Goal: Information Seeking & Learning: Learn about a topic

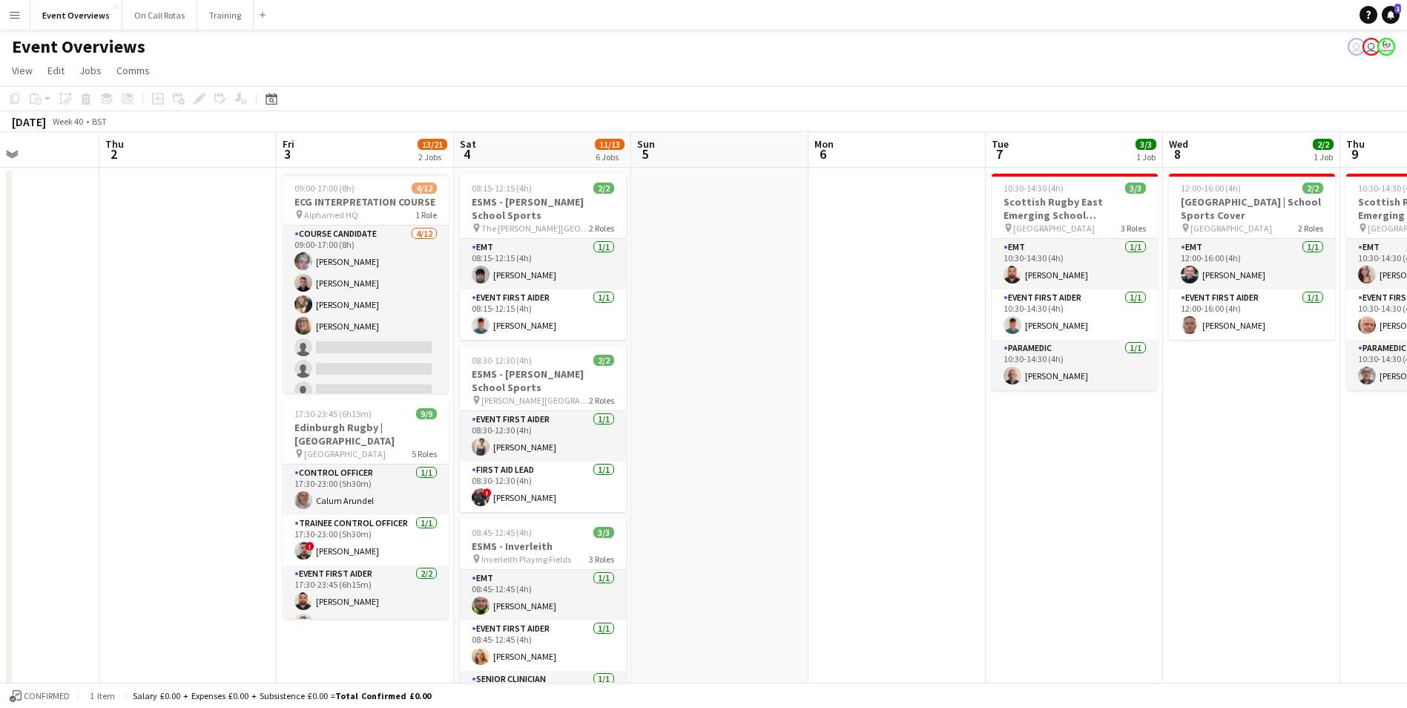
drag, startPoint x: 1056, startPoint y: 370, endPoint x: 464, endPoint y: 313, distance: 594.8
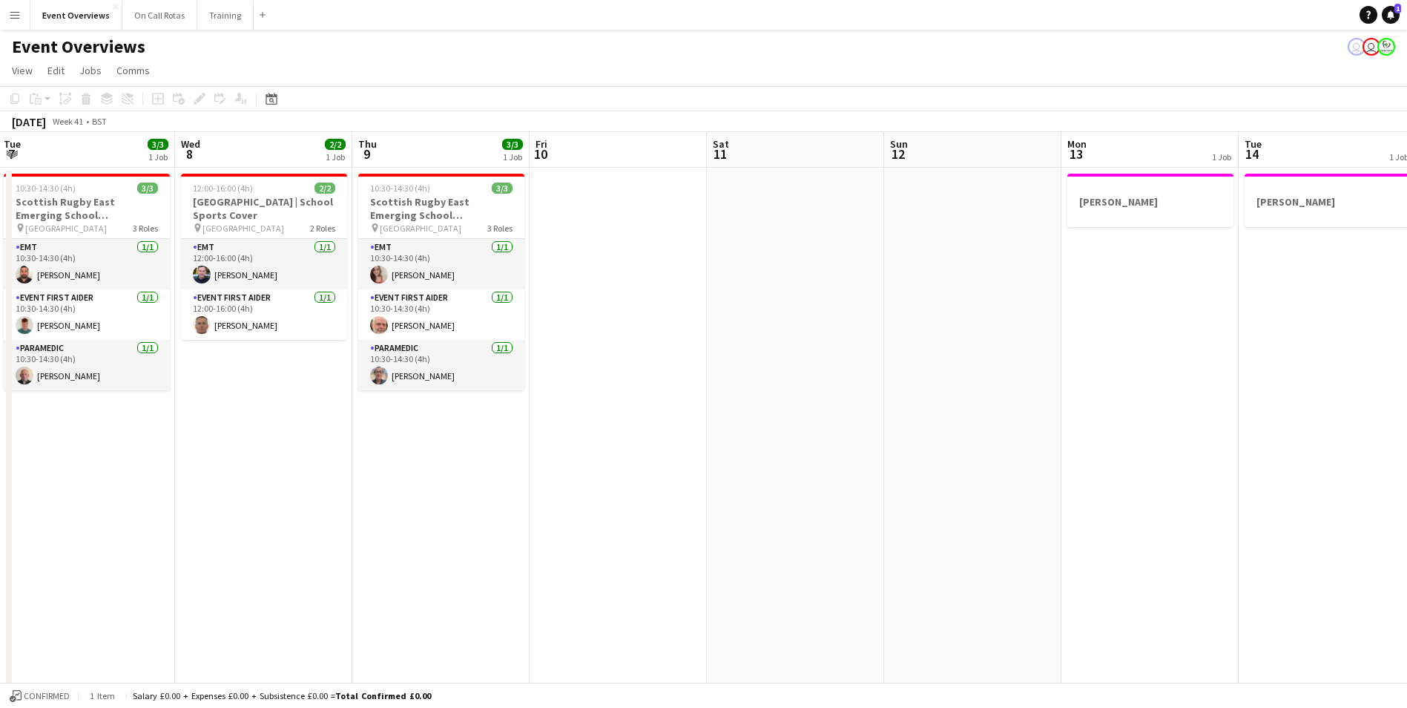
drag, startPoint x: 1237, startPoint y: 355, endPoint x: 706, endPoint y: 333, distance: 532.4
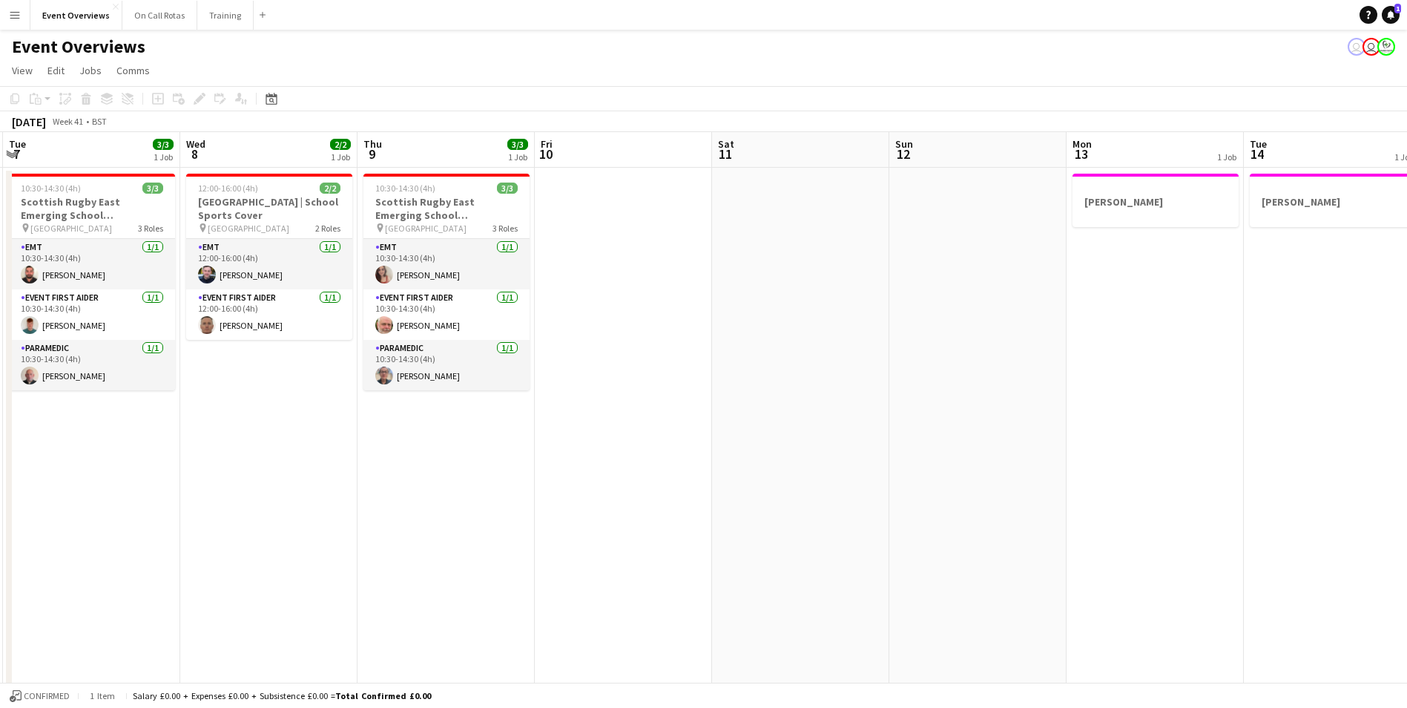
scroll to position [0, 471]
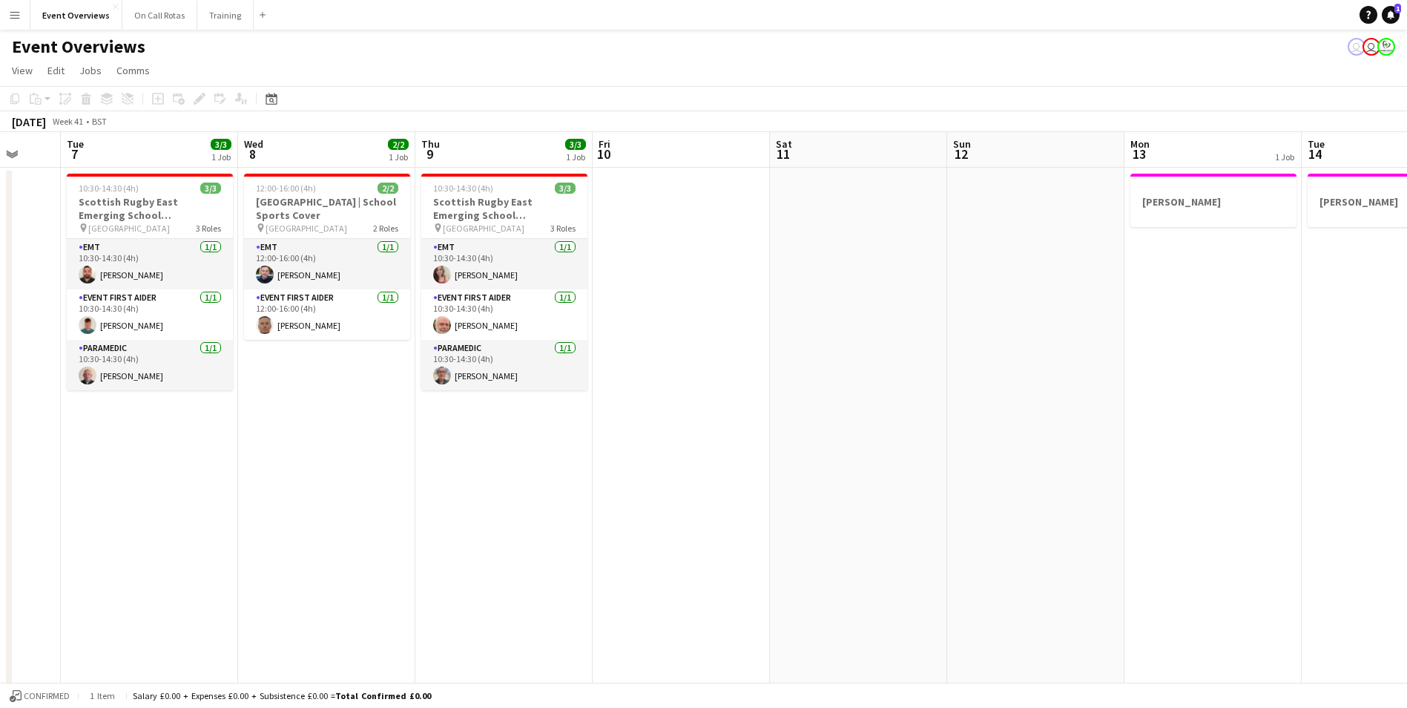
drag, startPoint x: 947, startPoint y: 332, endPoint x: 301, endPoint y: 320, distance: 646.3
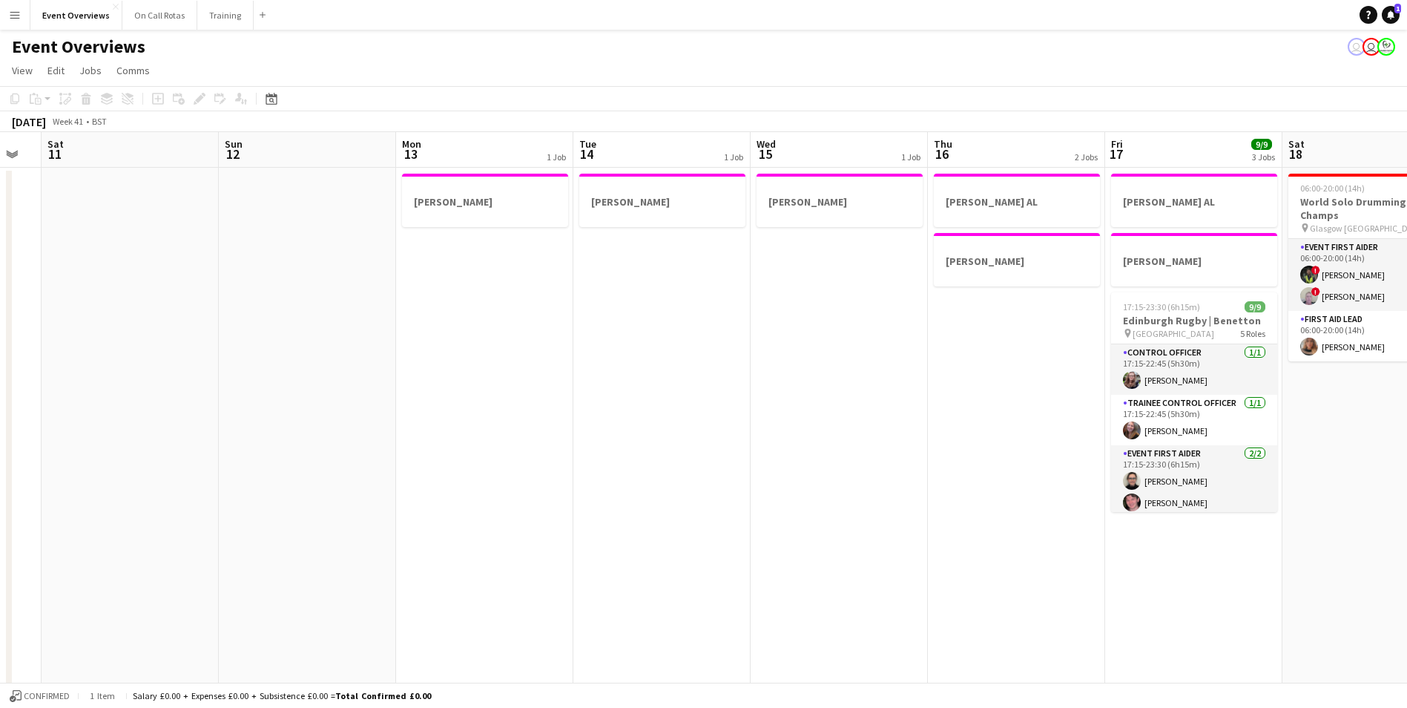
scroll to position [0, 521]
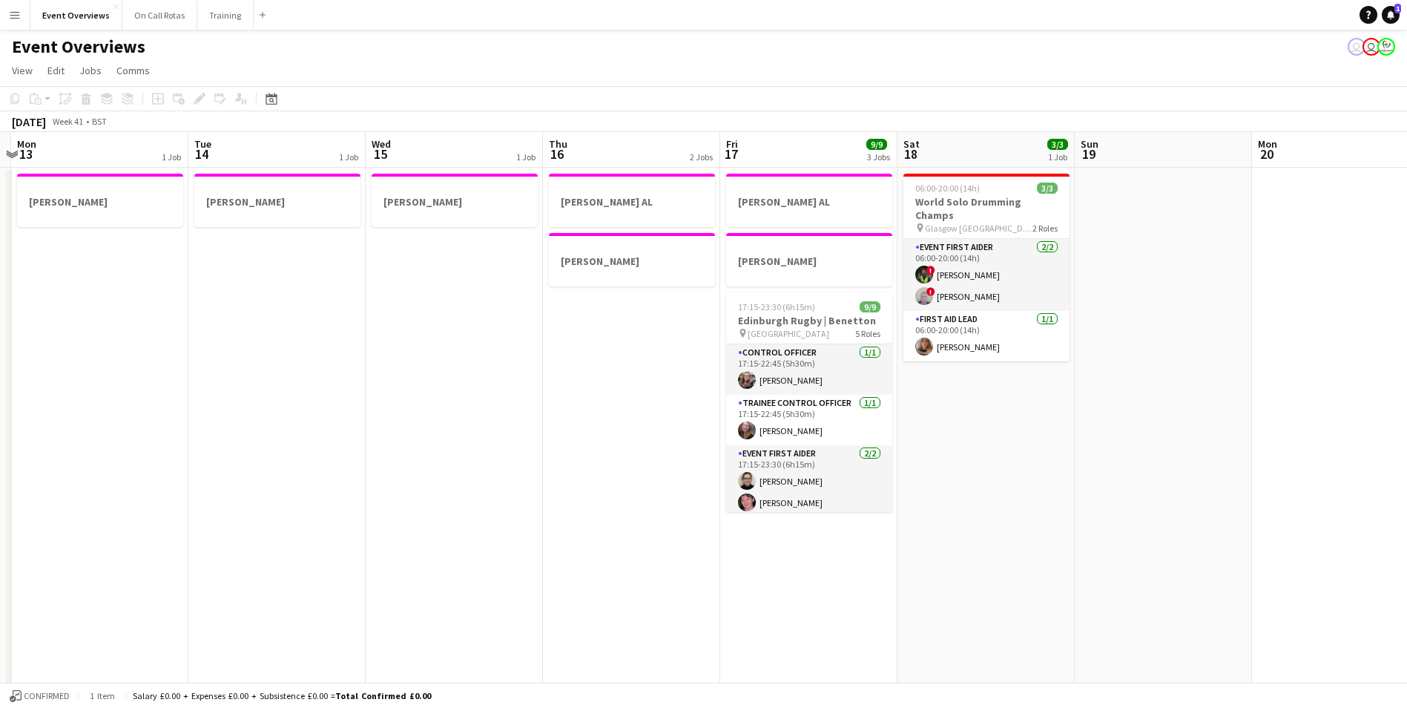
drag, startPoint x: 1356, startPoint y: 452, endPoint x: 952, endPoint y: 423, distance: 405.4
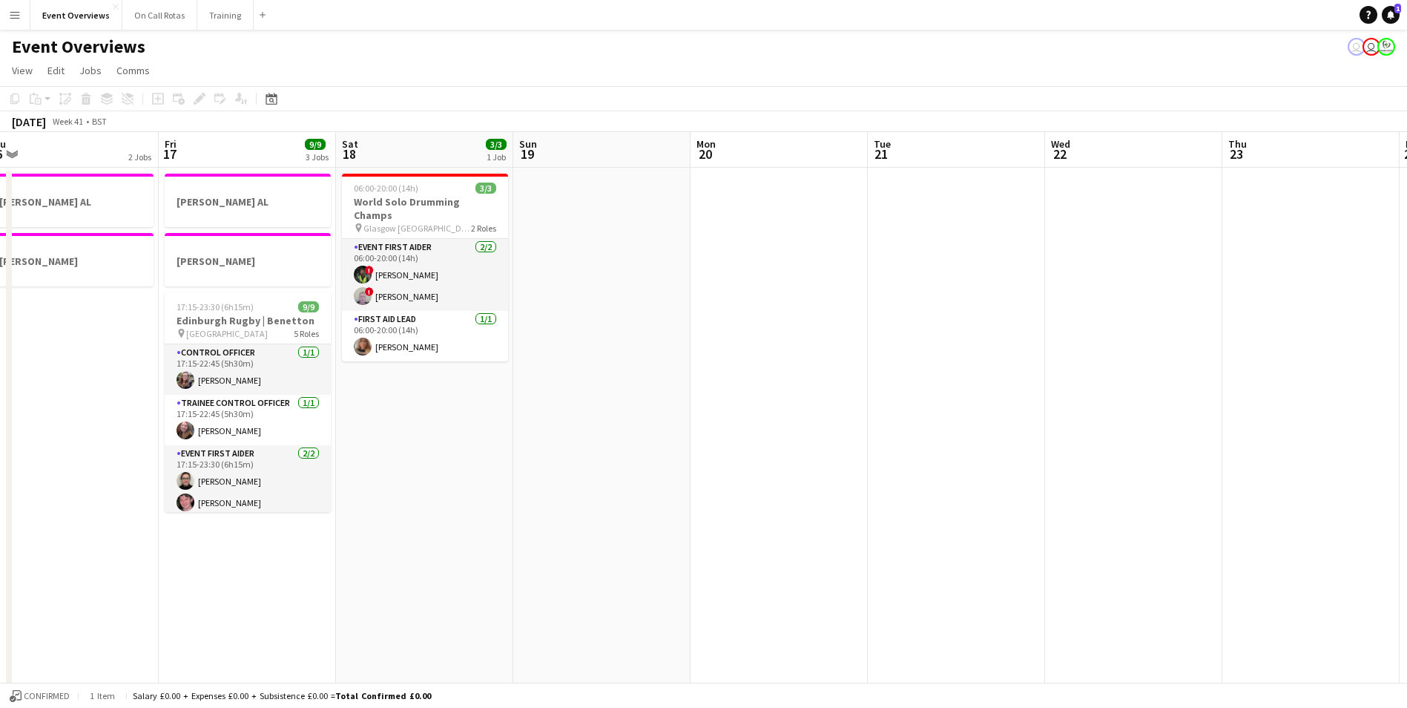
drag, startPoint x: 952, startPoint y: 423, endPoint x: 390, endPoint y: 346, distance: 566.9
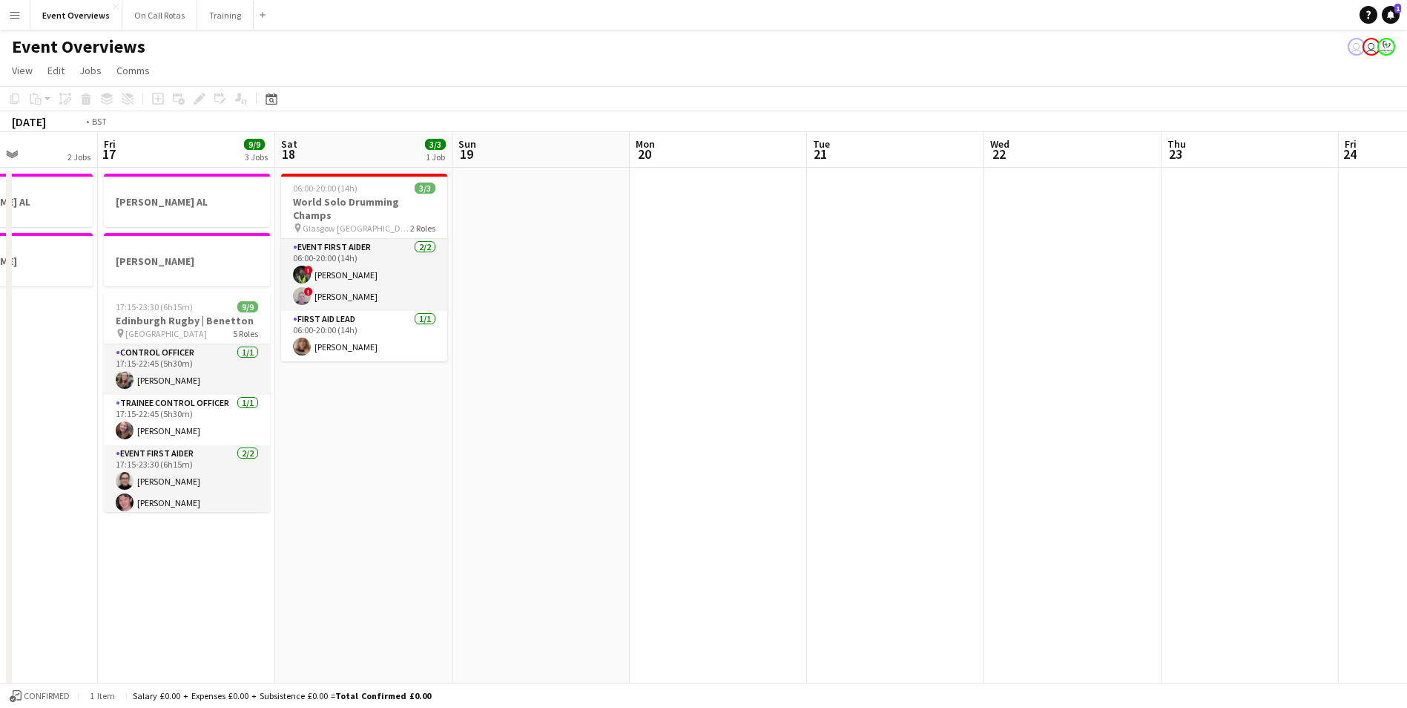
scroll to position [0, 495]
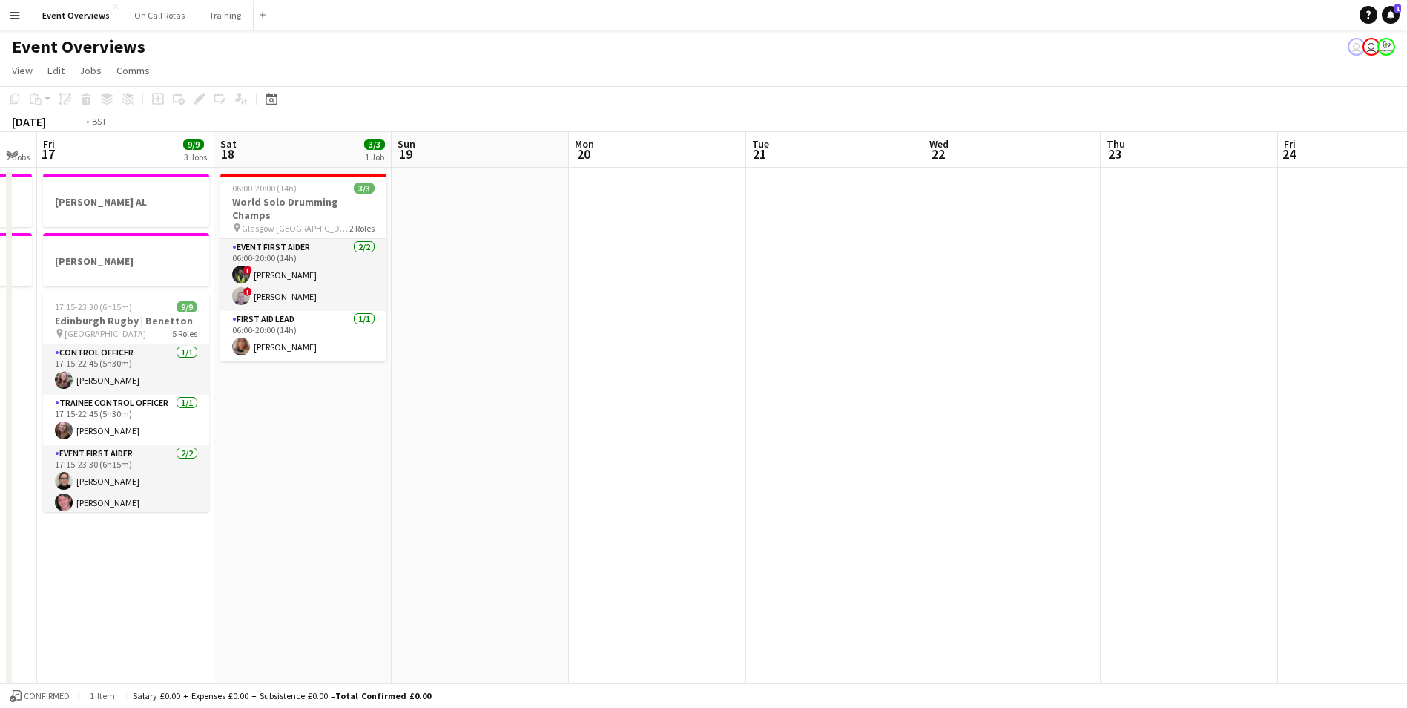
drag, startPoint x: 1039, startPoint y: 334, endPoint x: 208, endPoint y: 274, distance: 833.1
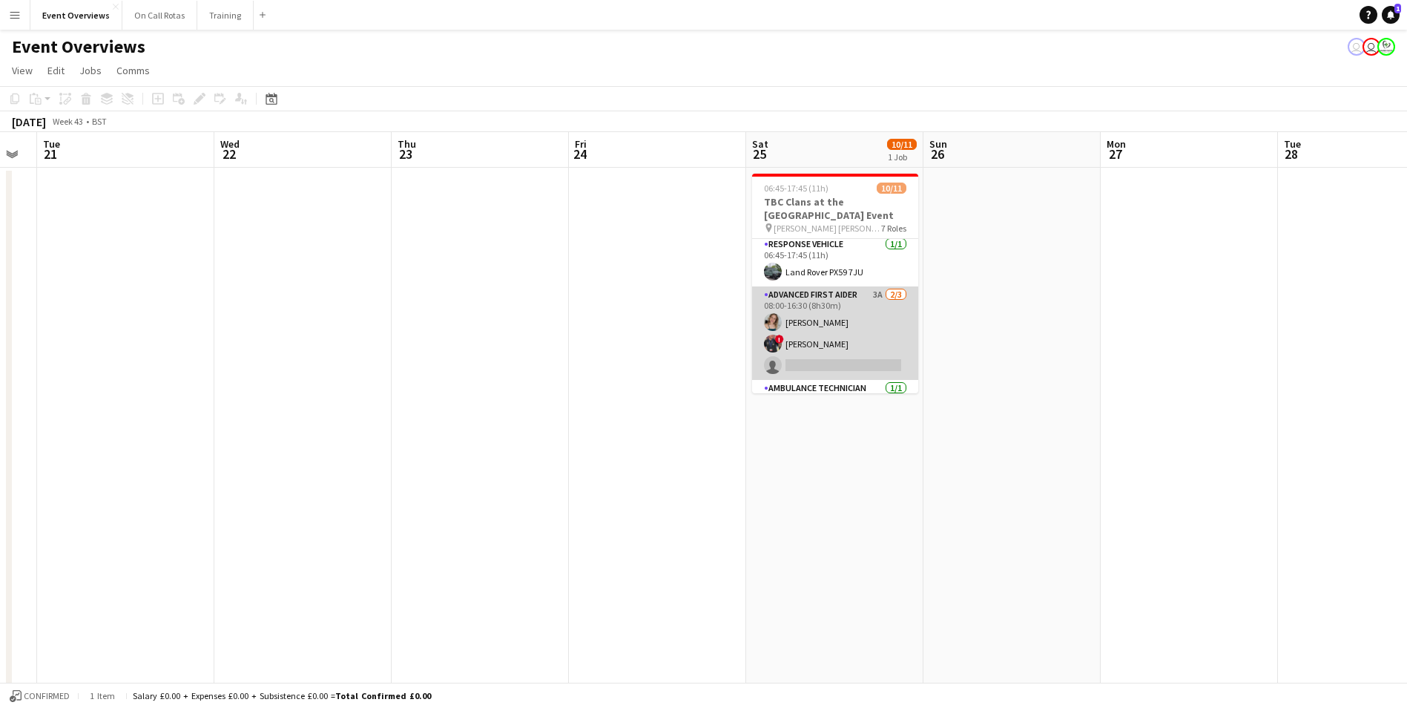
scroll to position [74, 0]
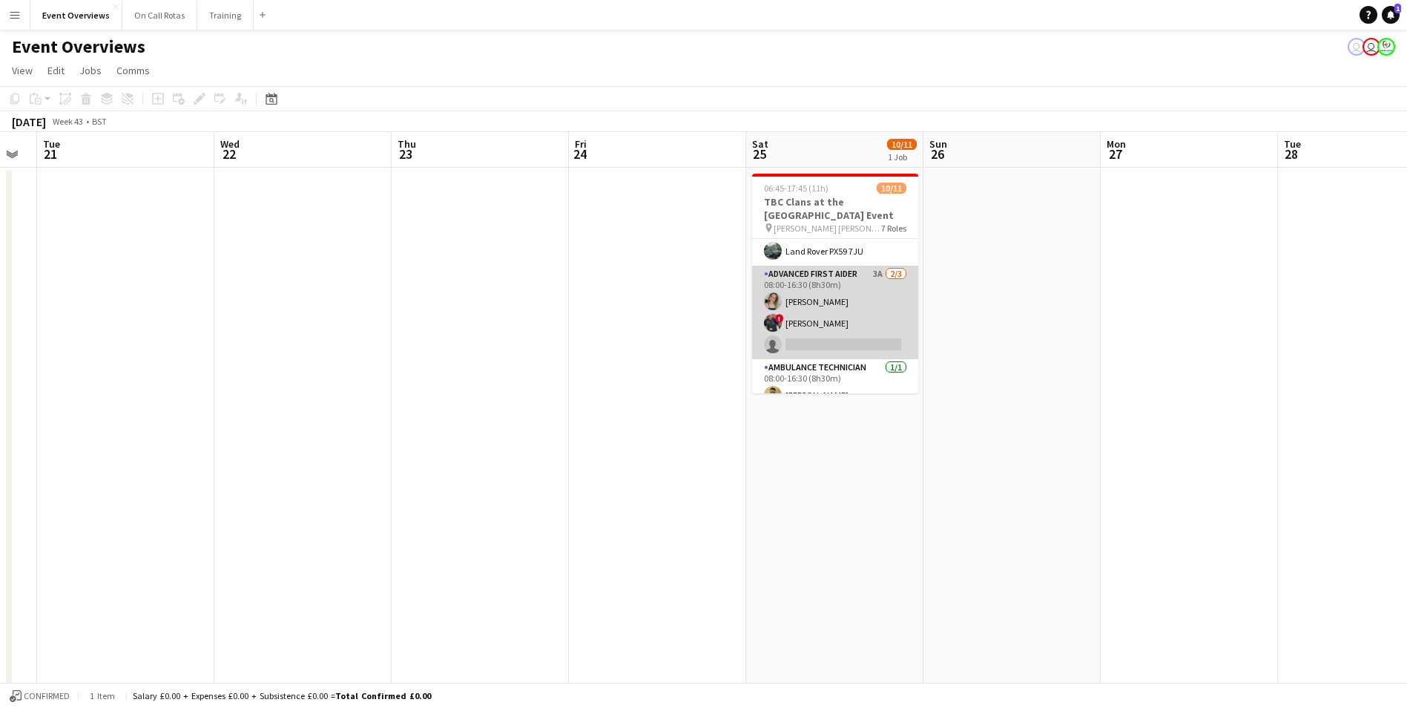
click at [823, 283] on app-card-role "Advanced First Aider 3A 2/3 08:00-16:30 (8h30m) Lindsay Macintyre ! Ryan Murray…" at bounding box center [835, 312] width 166 height 93
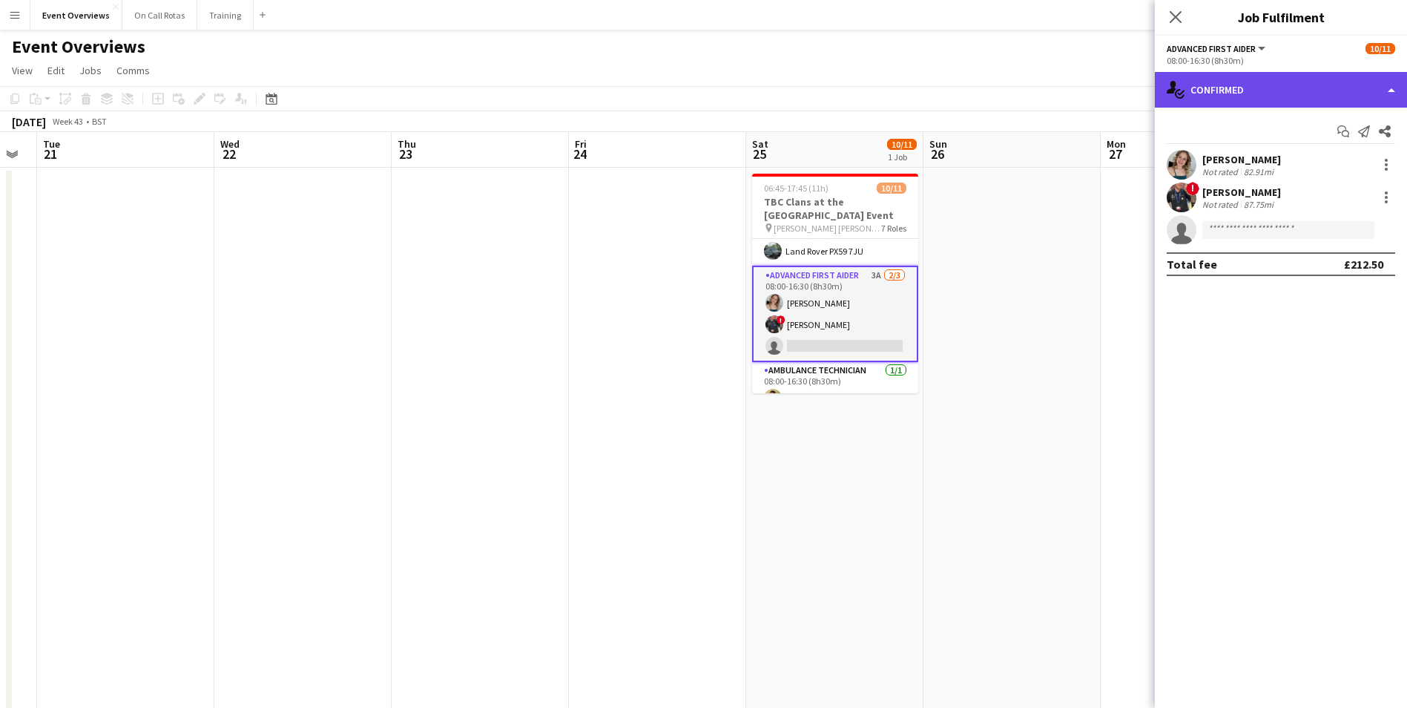
click at [1303, 94] on div "single-neutral-actions-check-2 Confirmed" at bounding box center [1281, 90] width 252 height 36
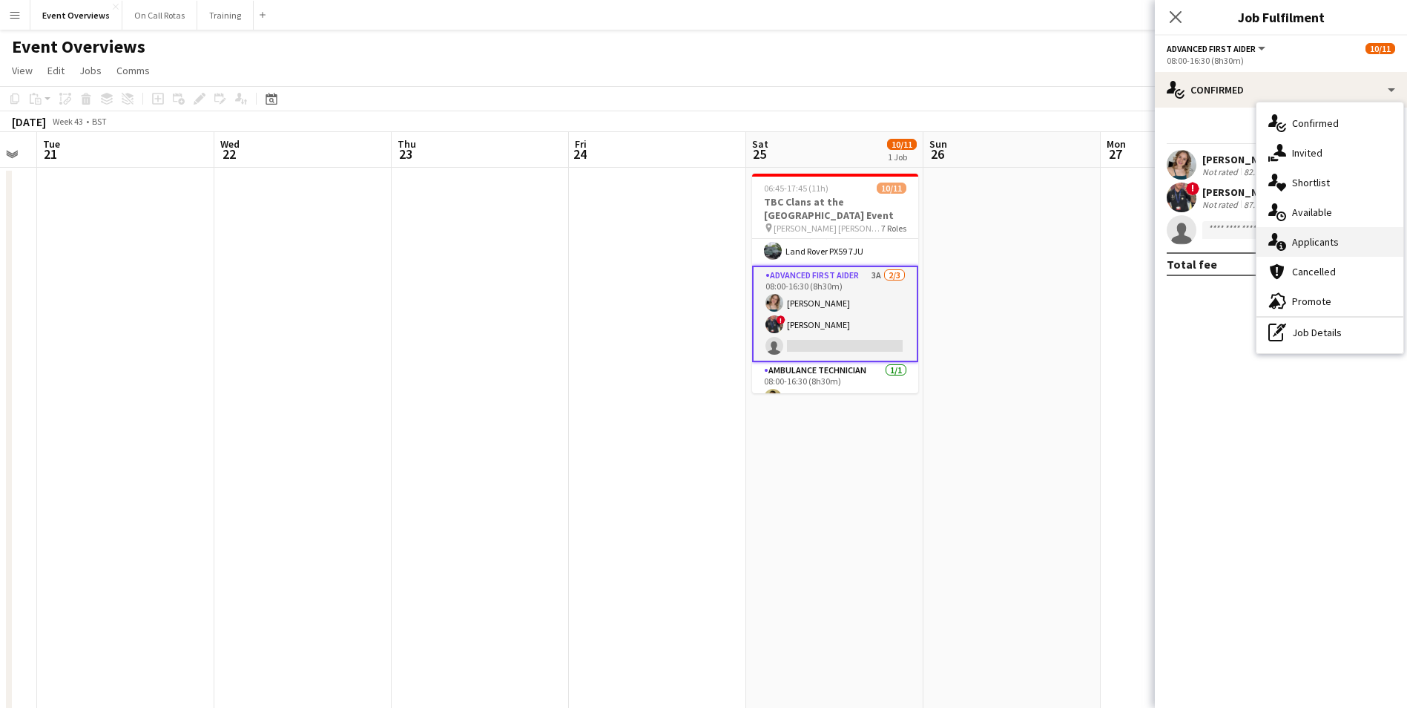
click at [1327, 240] on span "Applicants" at bounding box center [1315, 241] width 47 height 13
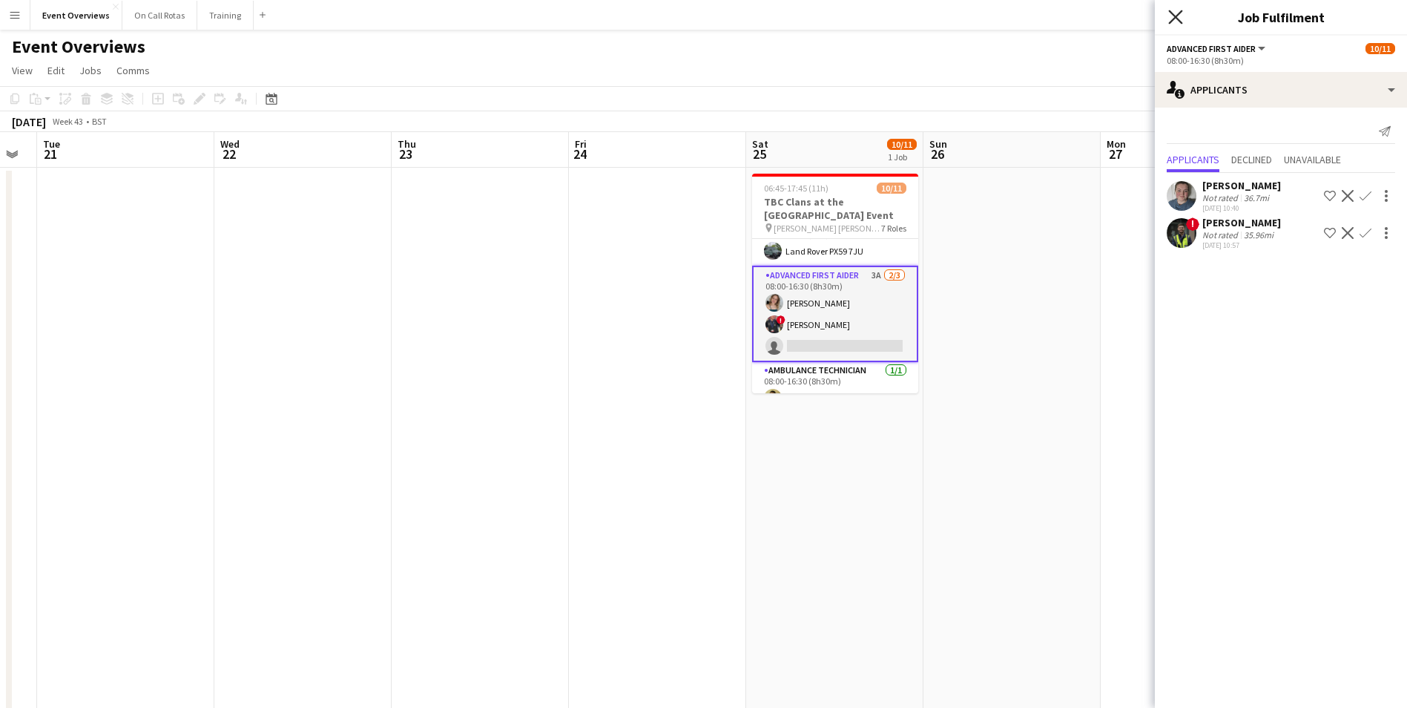
click at [1171, 20] on icon "Close pop-in" at bounding box center [1175, 17] width 14 height 14
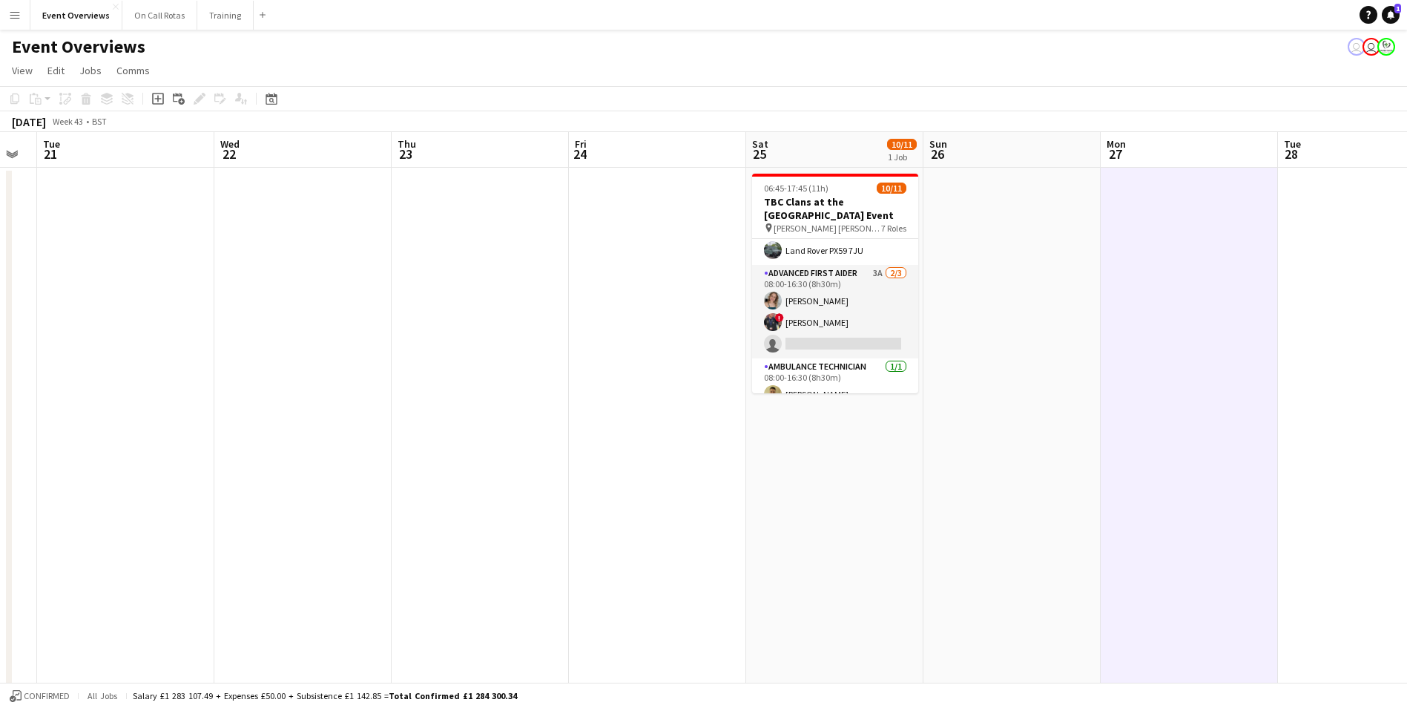
scroll to position [0, 0]
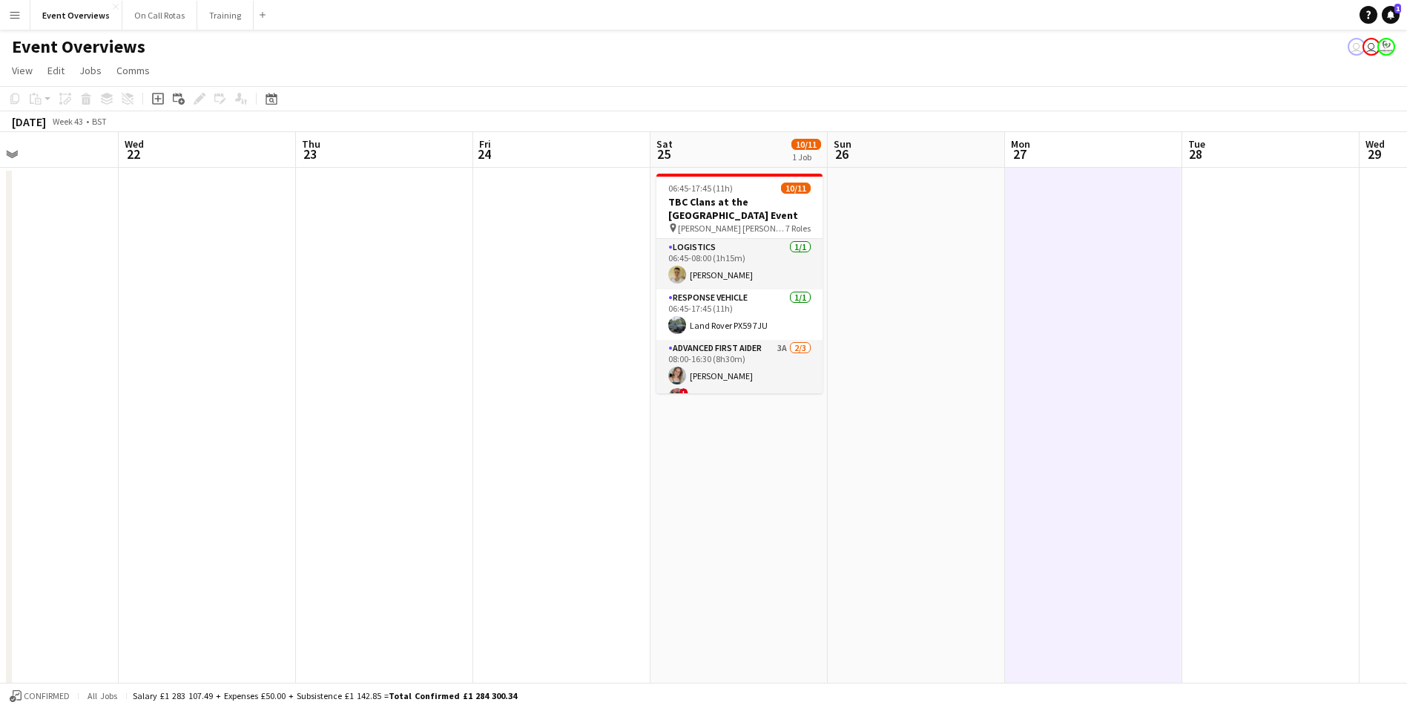
drag, startPoint x: 893, startPoint y: 287, endPoint x: 844, endPoint y: 280, distance: 49.5
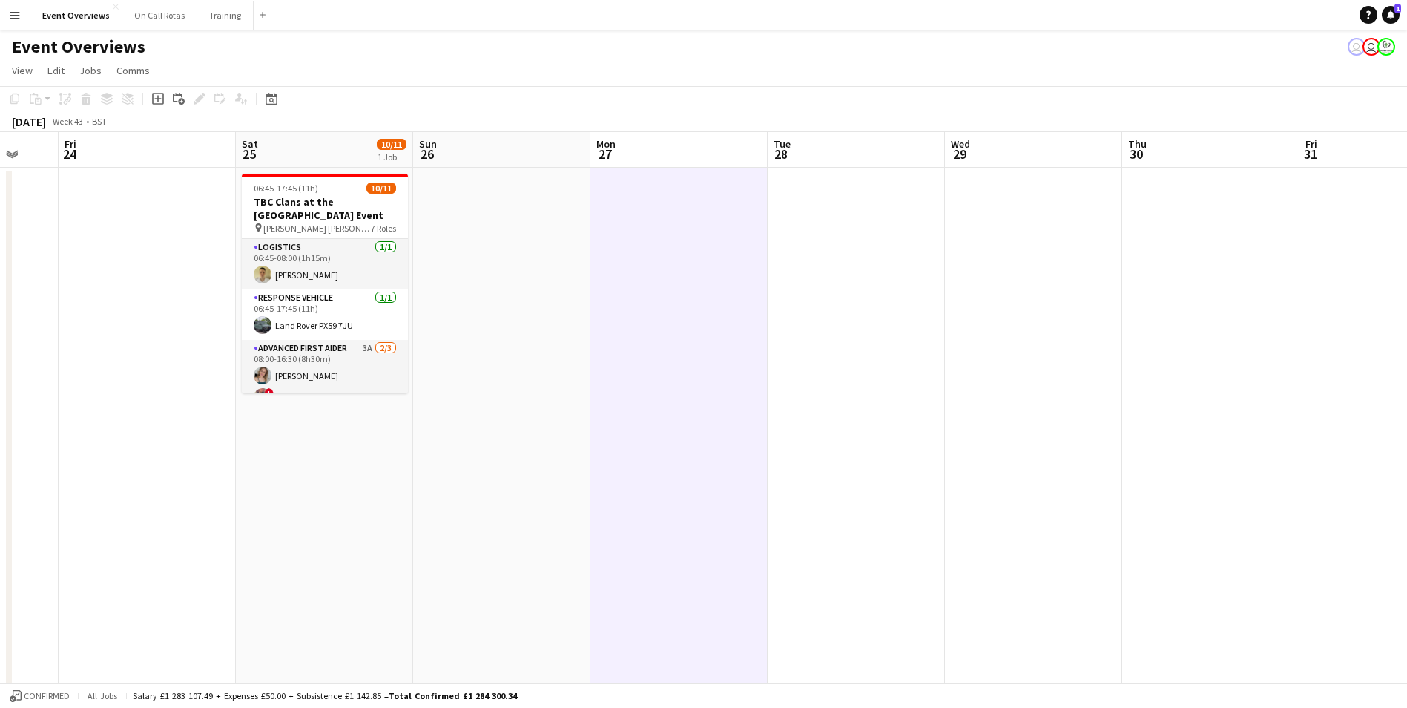
drag, startPoint x: 793, startPoint y: 267, endPoint x: 660, endPoint y: 262, distance: 132.9
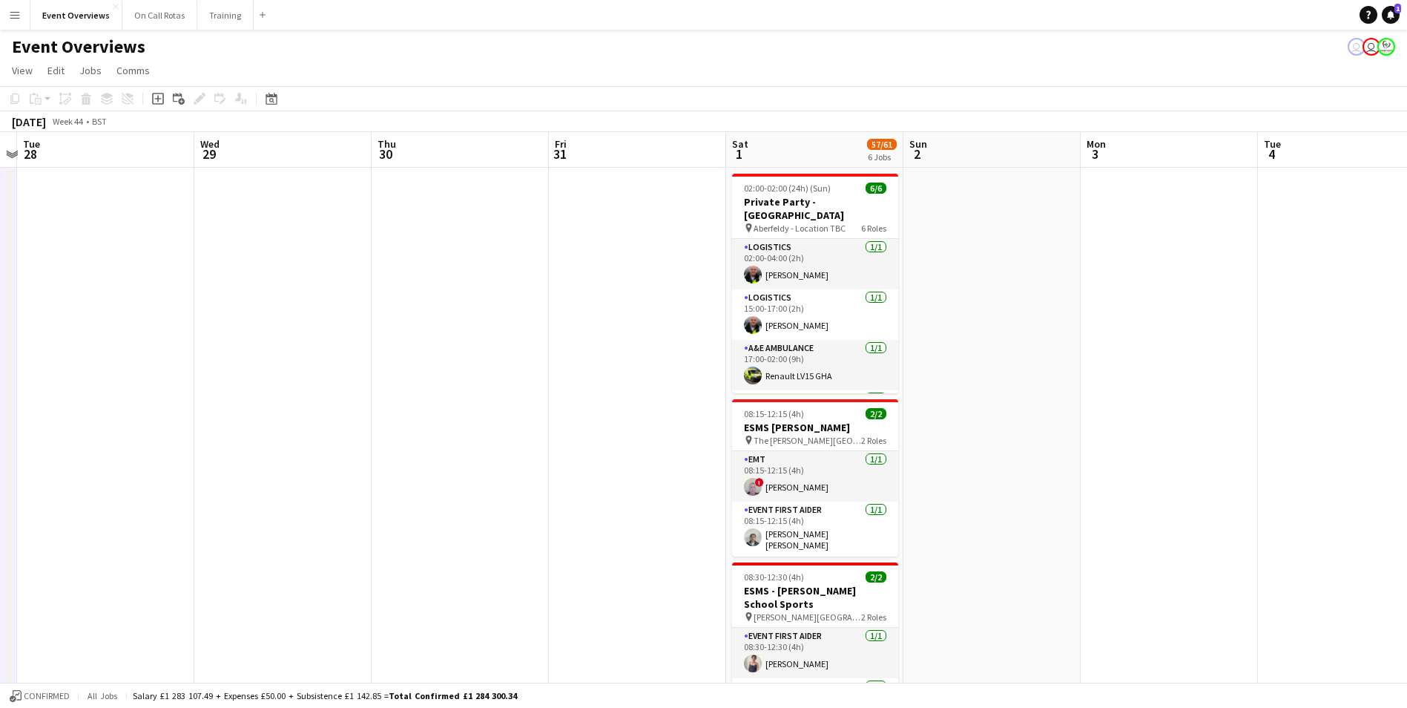
scroll to position [0, 522]
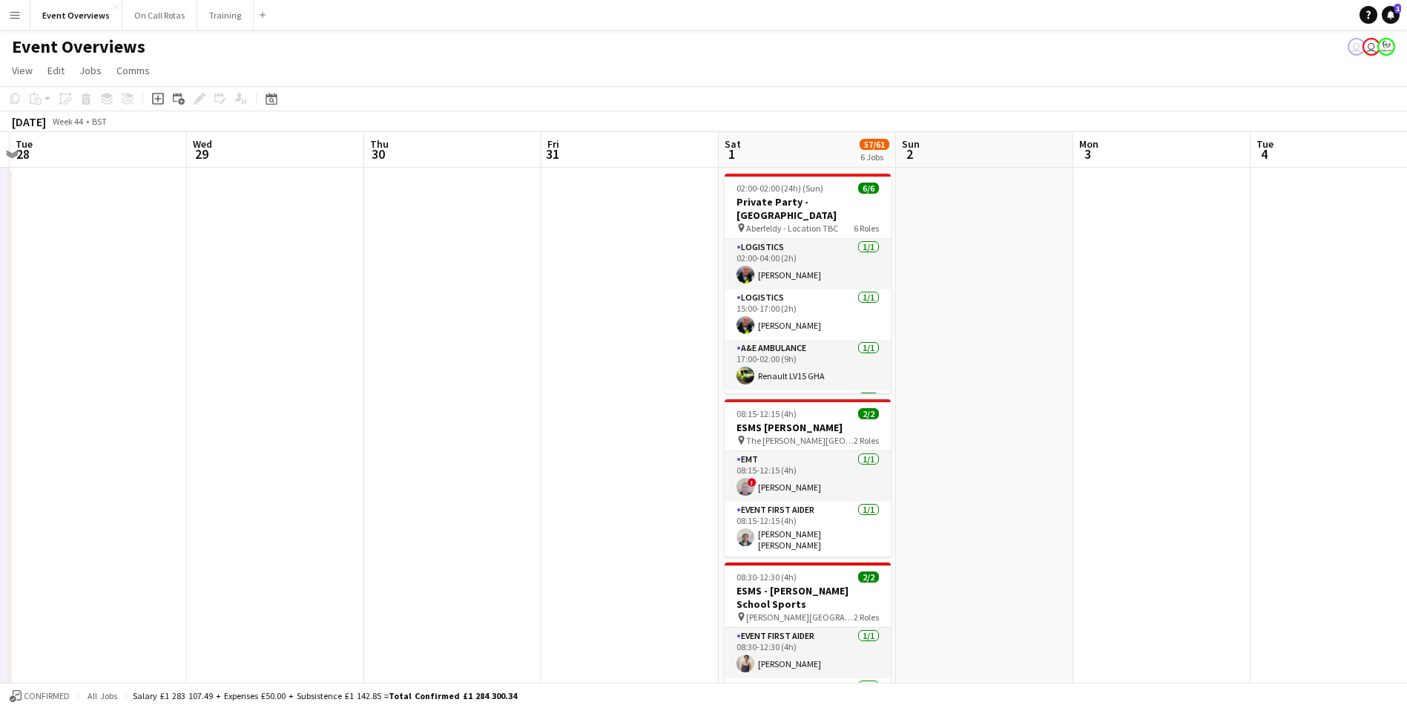
drag, startPoint x: 1096, startPoint y: 280, endPoint x: 514, endPoint y: 275, distance: 581.7
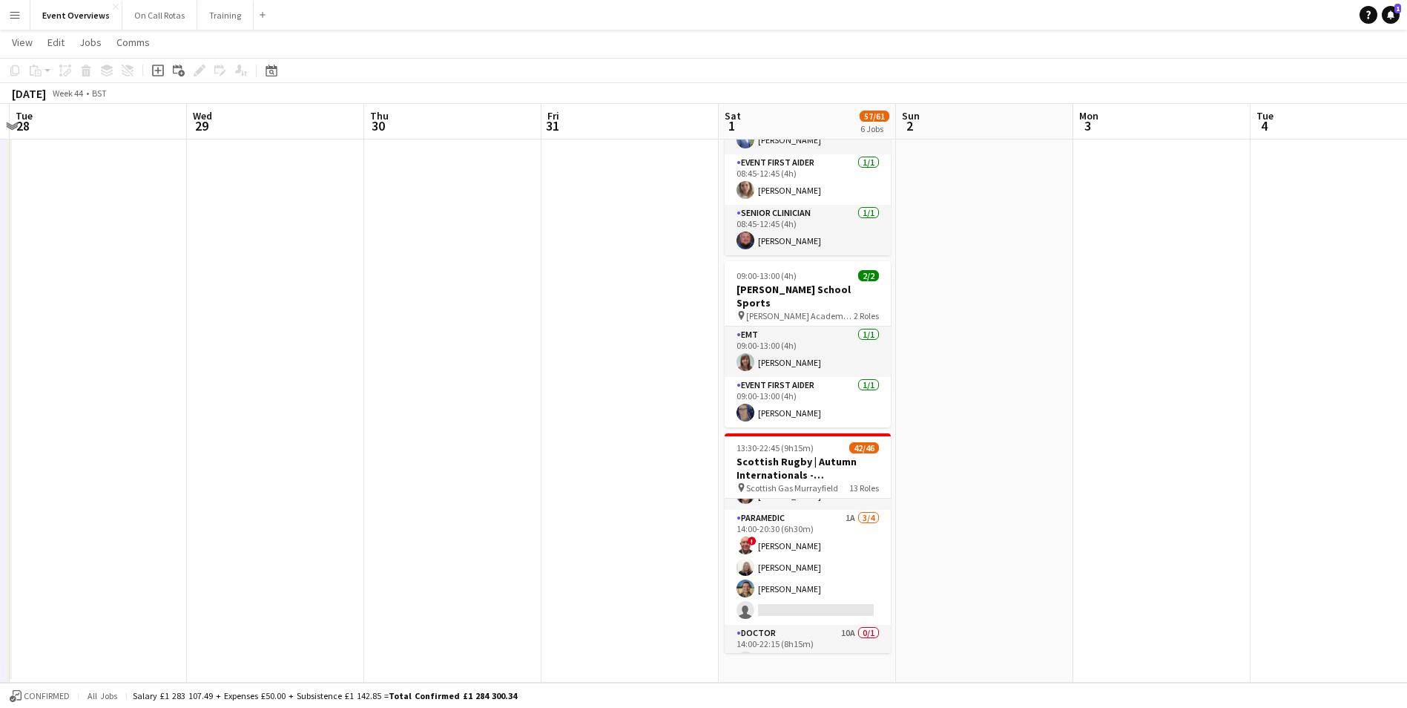
scroll to position [692, 0]
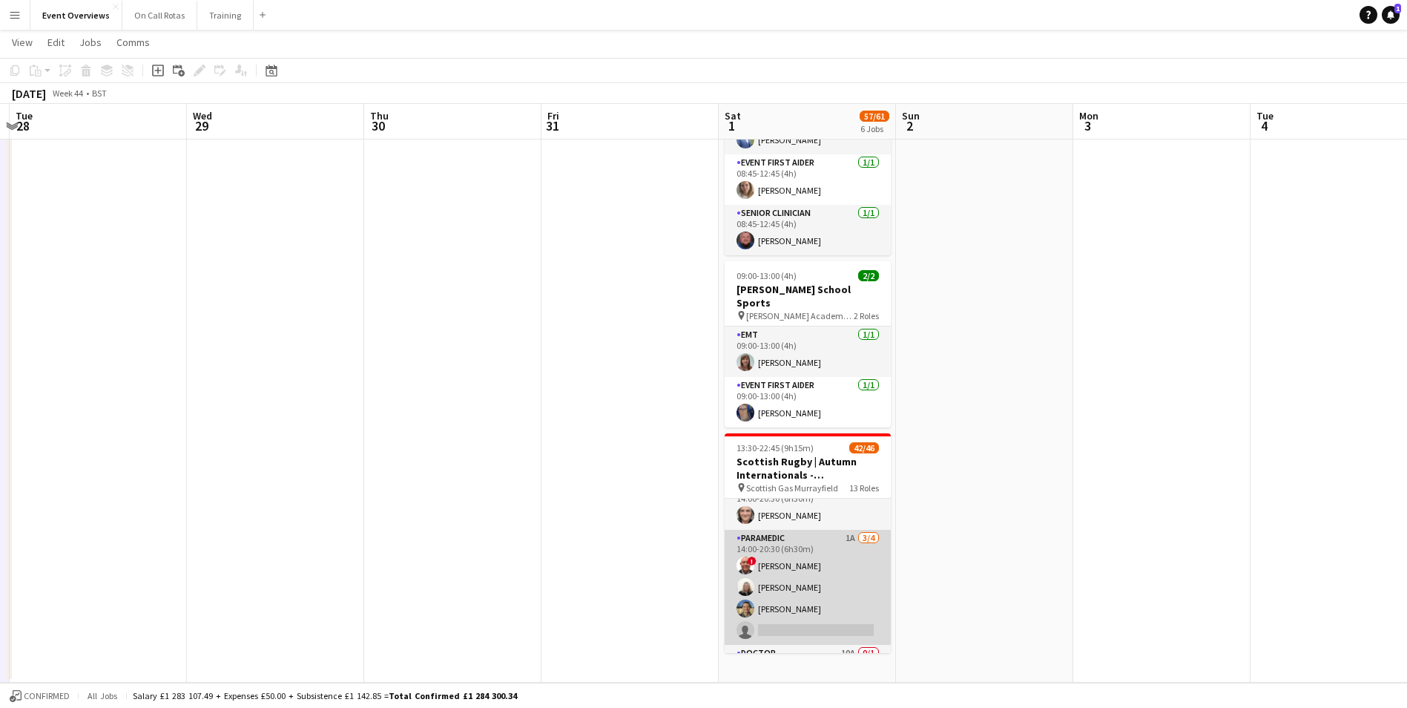
click at [826, 530] on app-card-role "Paramedic 1A 3/4 14:00-20:30 (6h30m) ! Derek Jones Laura Kirkham Mark Whytock s…" at bounding box center [808, 587] width 166 height 115
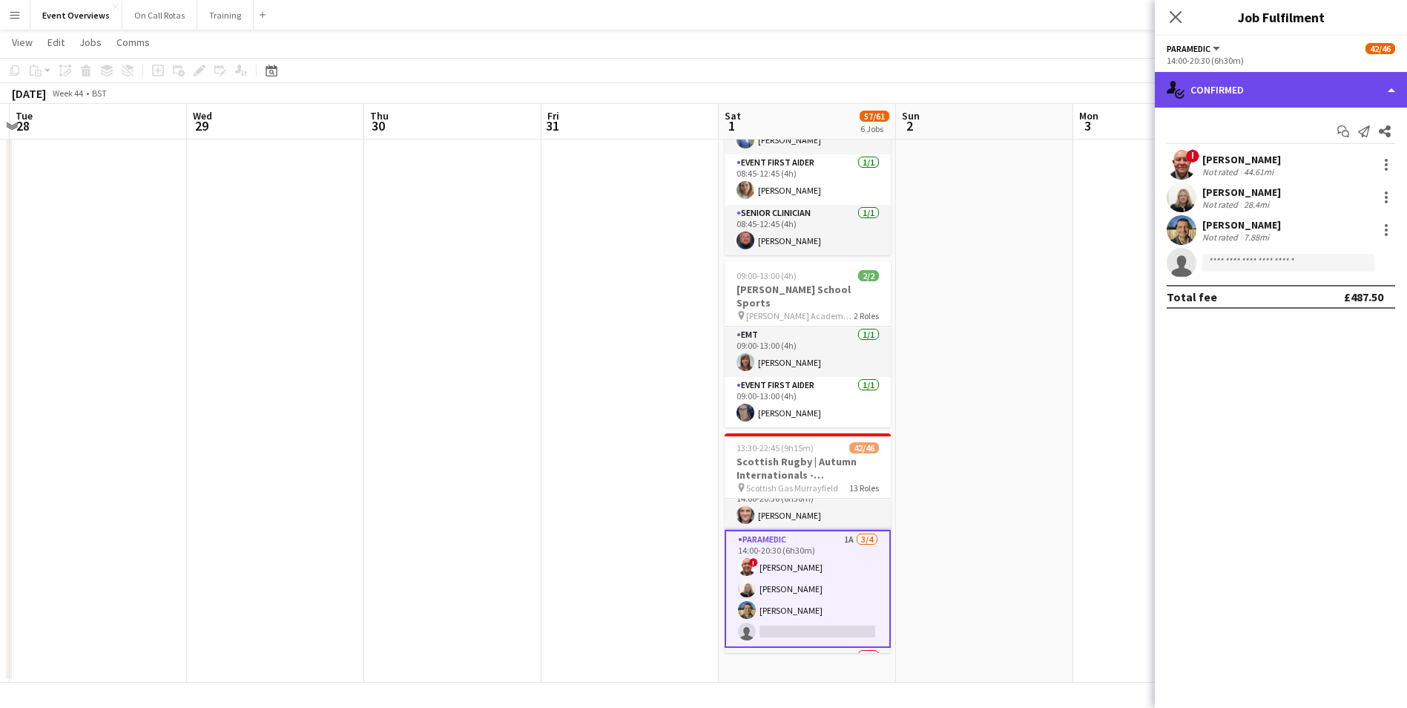
click at [1231, 97] on div "single-neutral-actions-check-2 Confirmed" at bounding box center [1281, 90] width 252 height 36
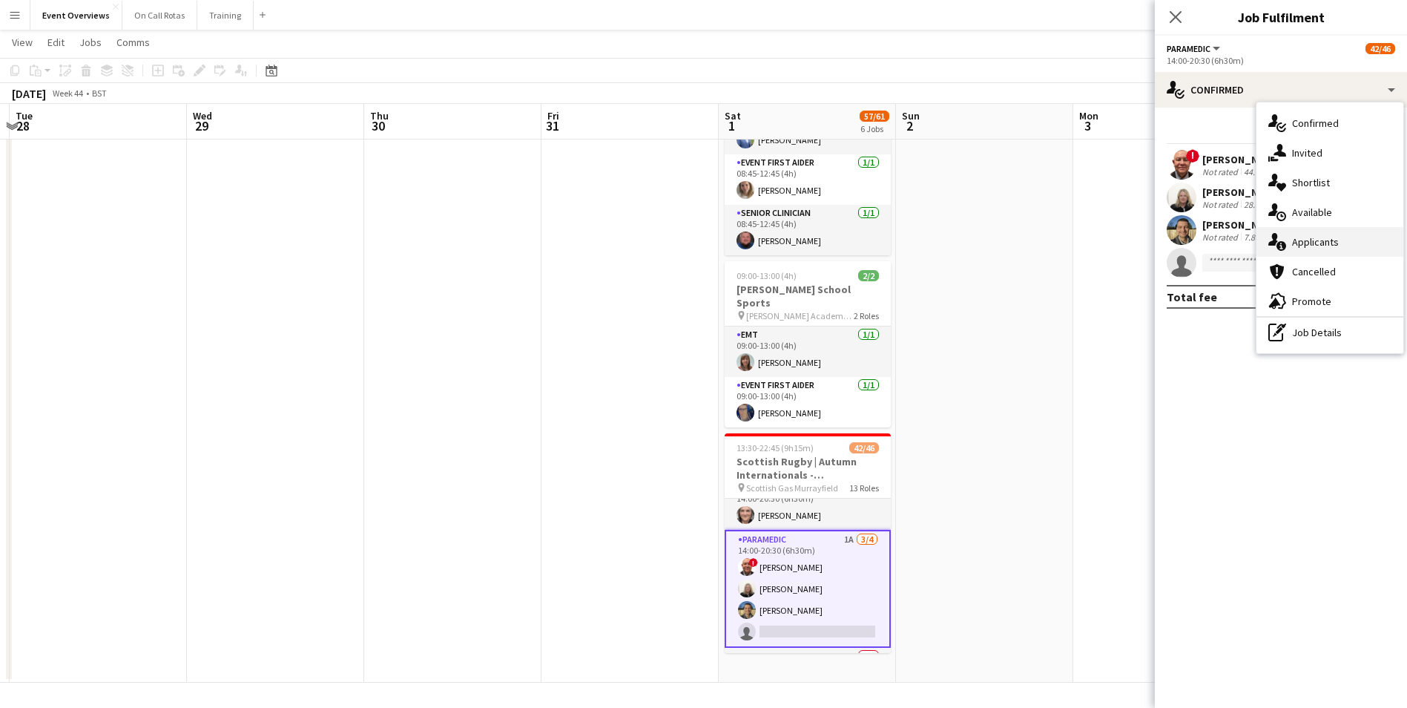
click at [1302, 235] on span "Applicants" at bounding box center [1315, 241] width 47 height 13
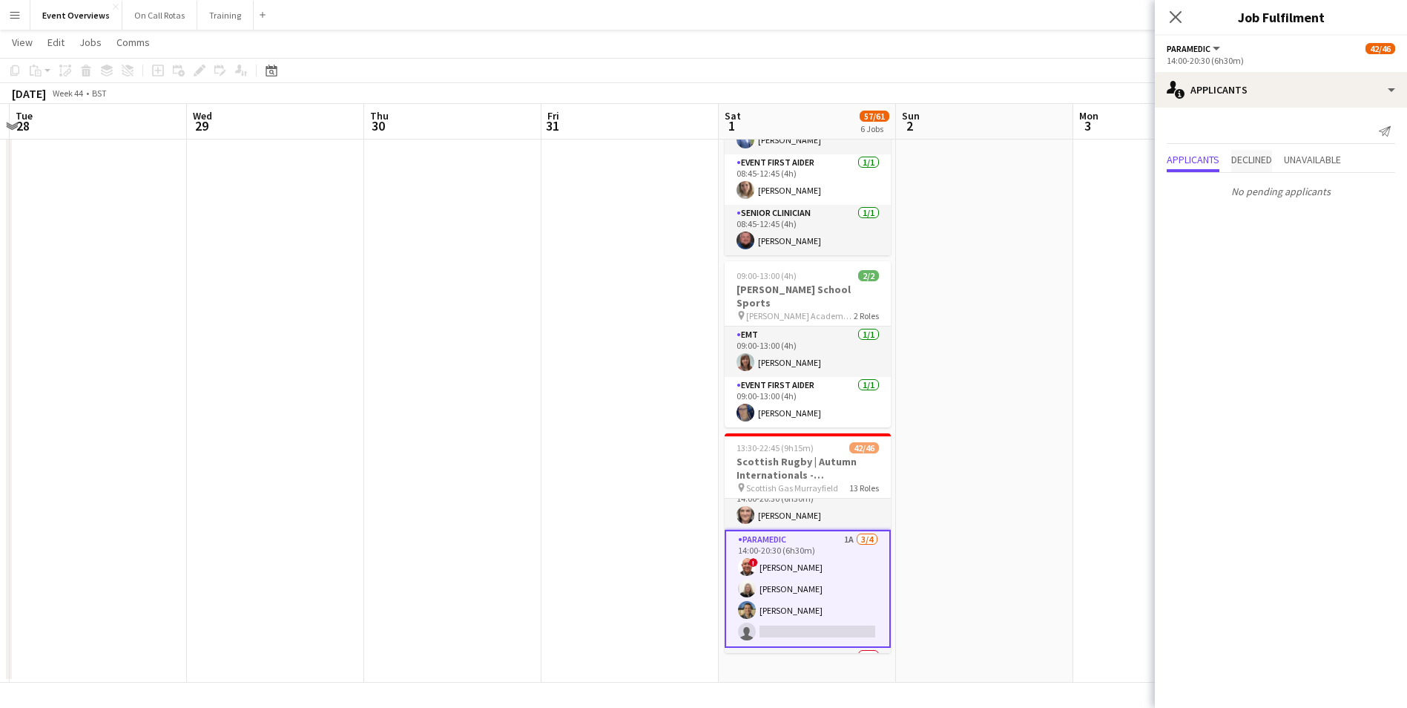
click at [1247, 160] on span "Declined" at bounding box center [1252, 159] width 41 height 10
click at [1299, 134] on span "Unavailable" at bounding box center [1312, 129] width 57 height 10
click at [1194, 132] on span "Applicants" at bounding box center [1193, 129] width 53 height 10
click at [1312, 129] on span "Unavailable" at bounding box center [1312, 129] width 57 height 10
click at [1182, 131] on span "Applicants" at bounding box center [1193, 129] width 53 height 10
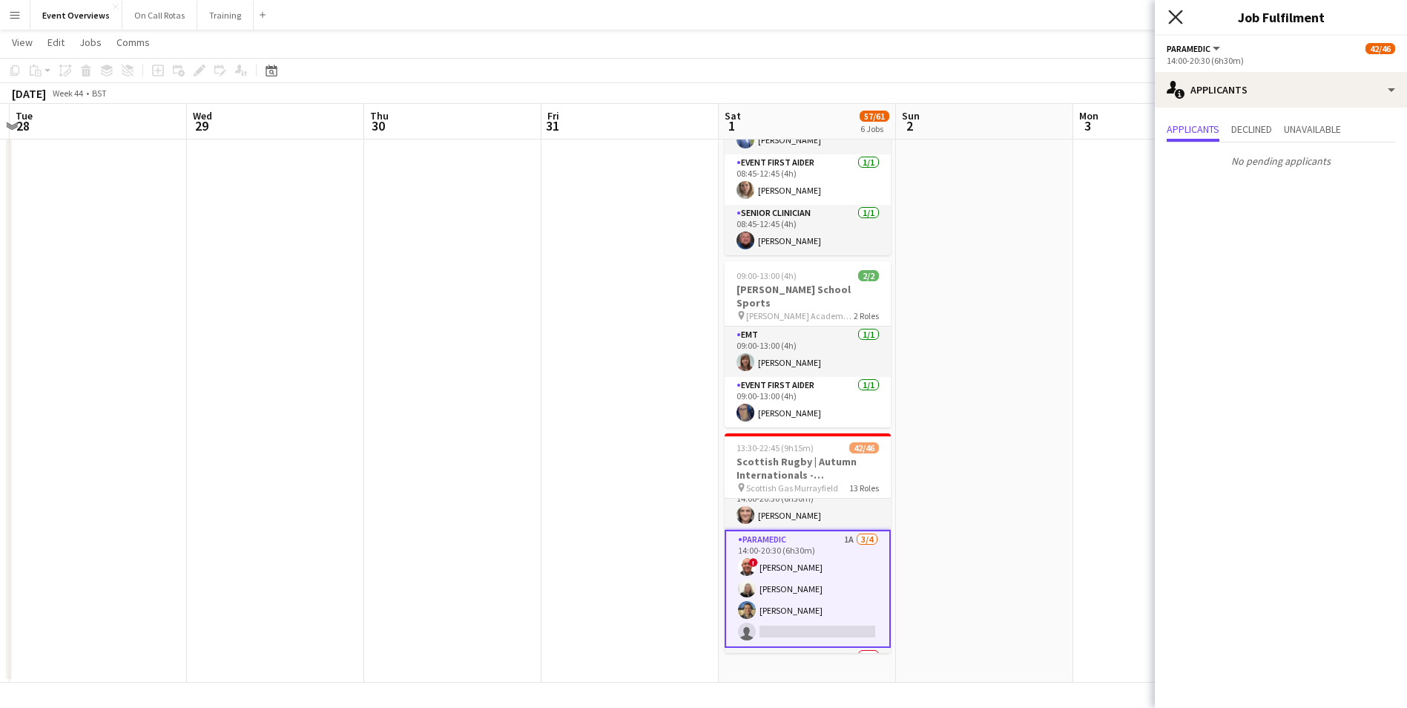
click at [1169, 18] on icon "Close pop-in" at bounding box center [1175, 17] width 14 height 14
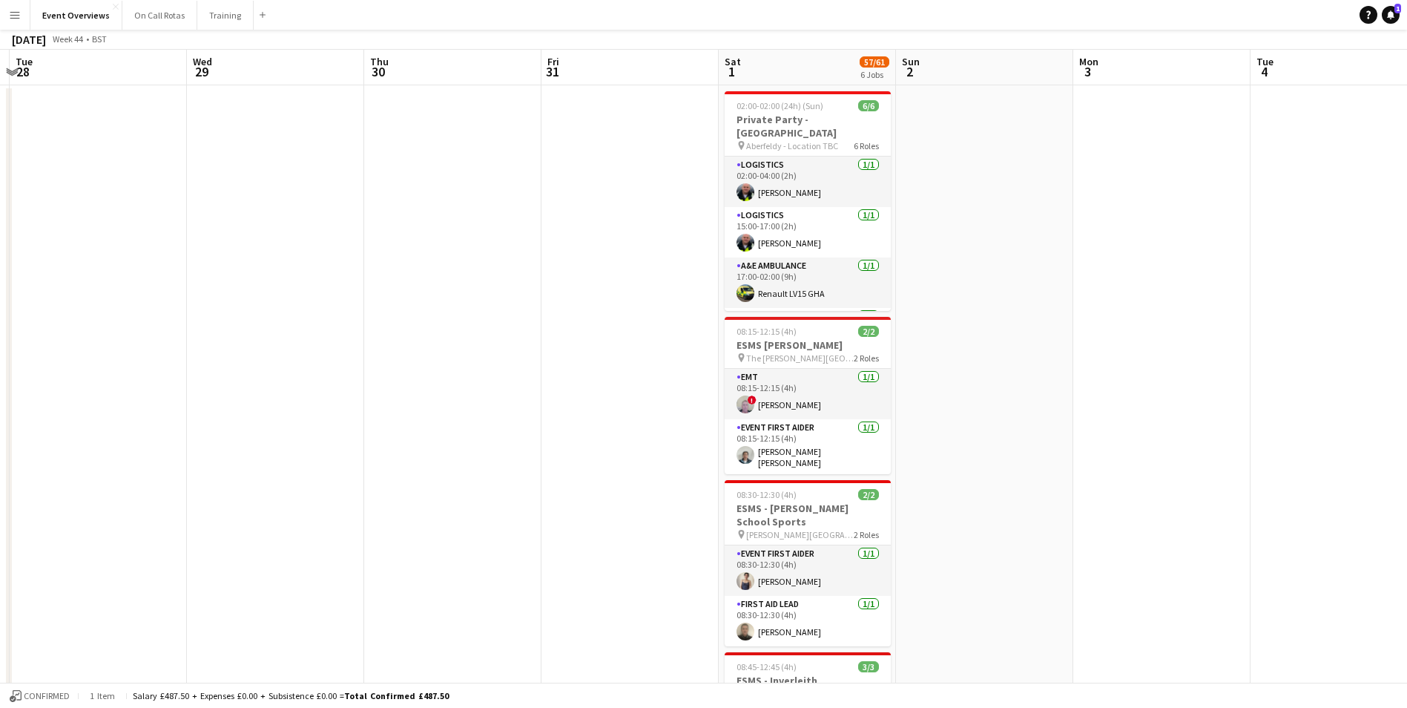
scroll to position [13, 0]
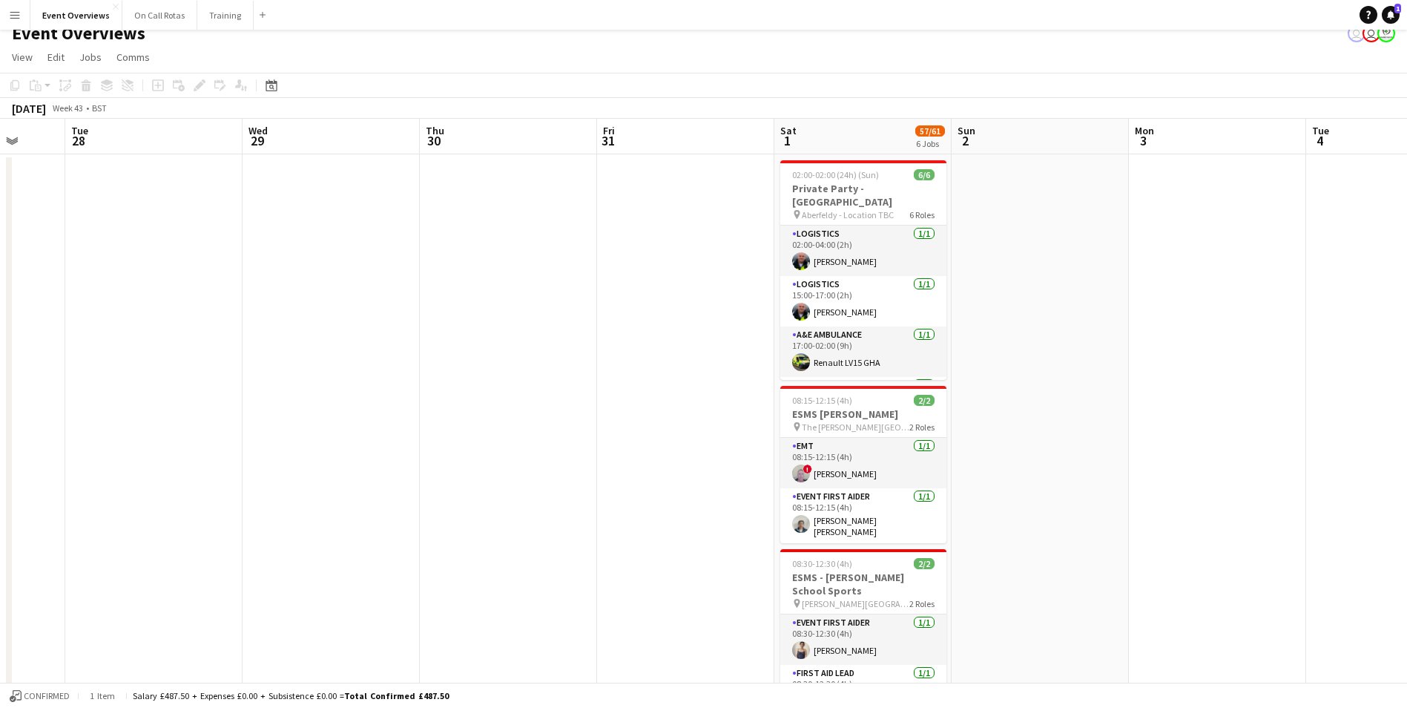
drag, startPoint x: 485, startPoint y: 368, endPoint x: 1051, endPoint y: 365, distance: 566.1
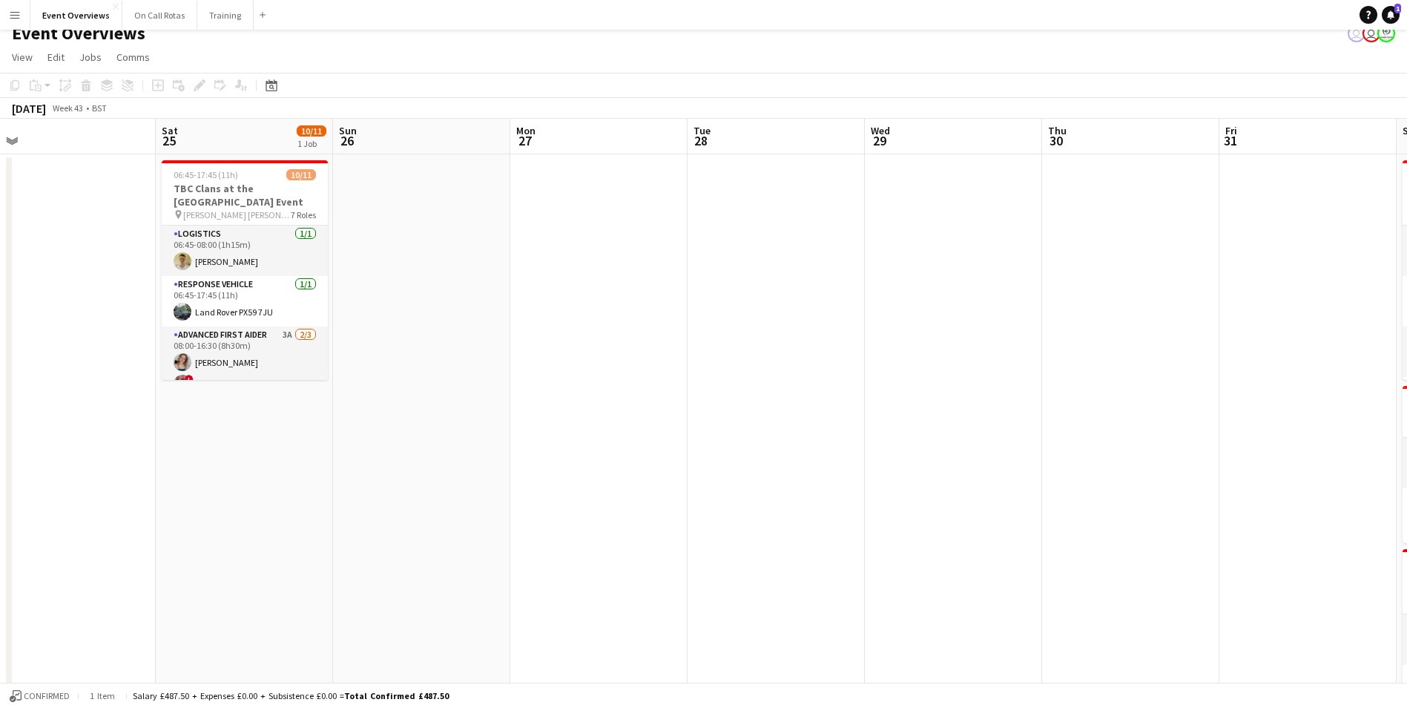
drag, startPoint x: 740, startPoint y: 359, endPoint x: 1013, endPoint y: 343, distance: 272.8
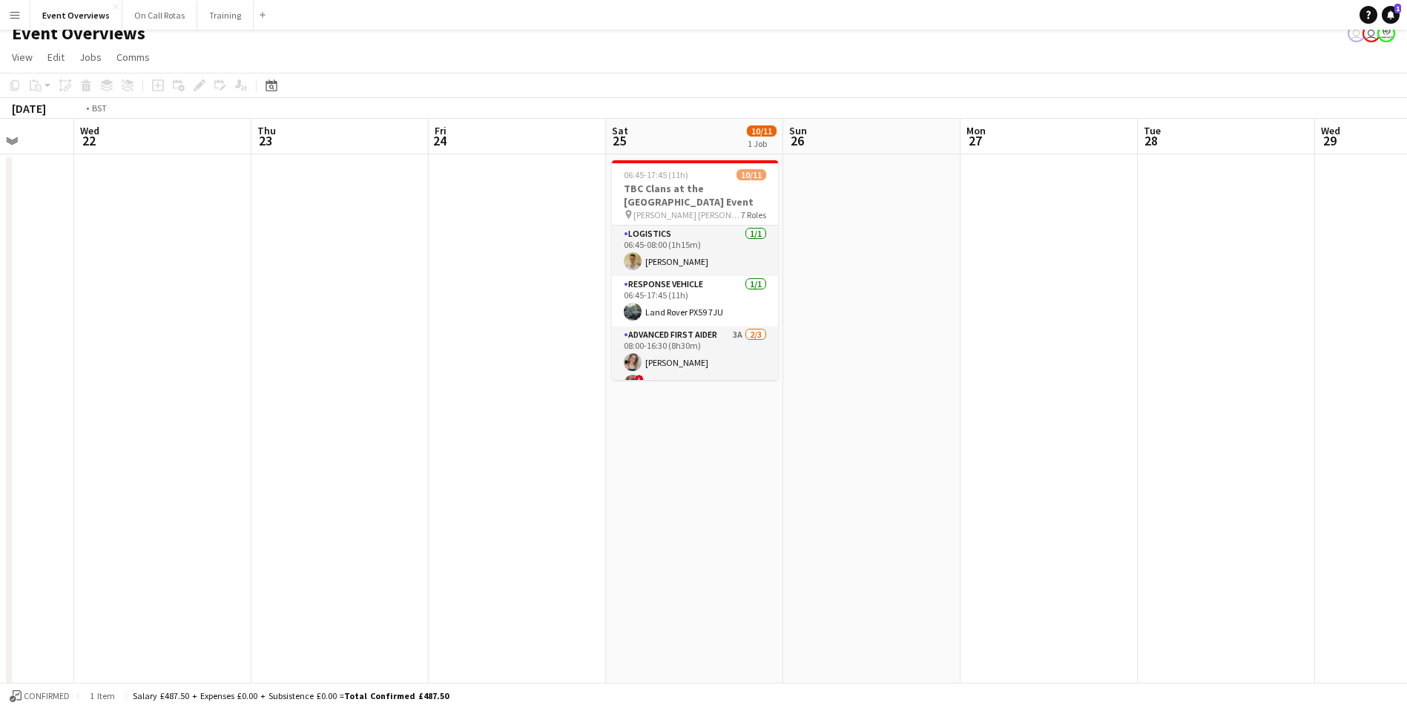
drag, startPoint x: 234, startPoint y: 323, endPoint x: 823, endPoint y: 316, distance: 589.1
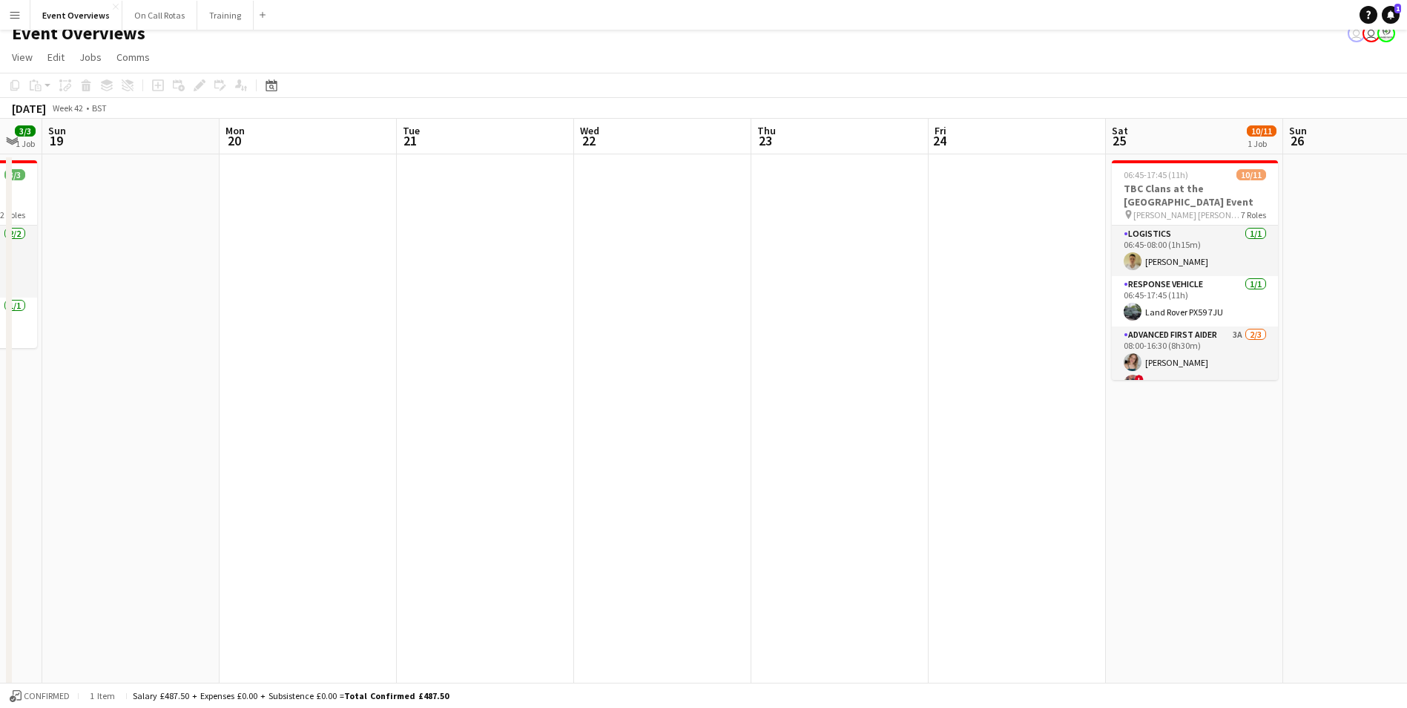
drag, startPoint x: 457, startPoint y: 314, endPoint x: 1016, endPoint y: 303, distance: 558.7
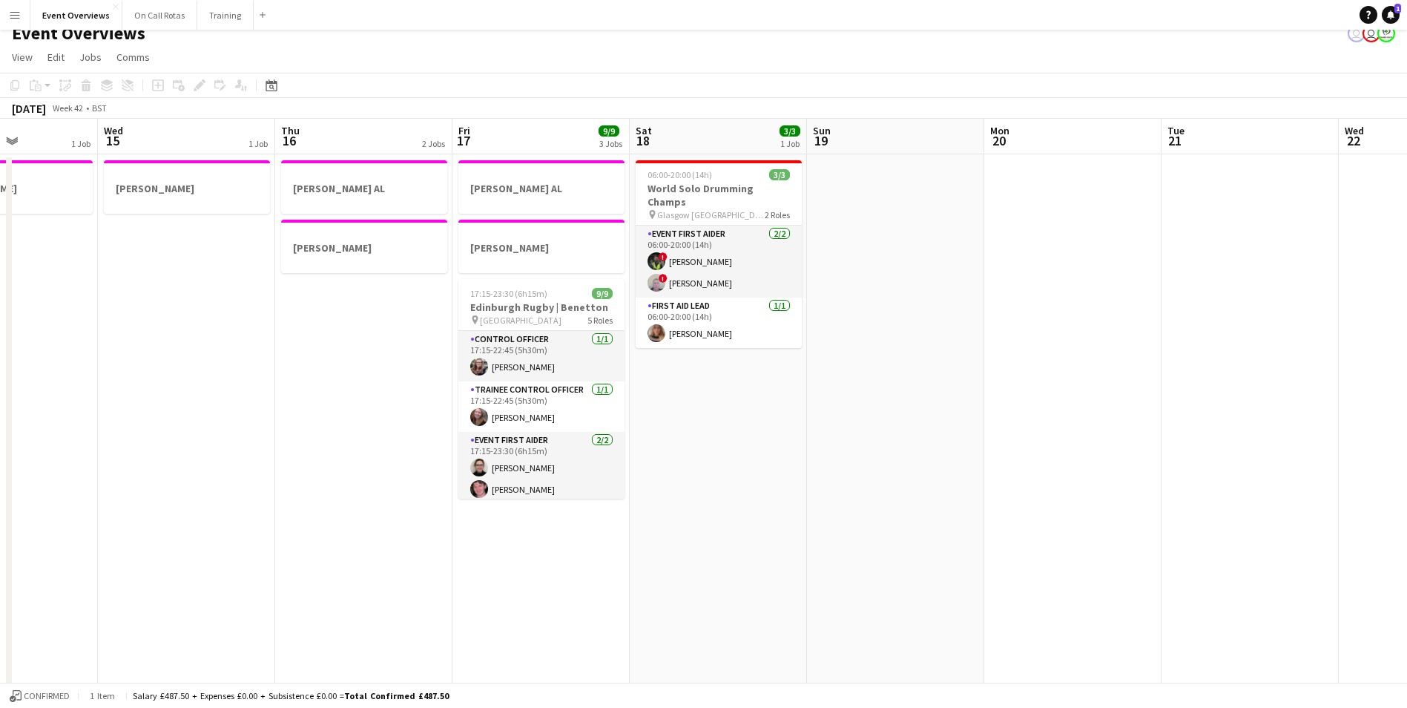
drag, startPoint x: 560, startPoint y: 322, endPoint x: 918, endPoint y: 331, distance: 357.7
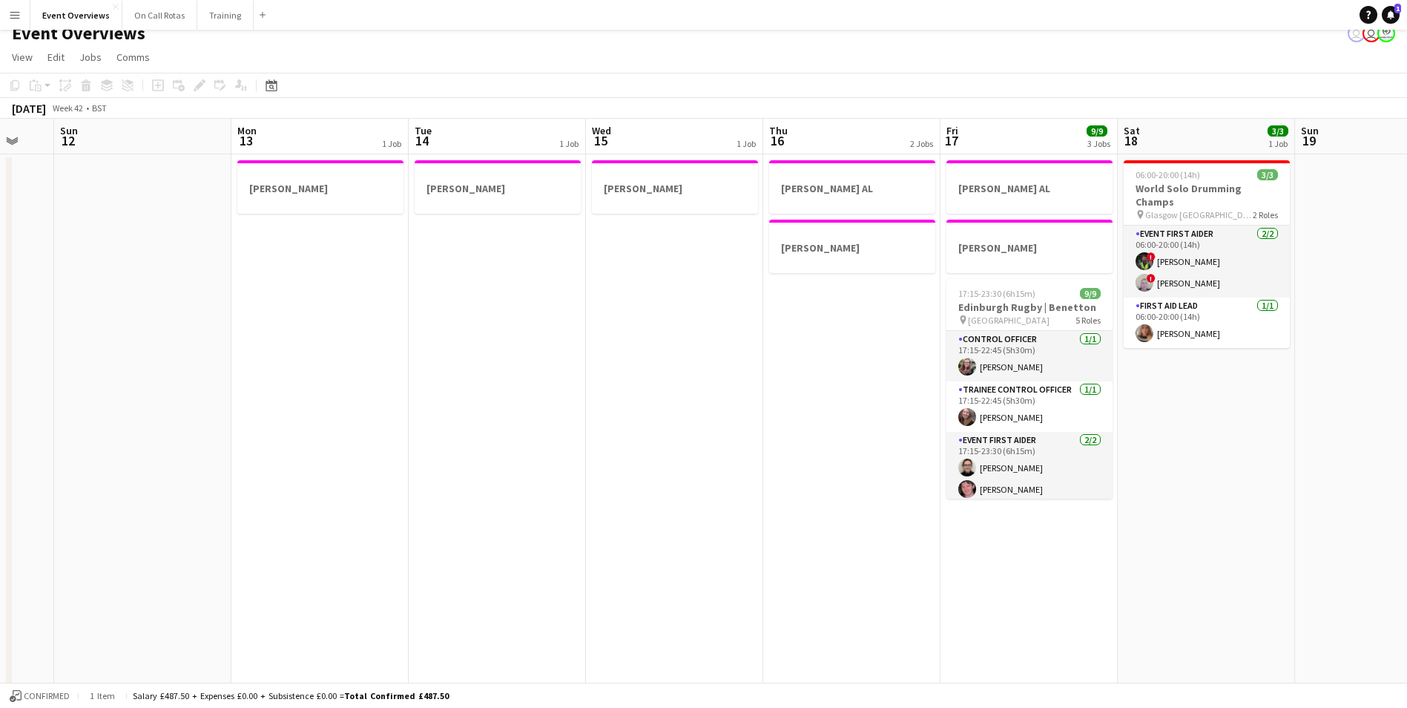
drag, startPoint x: 260, startPoint y: 318, endPoint x: 332, endPoint y: 309, distance: 71.7
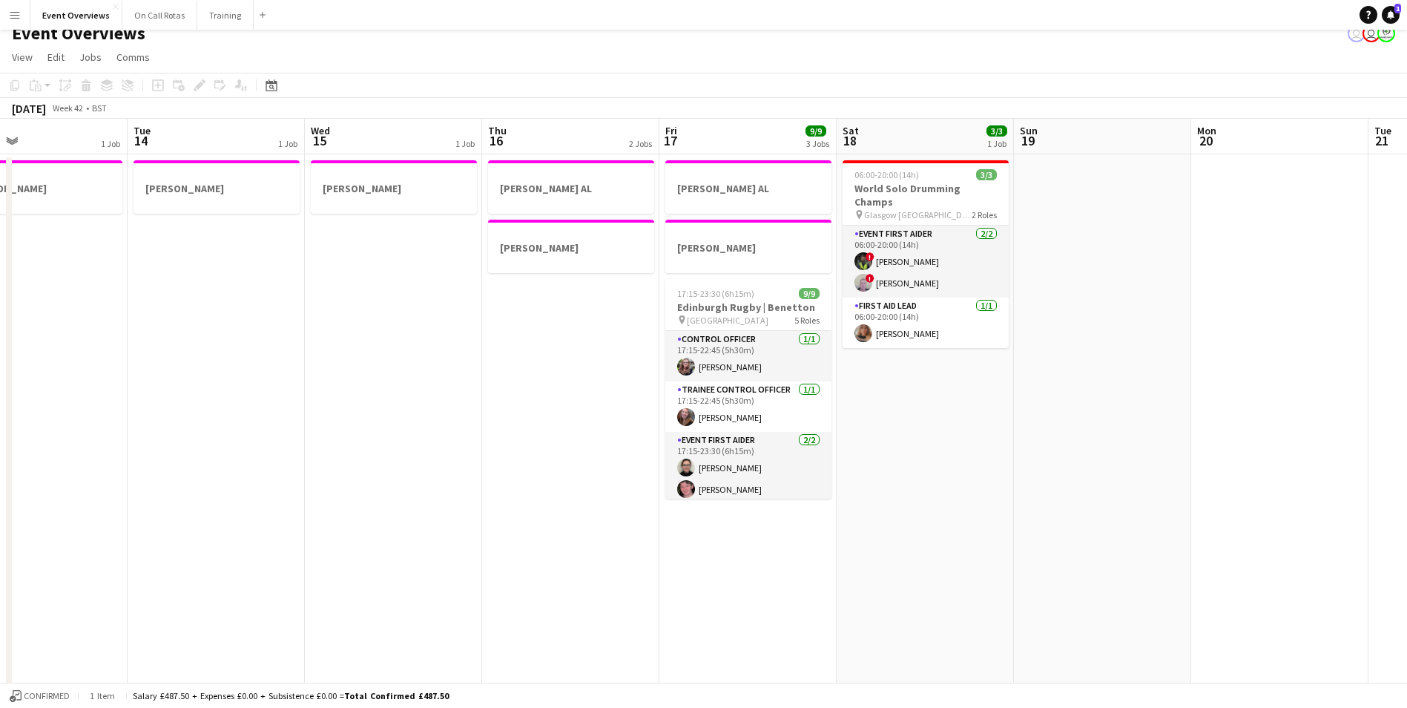
drag, startPoint x: 1321, startPoint y: 289, endPoint x: 298, endPoint y: 292, distance: 1023.1
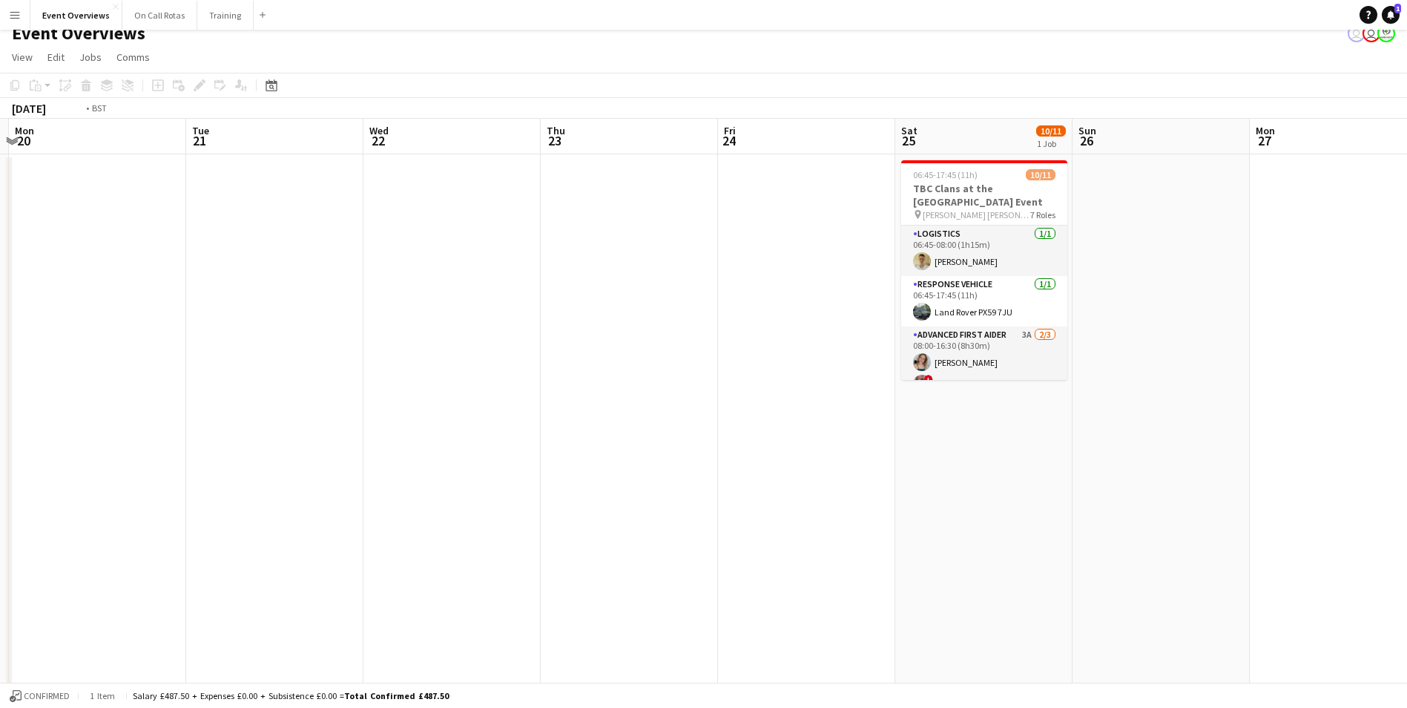
drag, startPoint x: 1163, startPoint y: 301, endPoint x: 633, endPoint y: 293, distance: 530.5
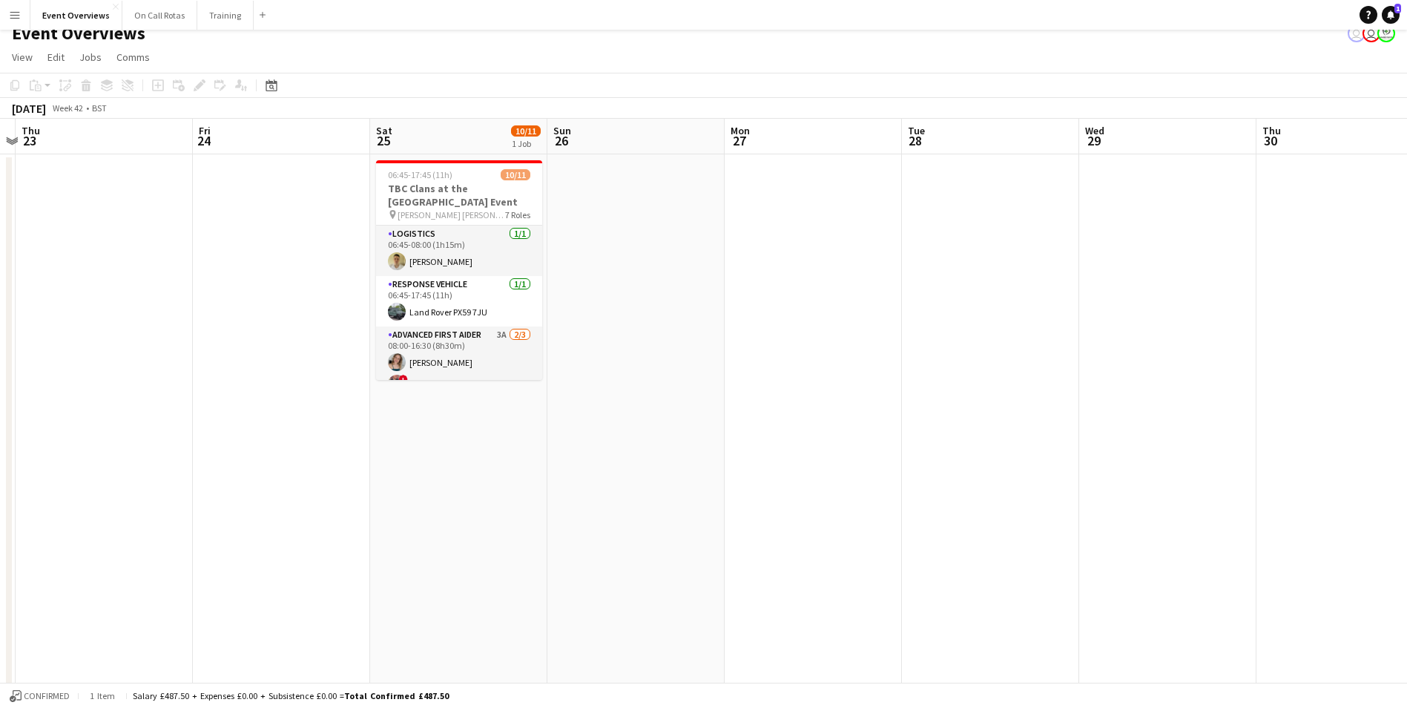
drag, startPoint x: 1157, startPoint y: 278, endPoint x: 756, endPoint y: 294, distance: 401.7
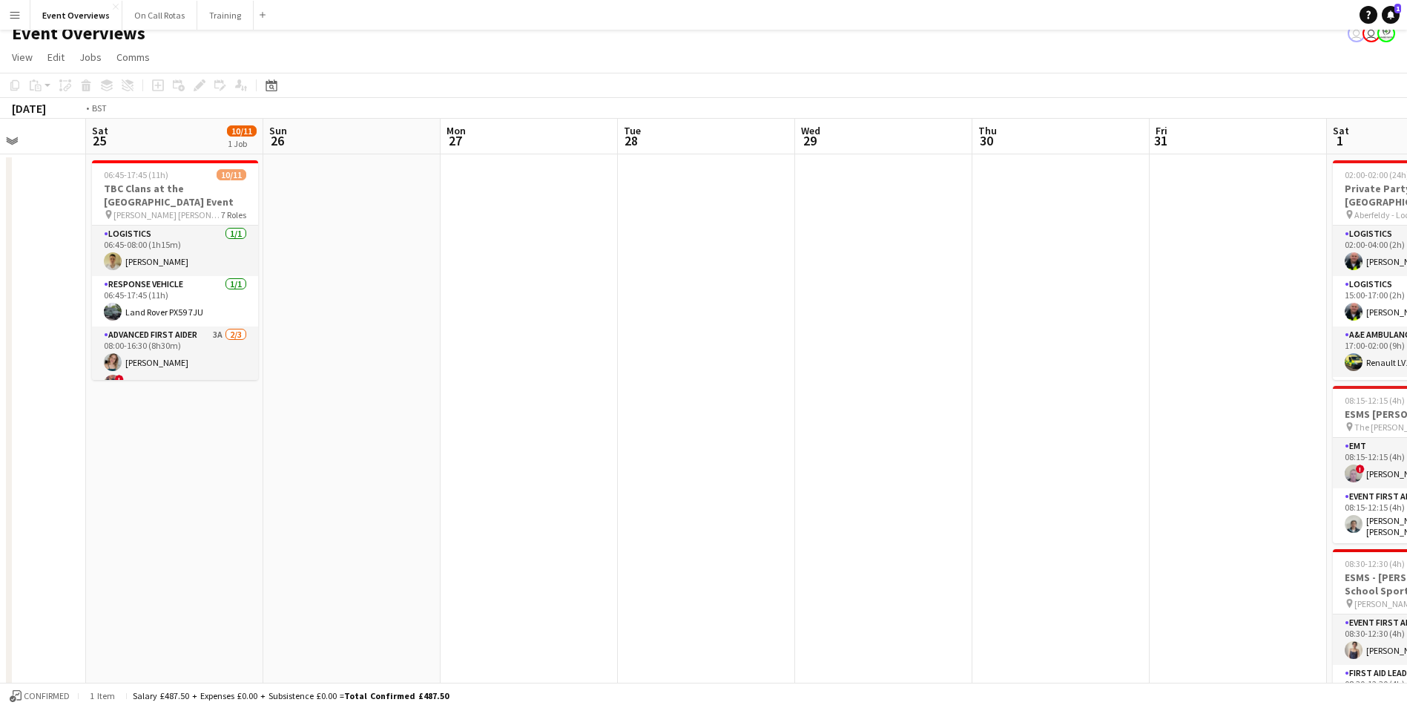
drag, startPoint x: 1032, startPoint y: 290, endPoint x: 387, endPoint y: 286, distance: 644.7
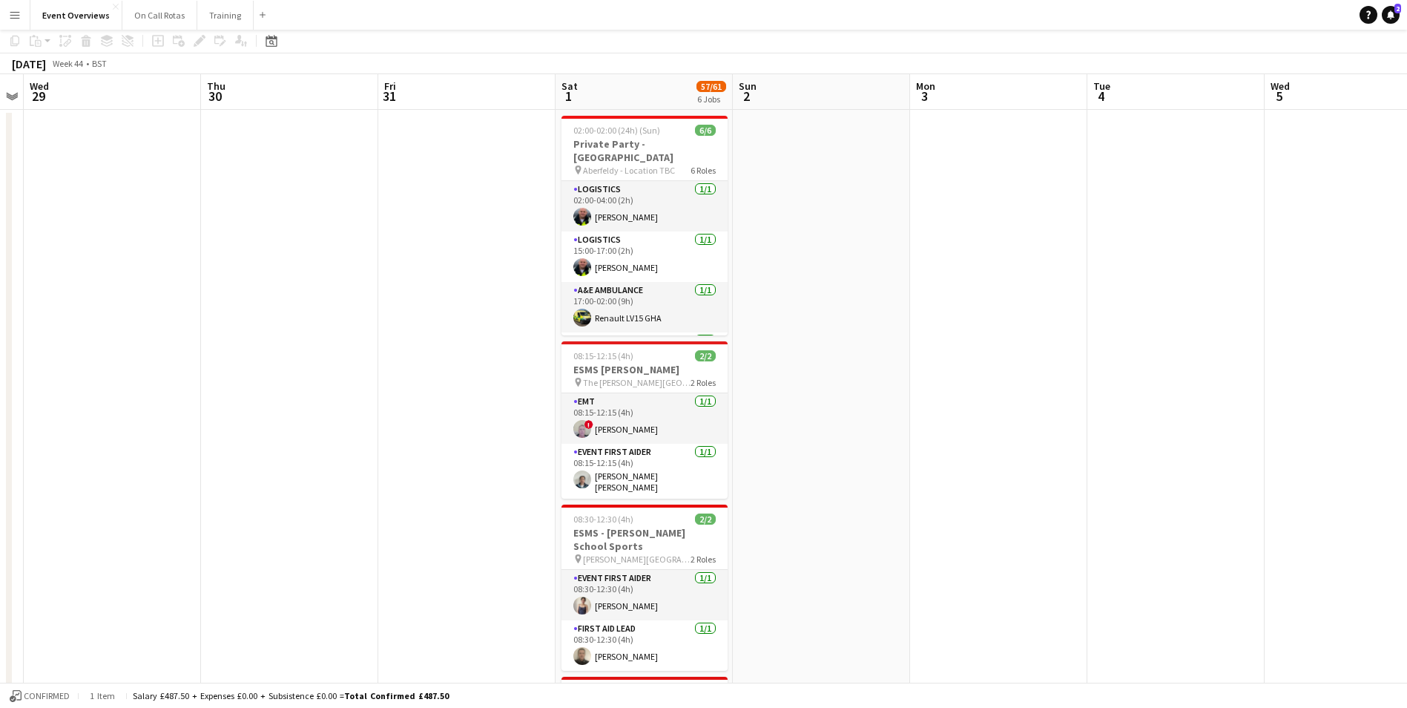
scroll to position [0, 0]
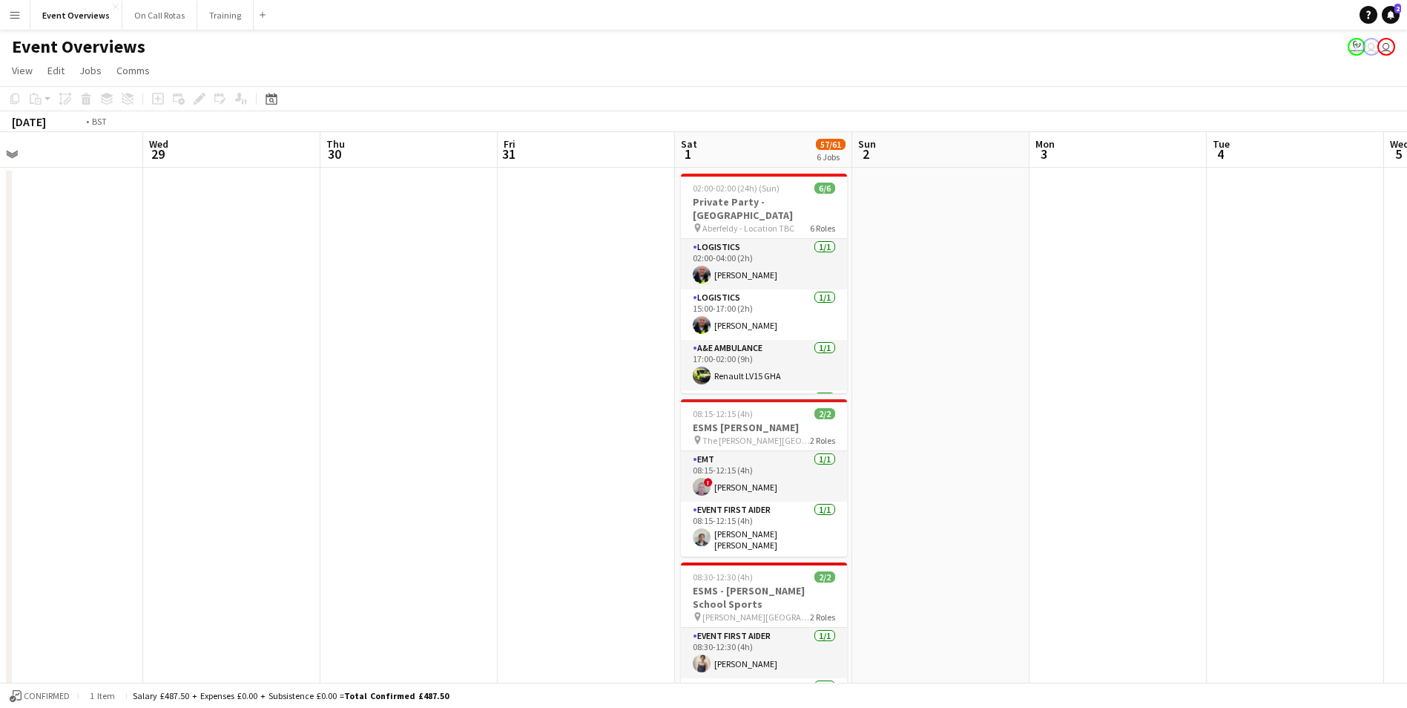
drag, startPoint x: 160, startPoint y: 283, endPoint x: 742, endPoint y: 253, distance: 582.4
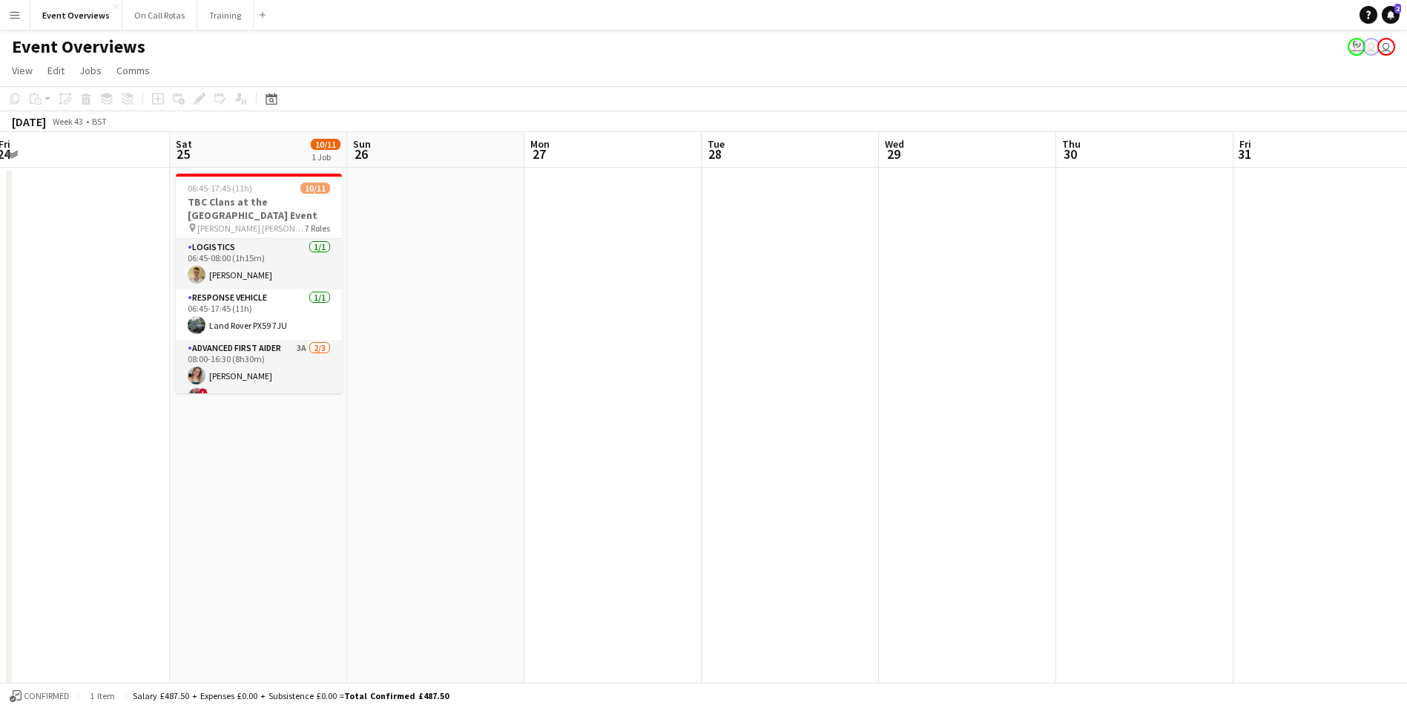
drag, startPoint x: 429, startPoint y: 308, endPoint x: 663, endPoint y: 266, distance: 238.1
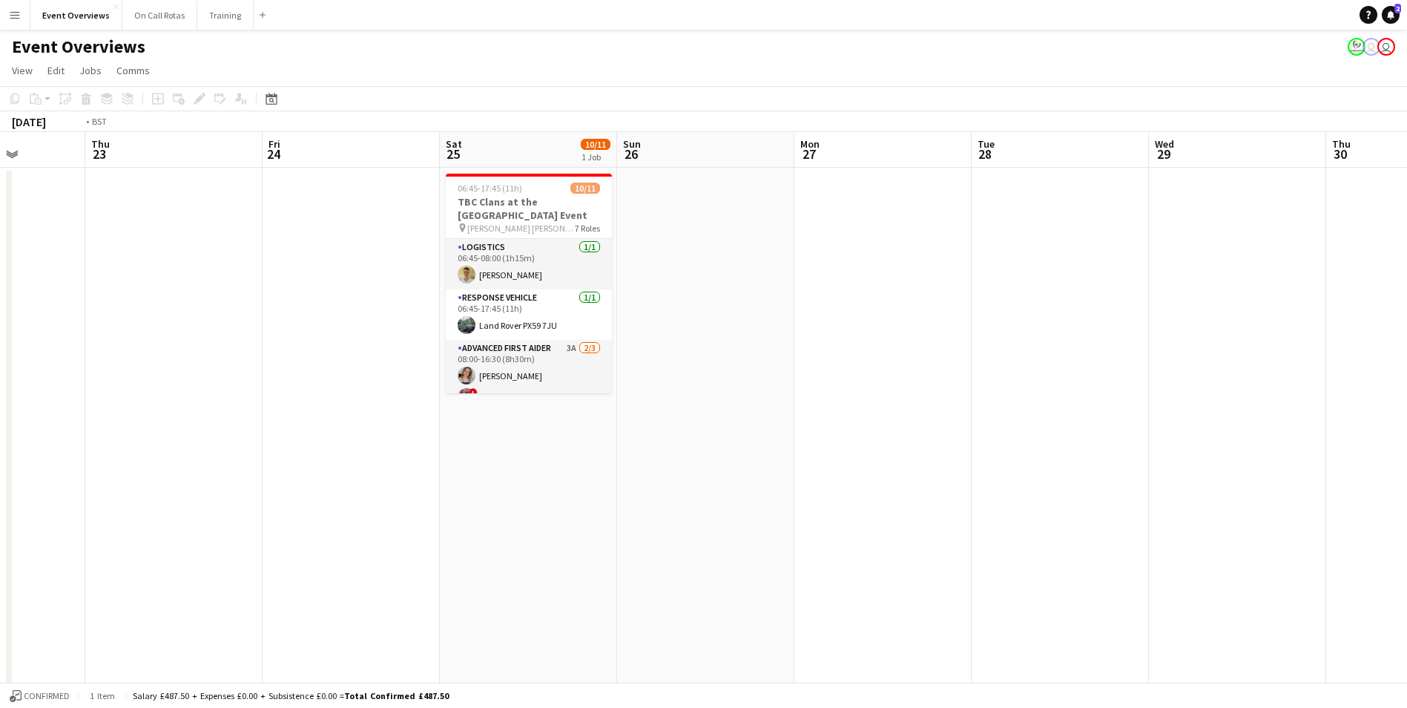
drag, startPoint x: 73, startPoint y: 370, endPoint x: 606, endPoint y: 278, distance: 541.3
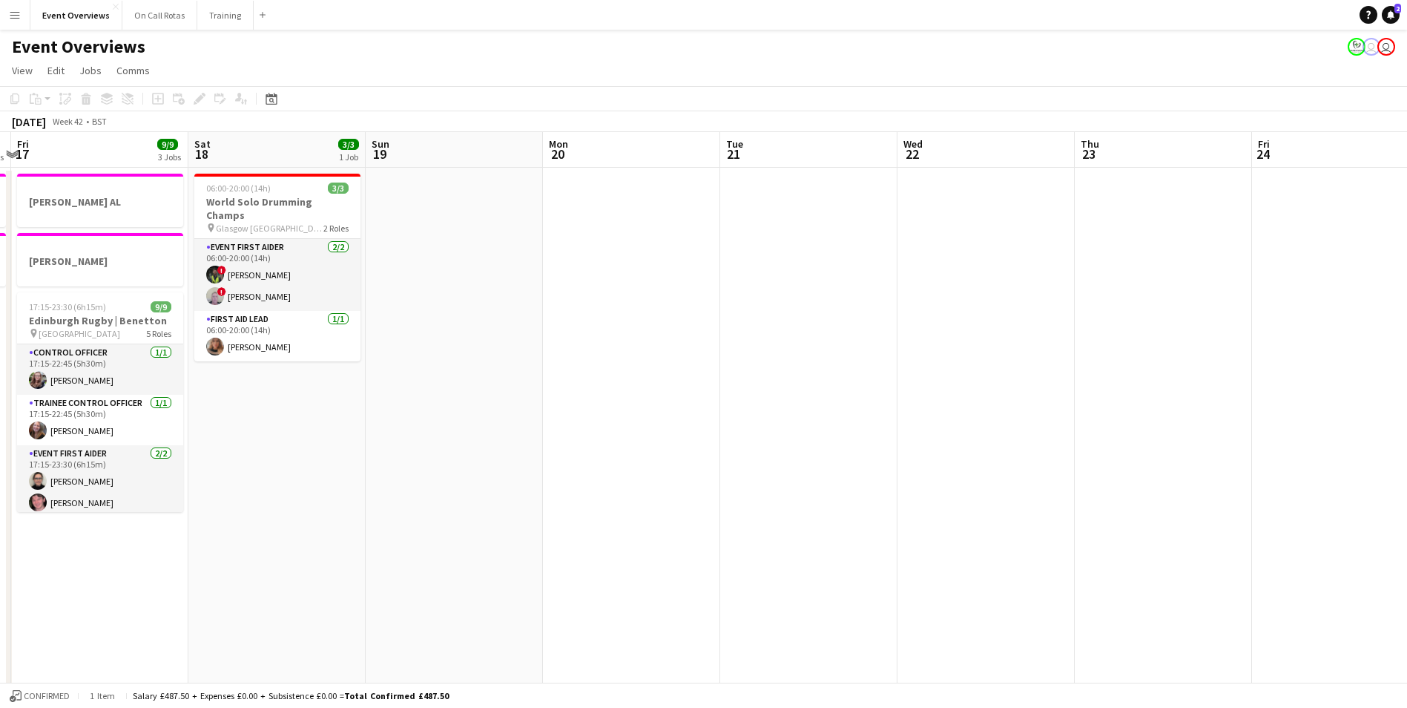
drag, startPoint x: 407, startPoint y: 309, endPoint x: 788, endPoint y: 266, distance: 383.8
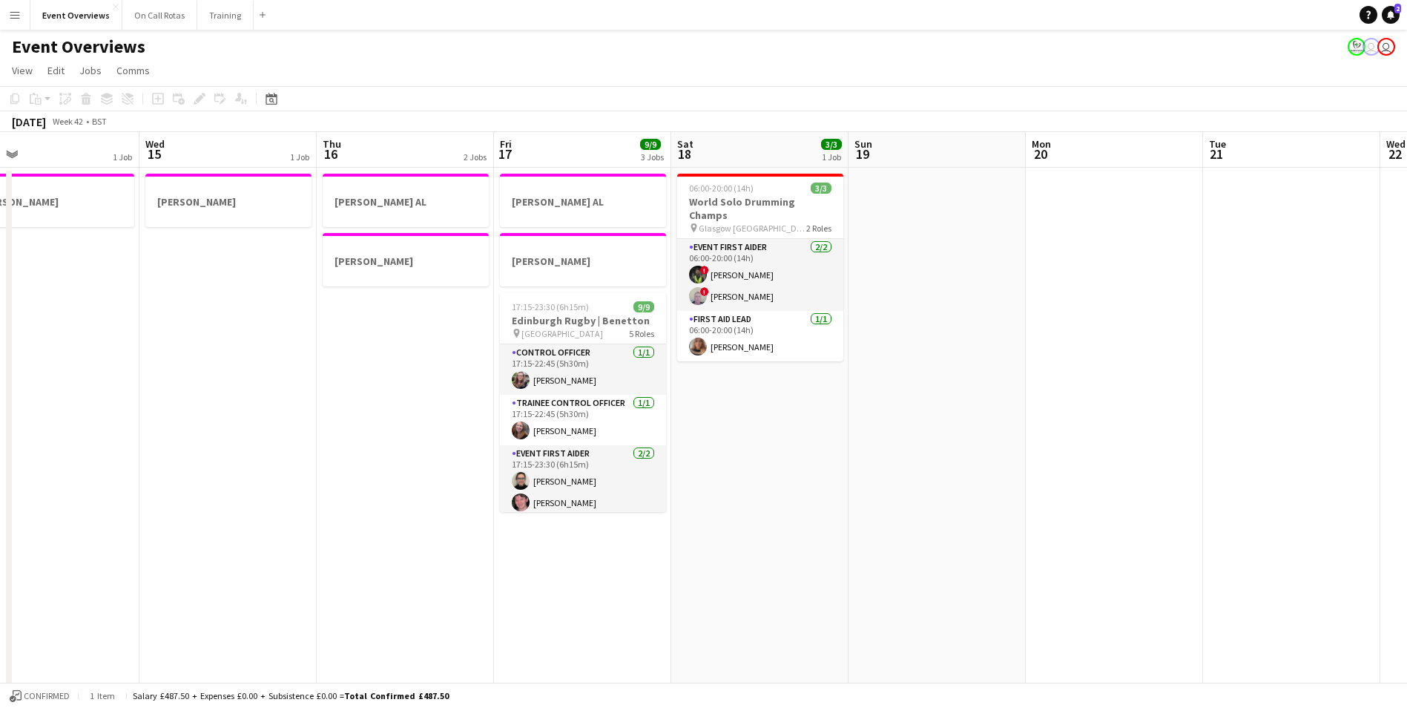
drag, startPoint x: 16, startPoint y: 409, endPoint x: 381, endPoint y: 395, distance: 364.5
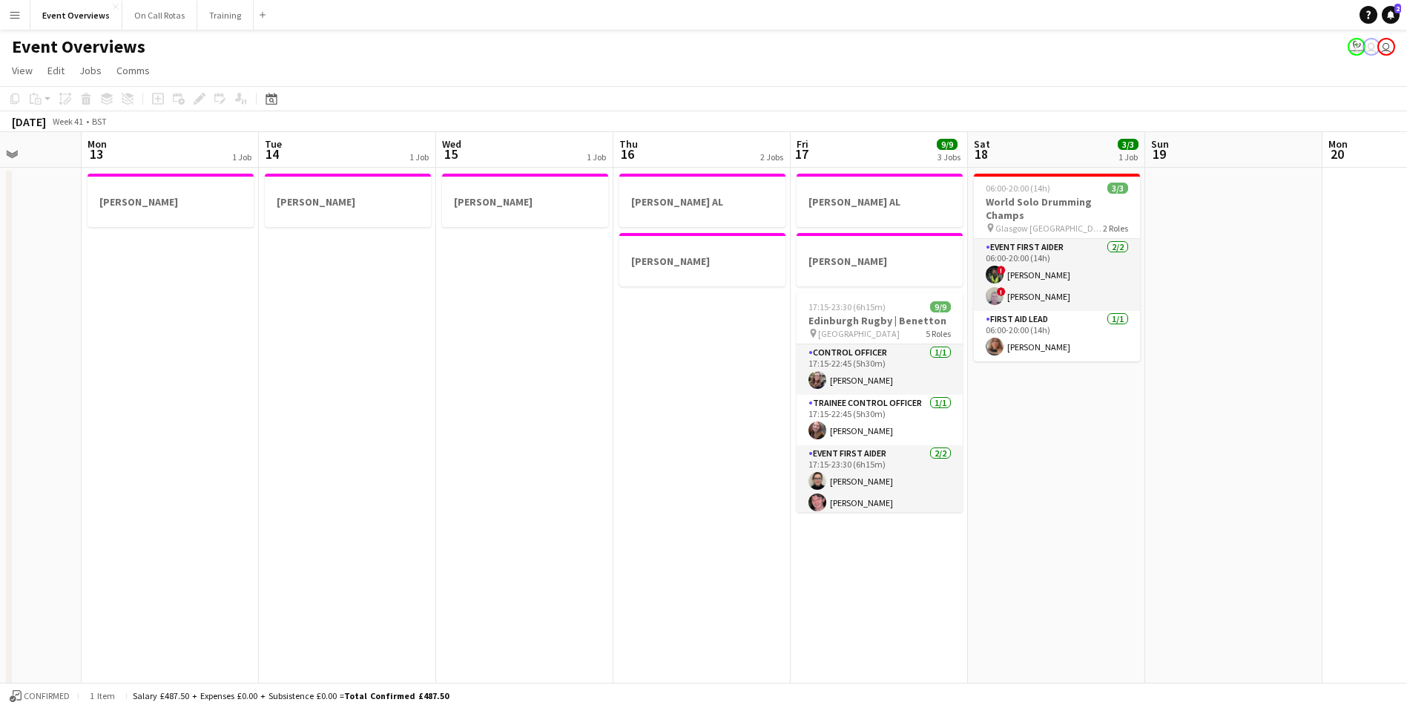
scroll to position [0, 439]
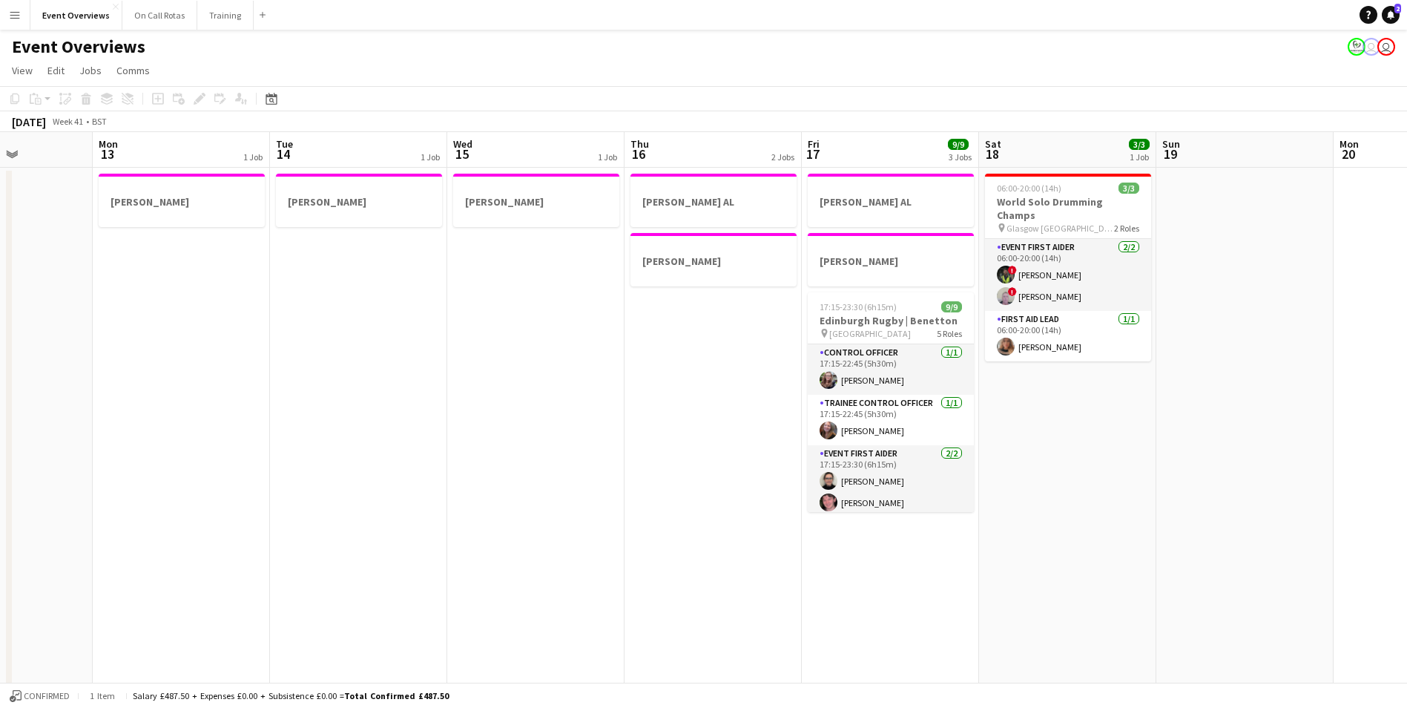
drag, startPoint x: 93, startPoint y: 417, endPoint x: 394, endPoint y: 388, distance: 301.9
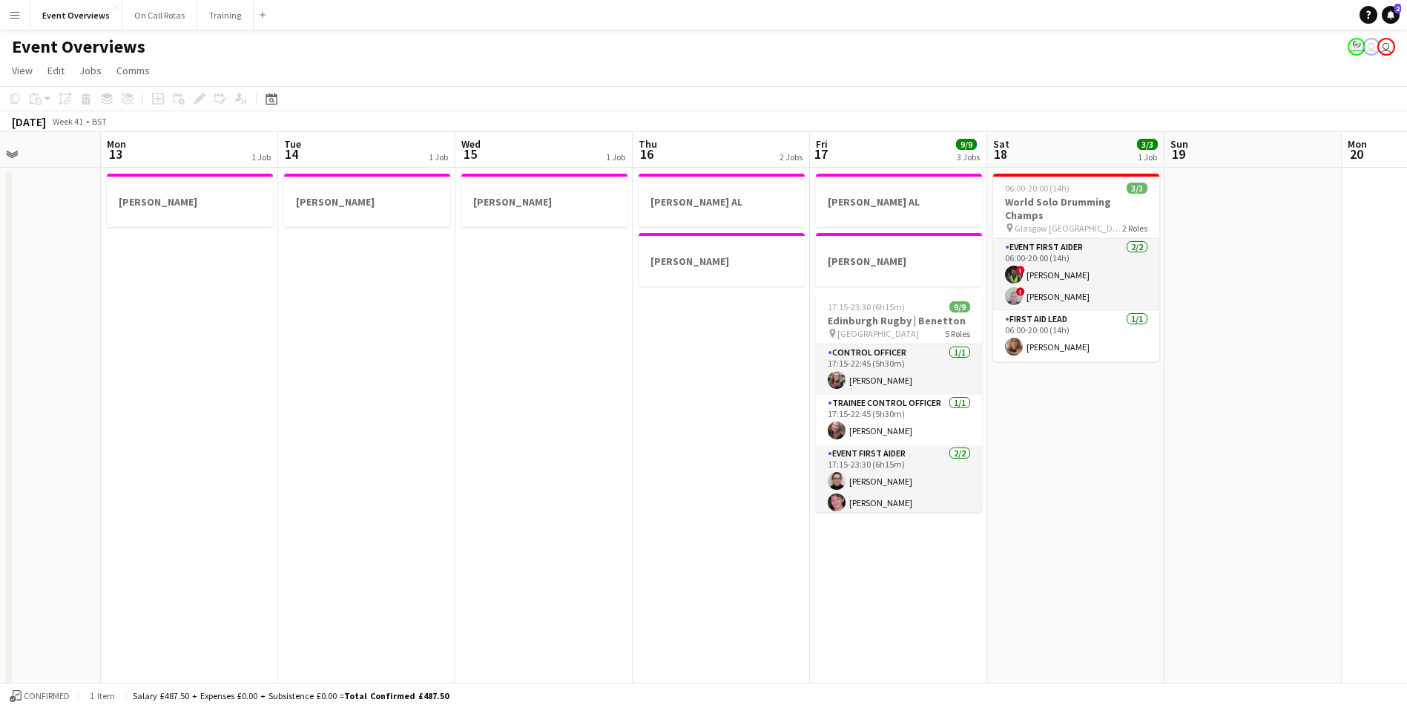
scroll to position [0, 387]
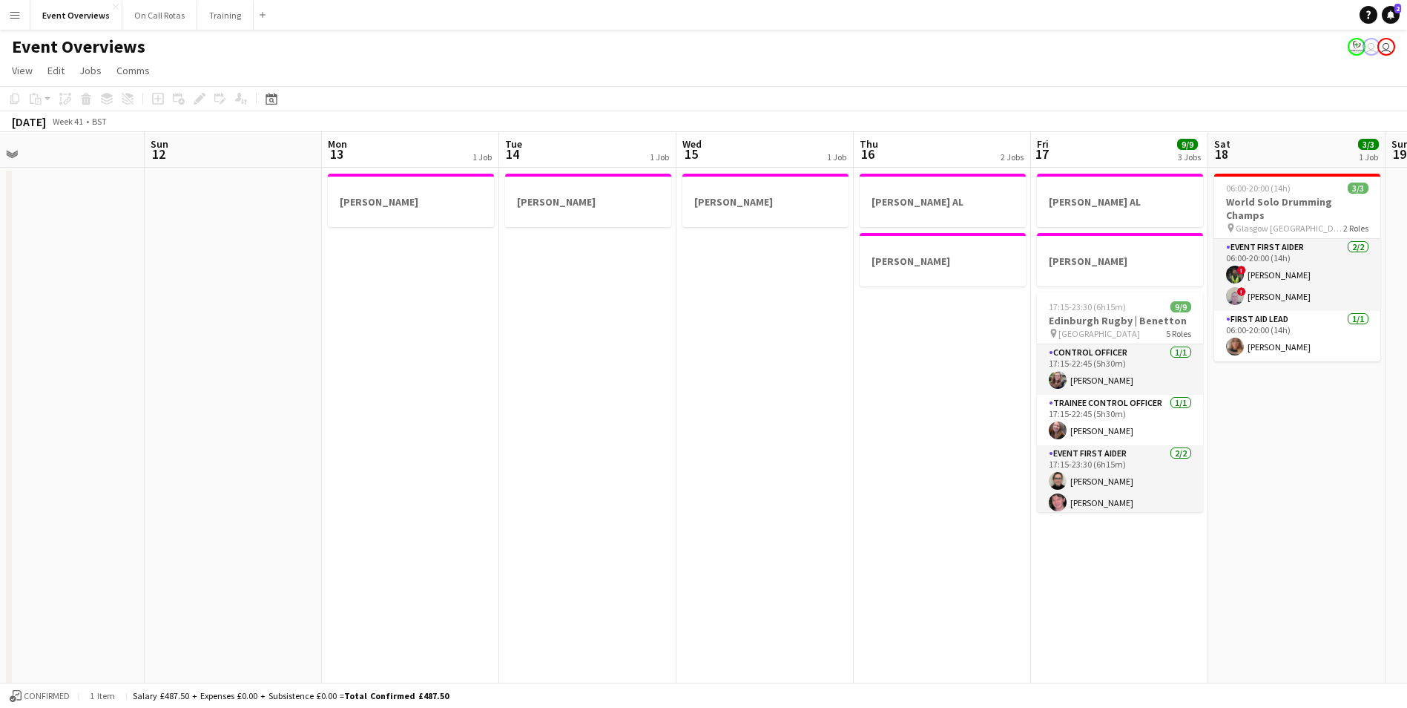
drag, startPoint x: 299, startPoint y: 373, endPoint x: 502, endPoint y: 364, distance: 203.5
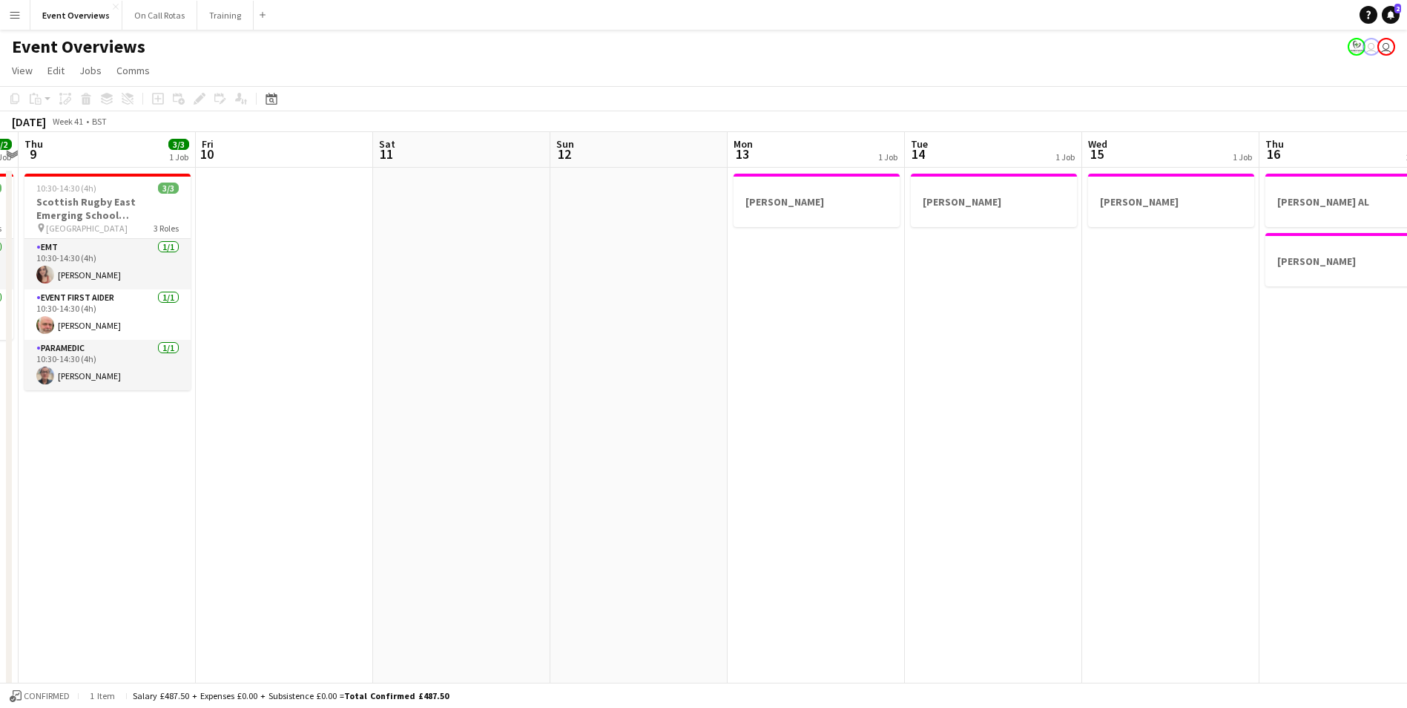
drag, startPoint x: 502, startPoint y: 364, endPoint x: 908, endPoint y: 370, distance: 405.9
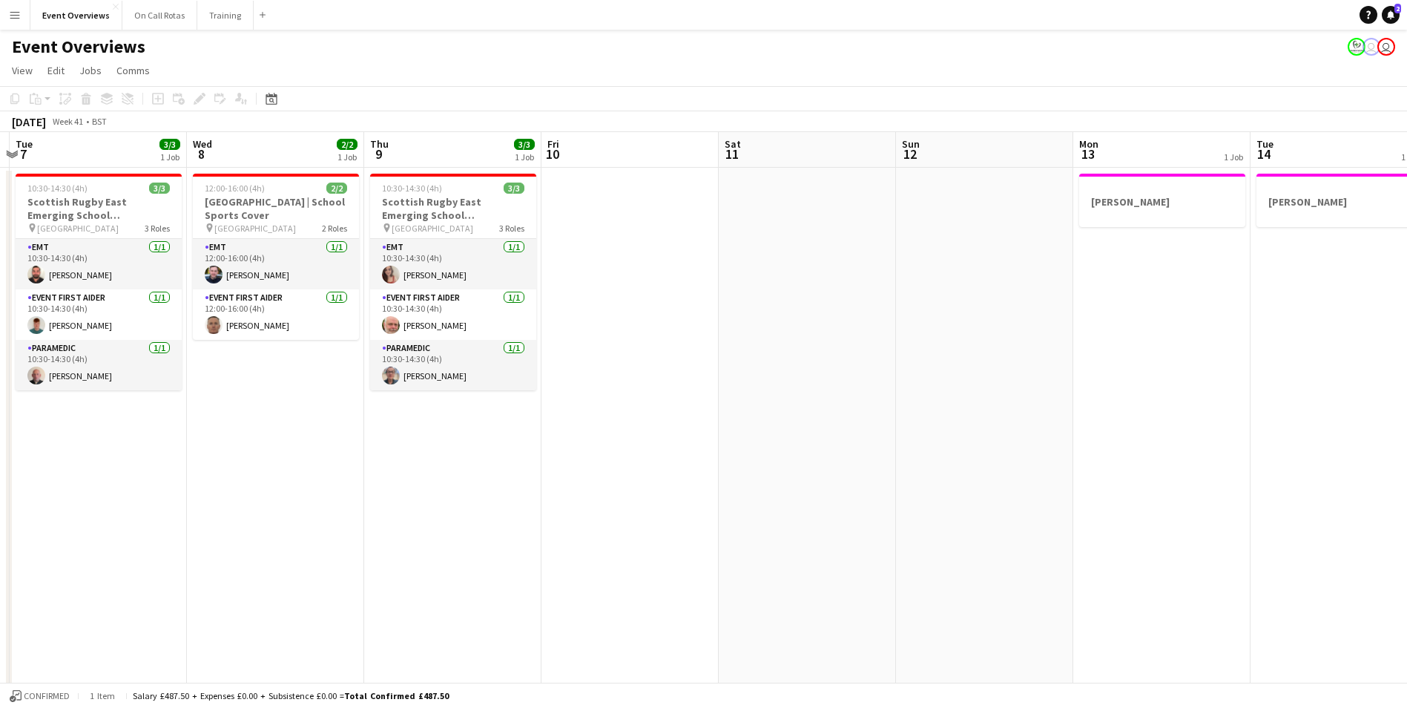
drag, startPoint x: 337, startPoint y: 434, endPoint x: 642, endPoint y: 394, distance: 307.5
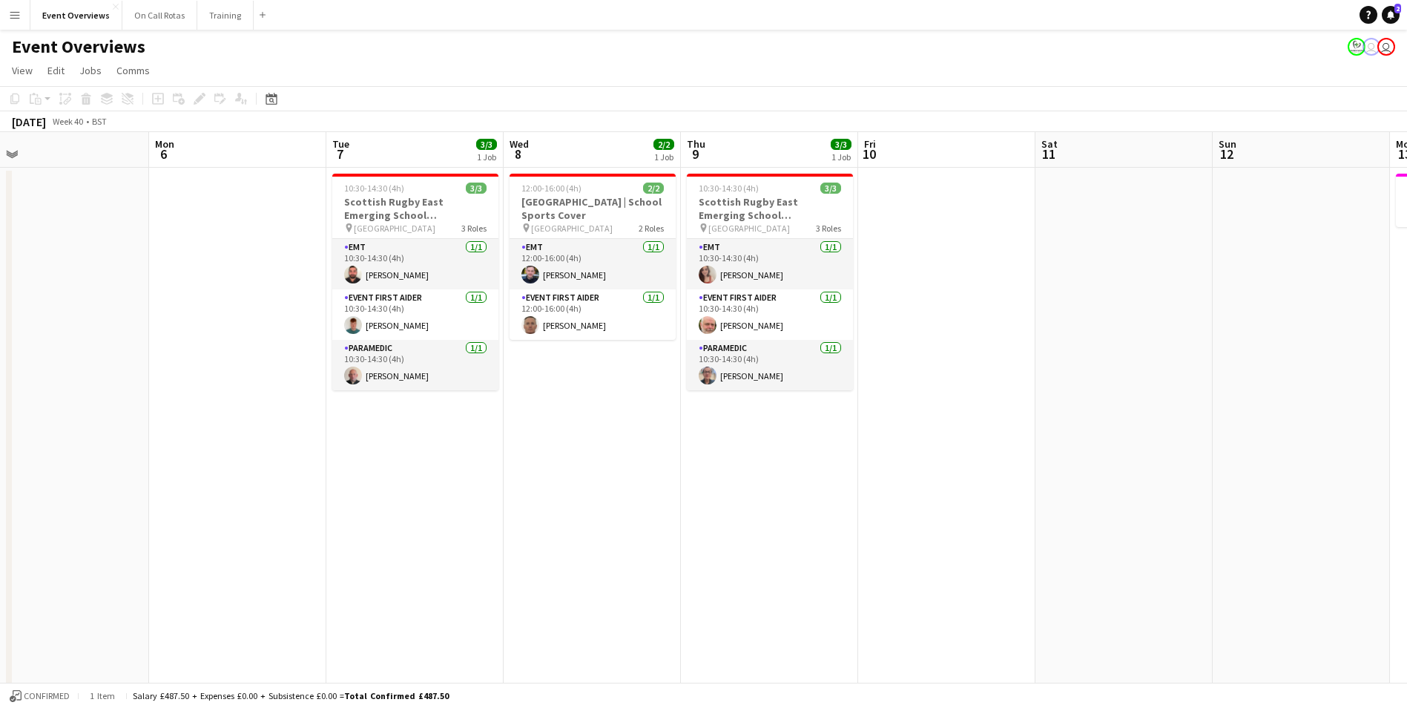
drag, startPoint x: 404, startPoint y: 450, endPoint x: 720, endPoint y: 444, distance: 315.3
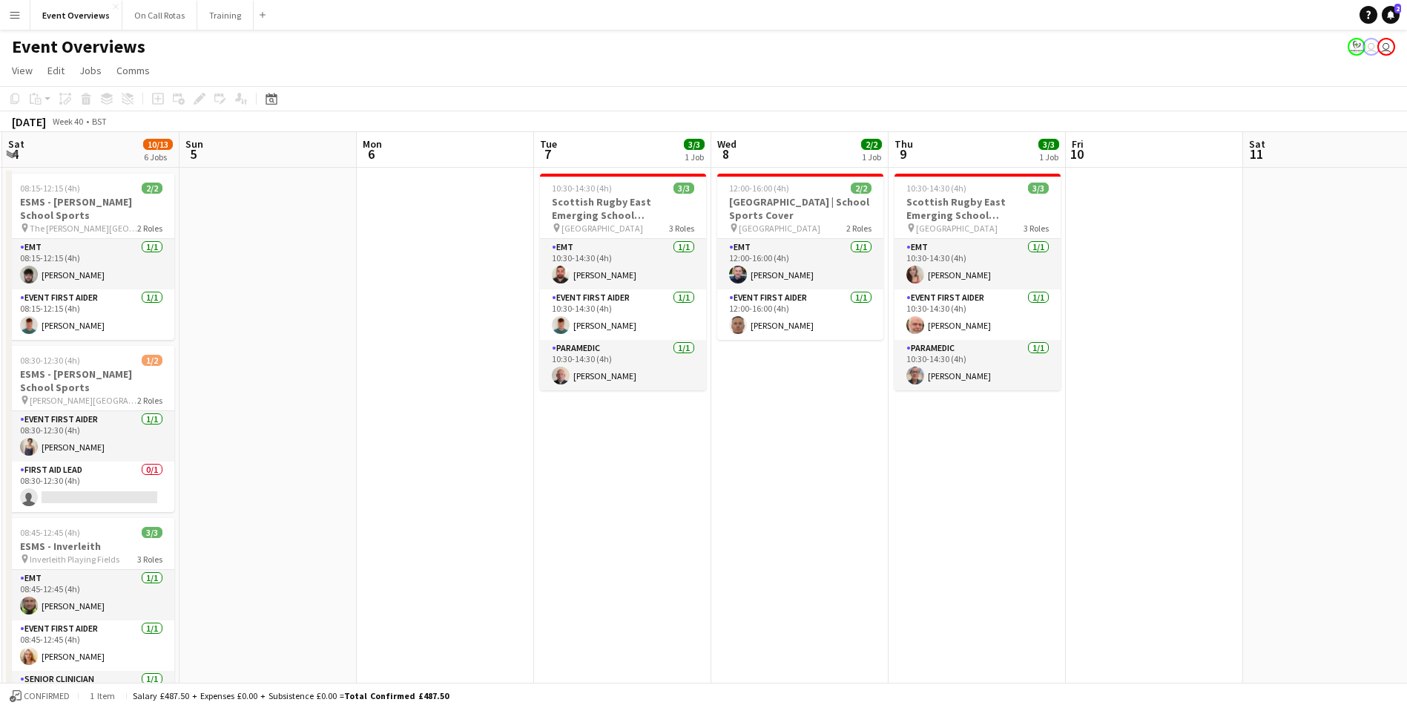
drag, startPoint x: 278, startPoint y: 478, endPoint x: 720, endPoint y: 452, distance: 442.9
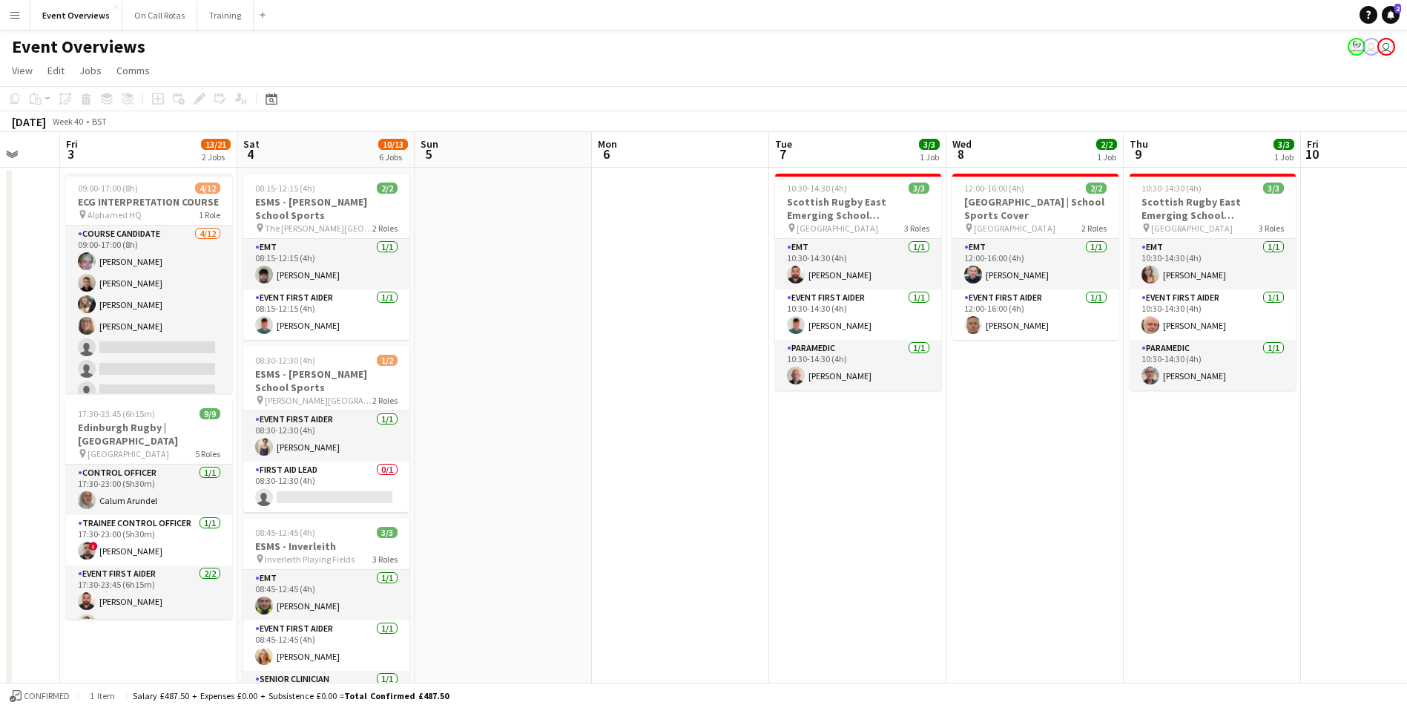
scroll to position [0, 379]
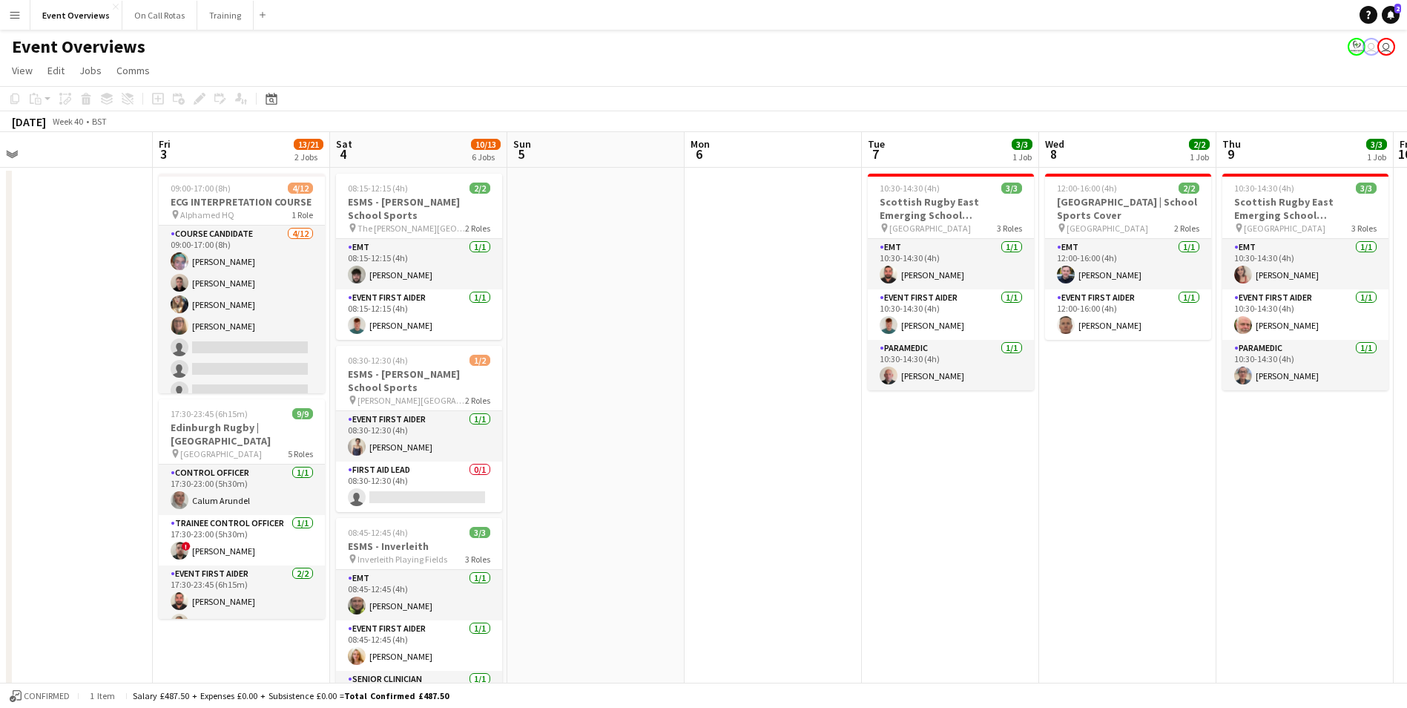
drag, startPoint x: 566, startPoint y: 459, endPoint x: 659, endPoint y: 451, distance: 93.1
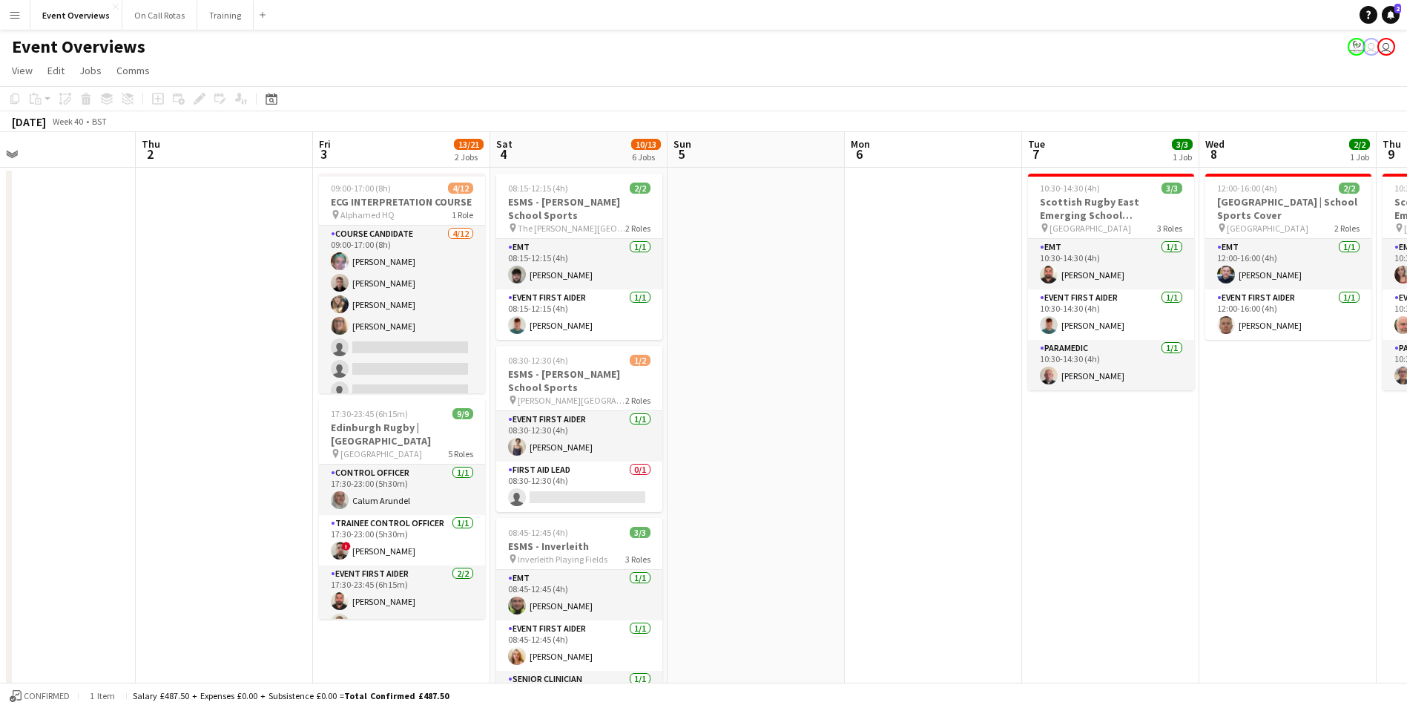
scroll to position [0, 369]
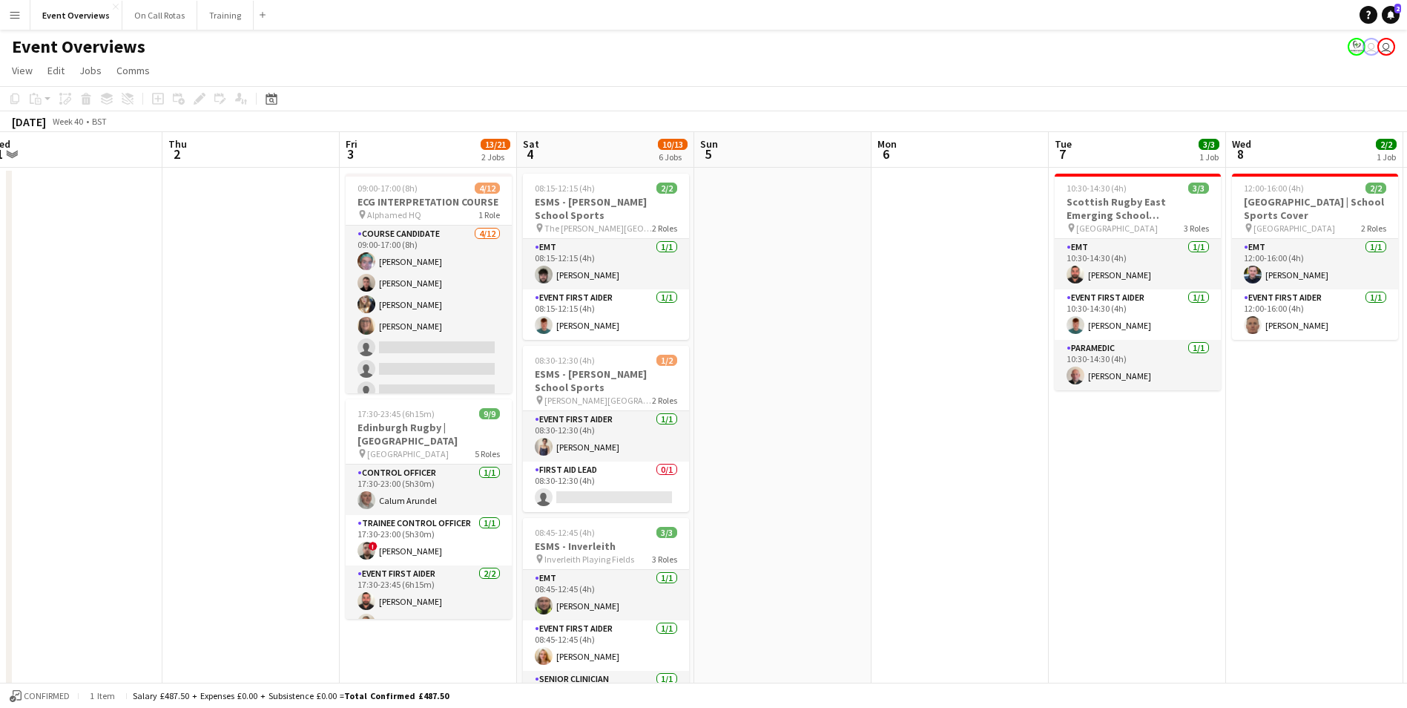
drag, startPoint x: 609, startPoint y: 450, endPoint x: 796, endPoint y: 458, distance: 187.1
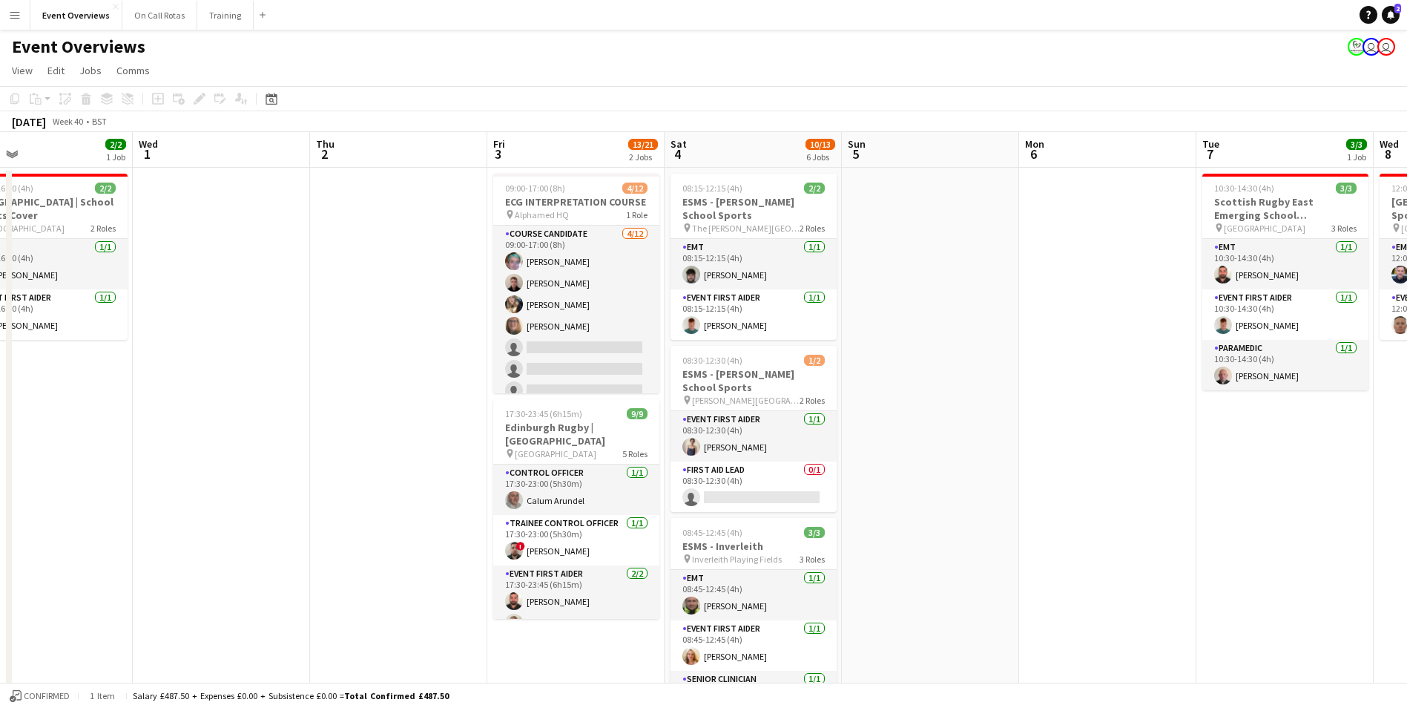
scroll to position [0, 376]
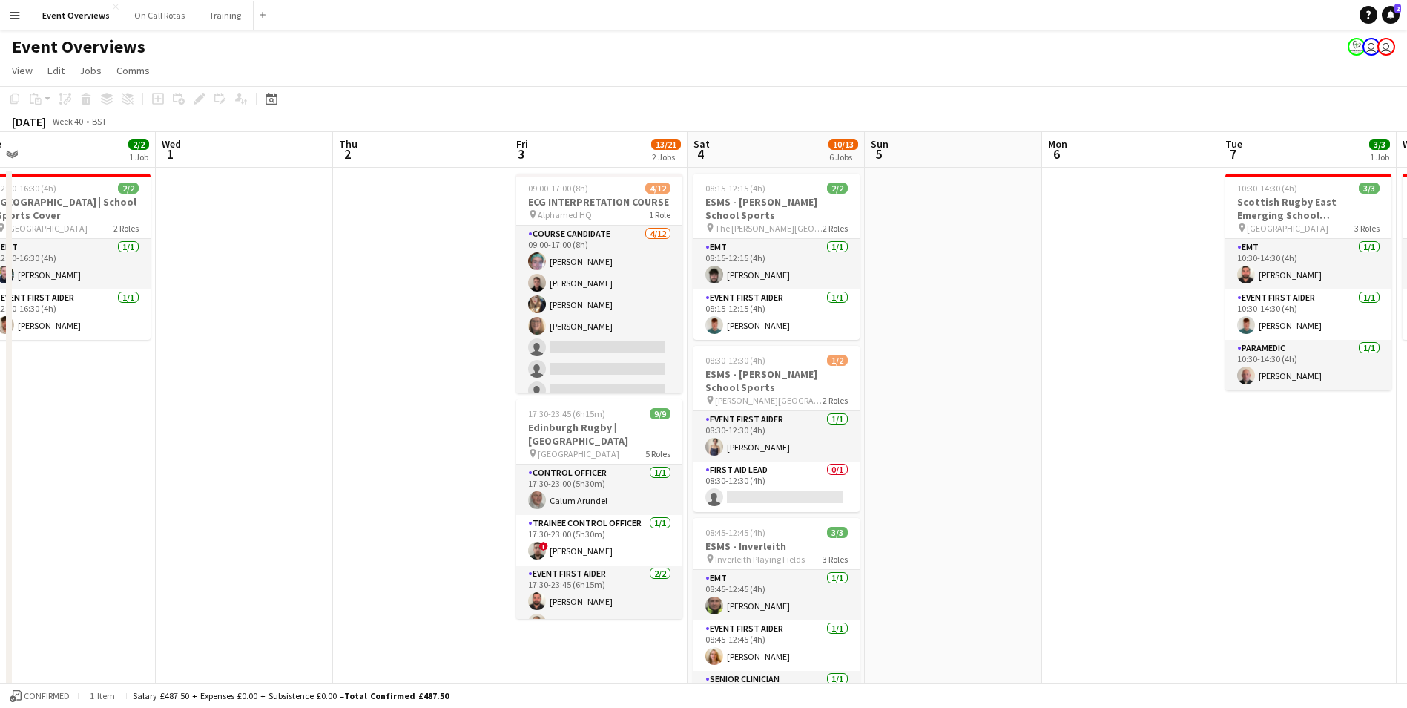
drag, startPoint x: 266, startPoint y: 425, endPoint x: 437, endPoint y: 465, distance: 175.3
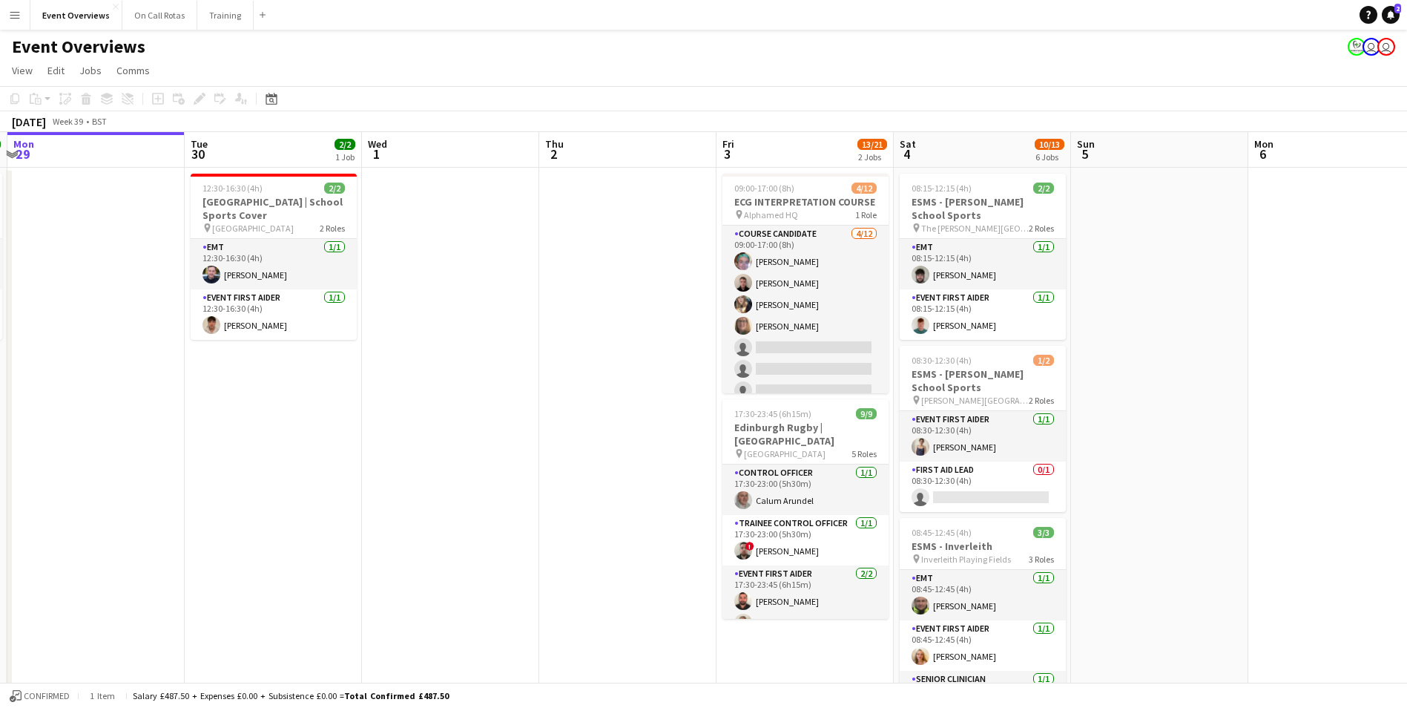
scroll to position [0, 302]
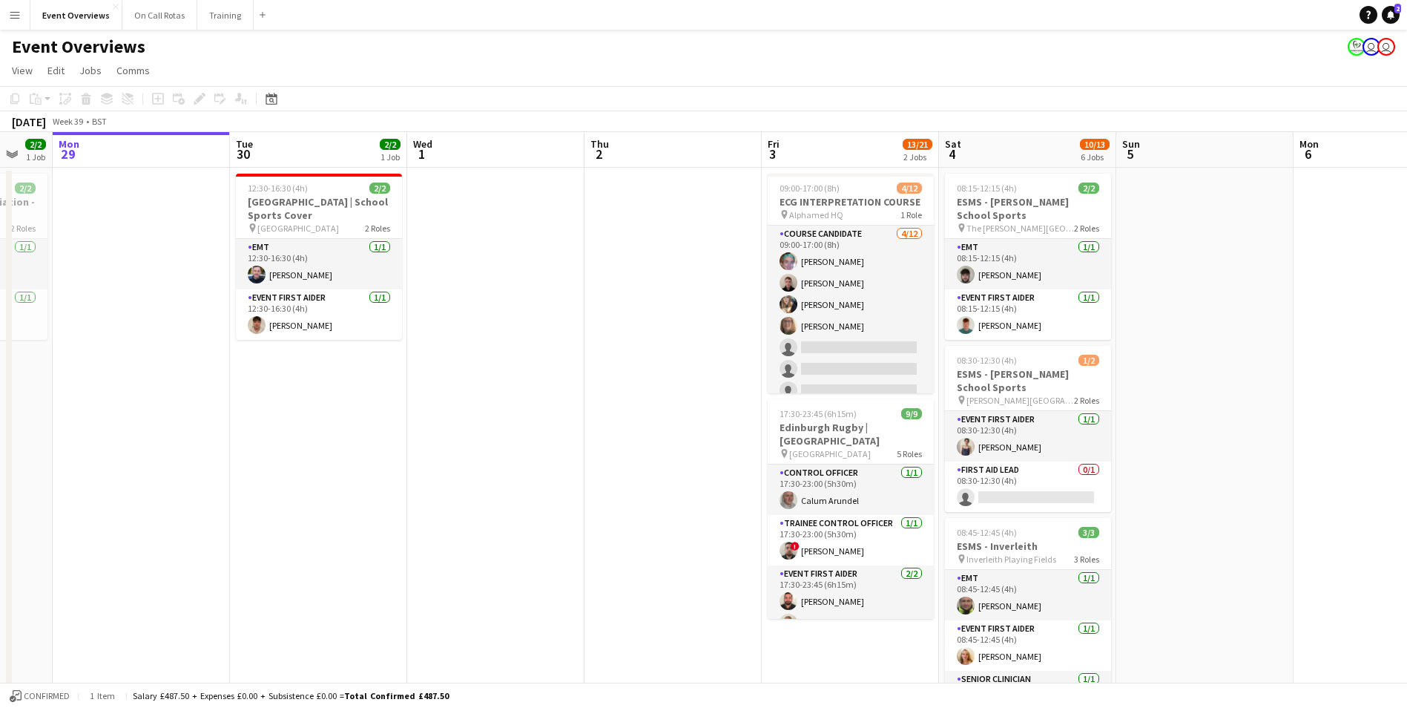
drag, startPoint x: 1013, startPoint y: 424, endPoint x: 1264, endPoint y: 474, distance: 256.5
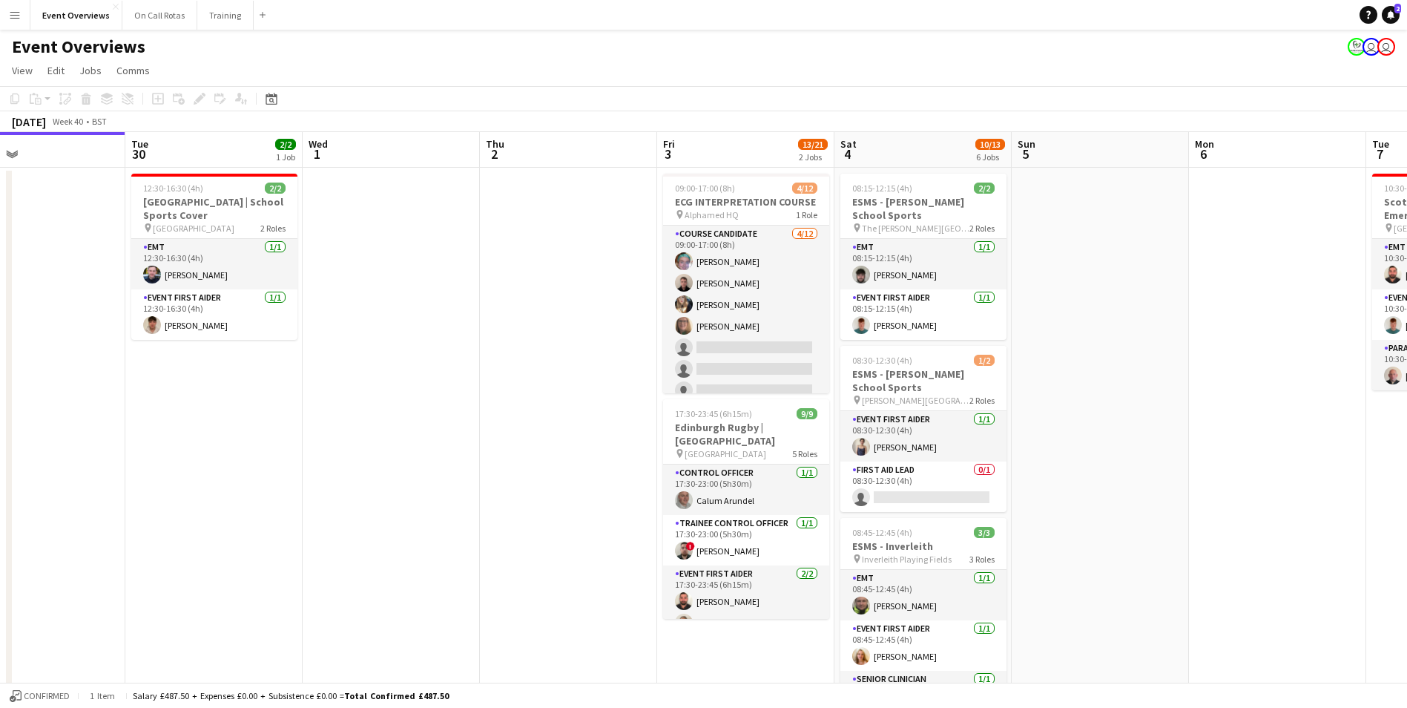
scroll to position [0, 433]
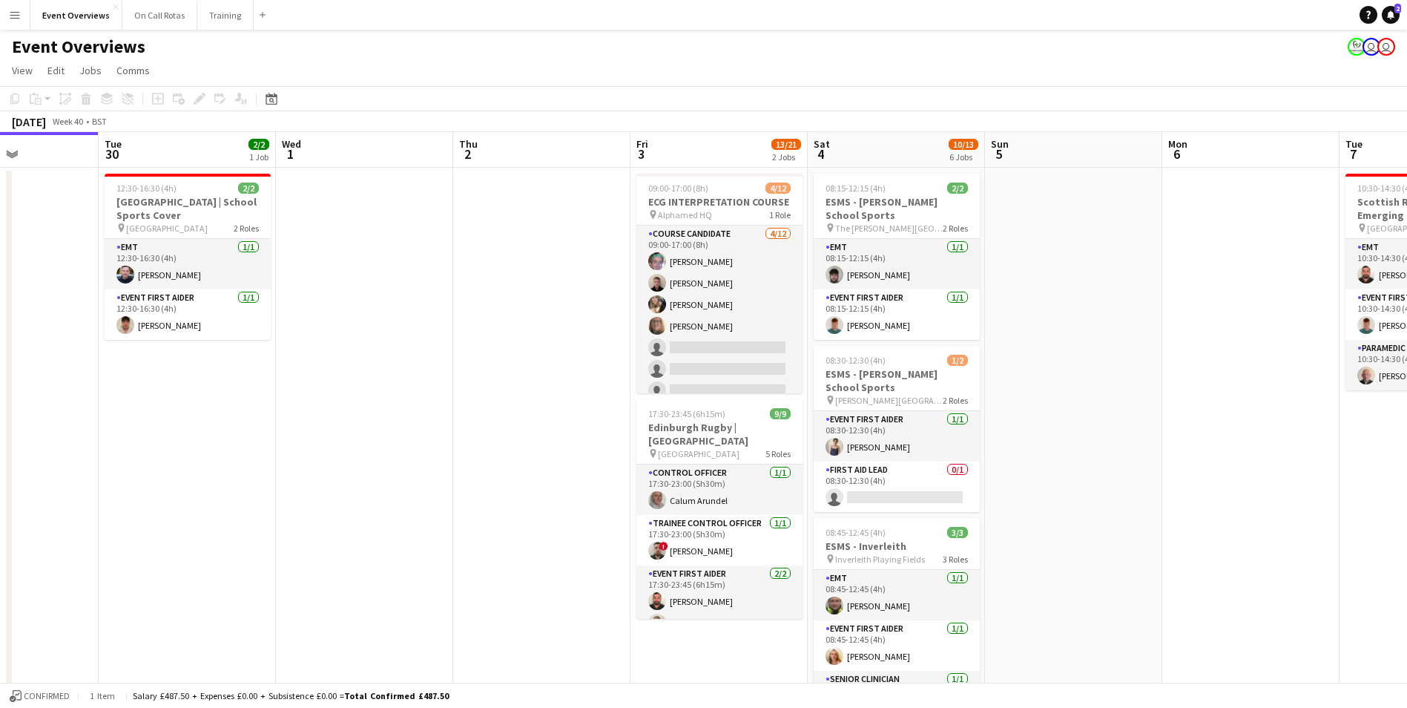
drag, startPoint x: 1226, startPoint y: 463, endPoint x: 1094, endPoint y: 476, distance: 131.9
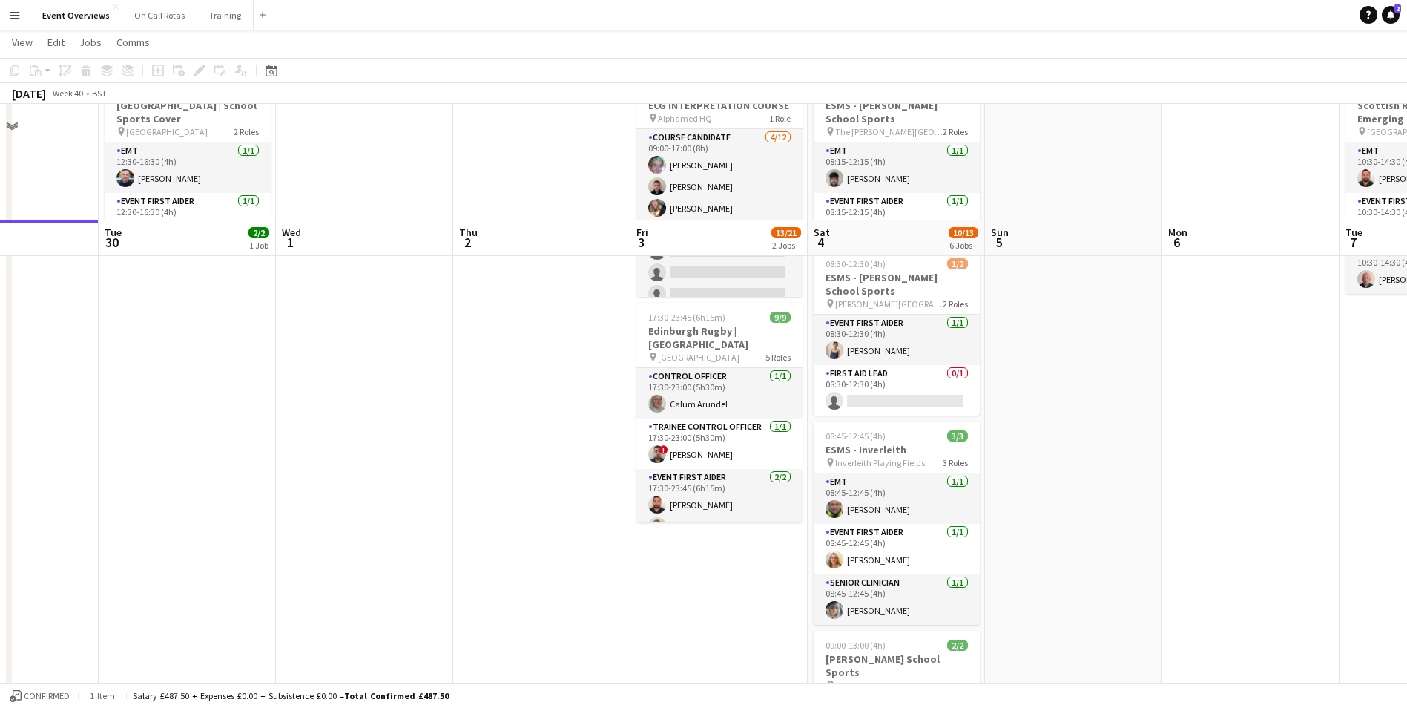
scroll to position [0, 0]
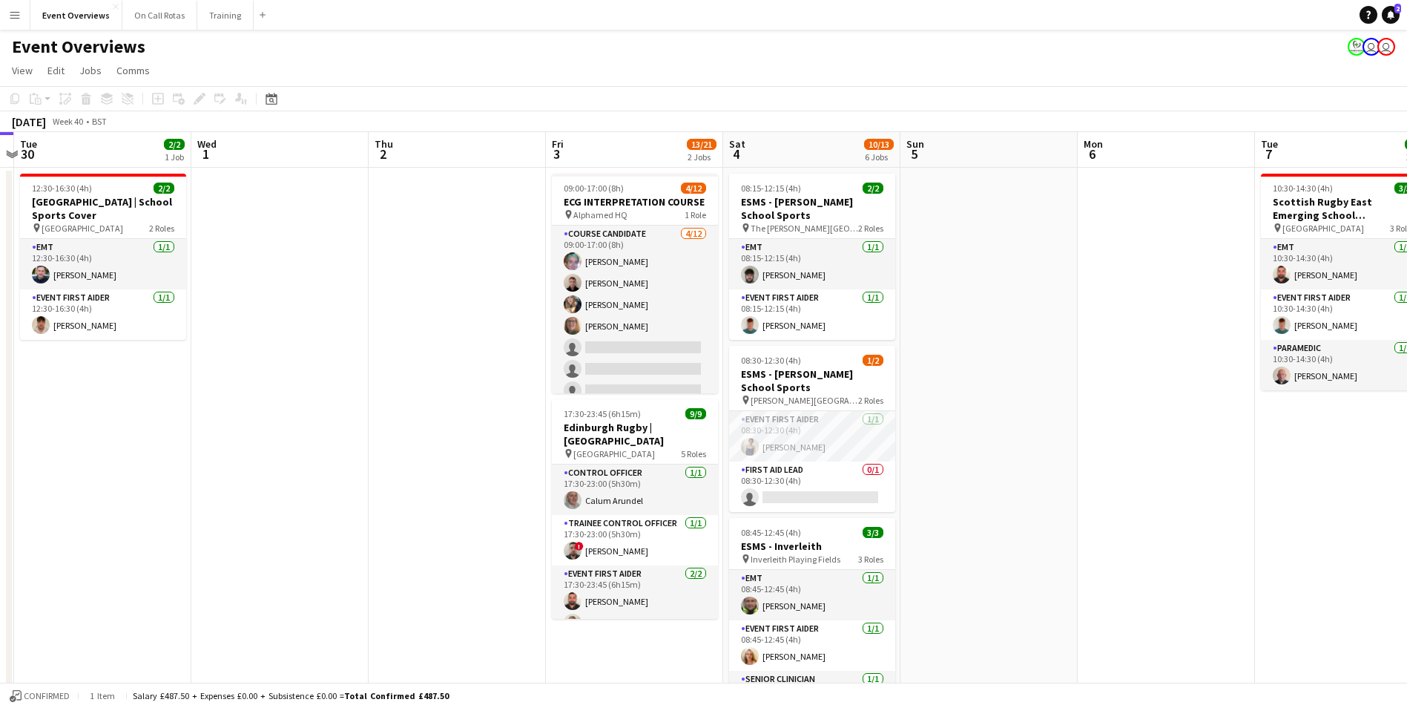
drag, startPoint x: 1179, startPoint y: 437, endPoint x: 452, endPoint y: 316, distance: 737.0
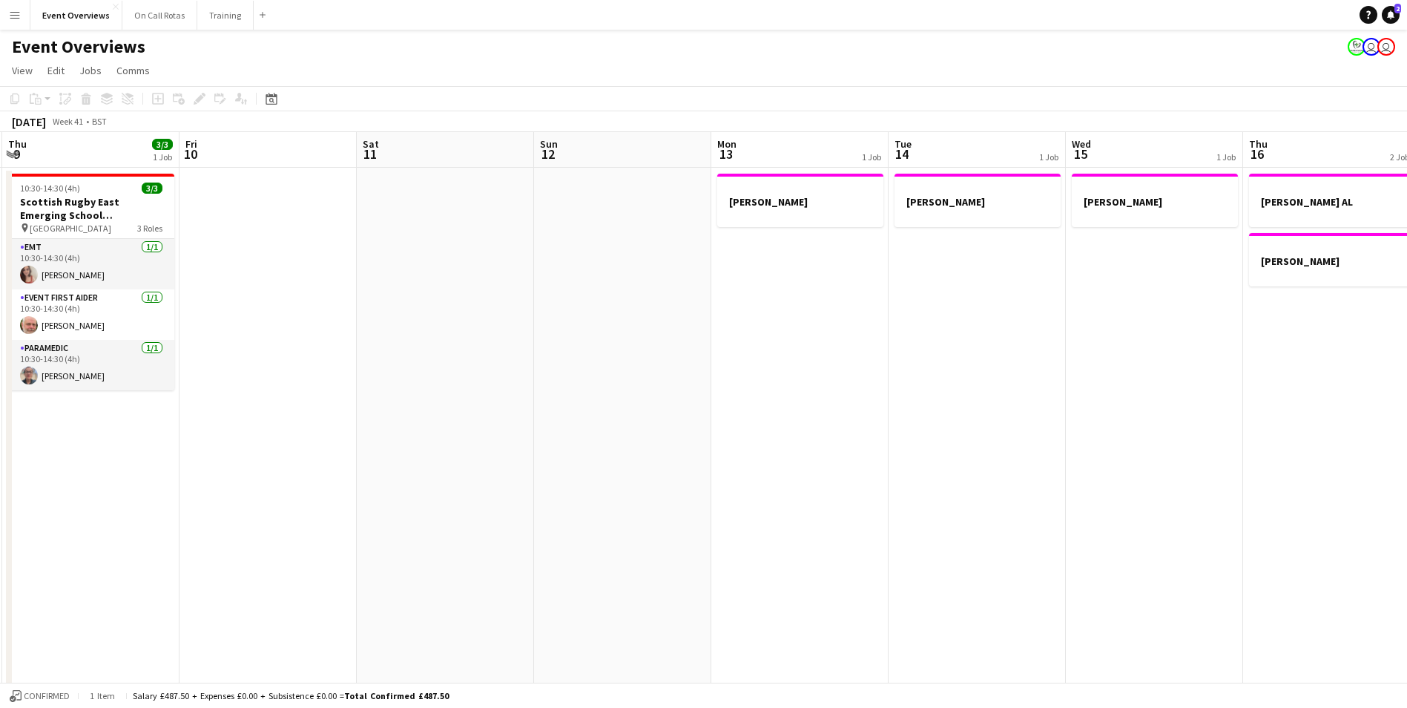
drag, startPoint x: 1186, startPoint y: 400, endPoint x: 221, endPoint y: 338, distance: 966.5
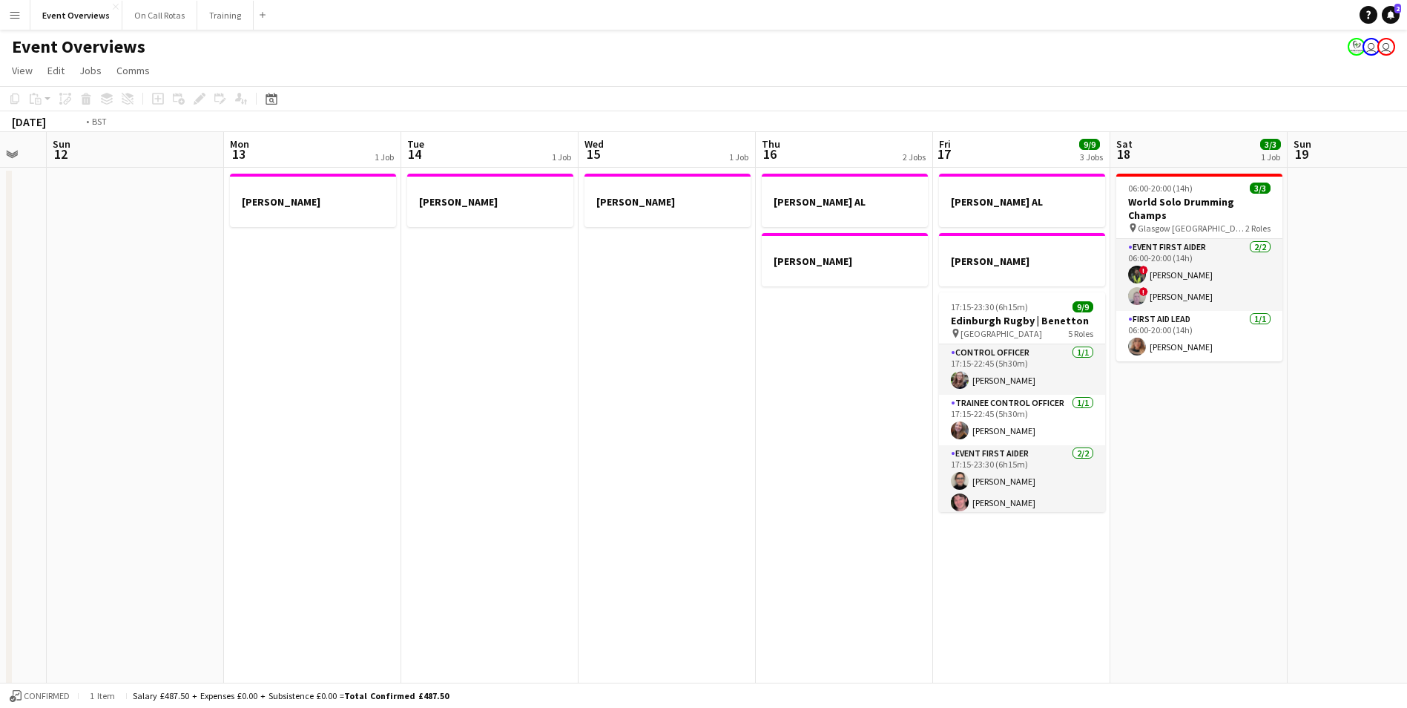
scroll to position [0, 460]
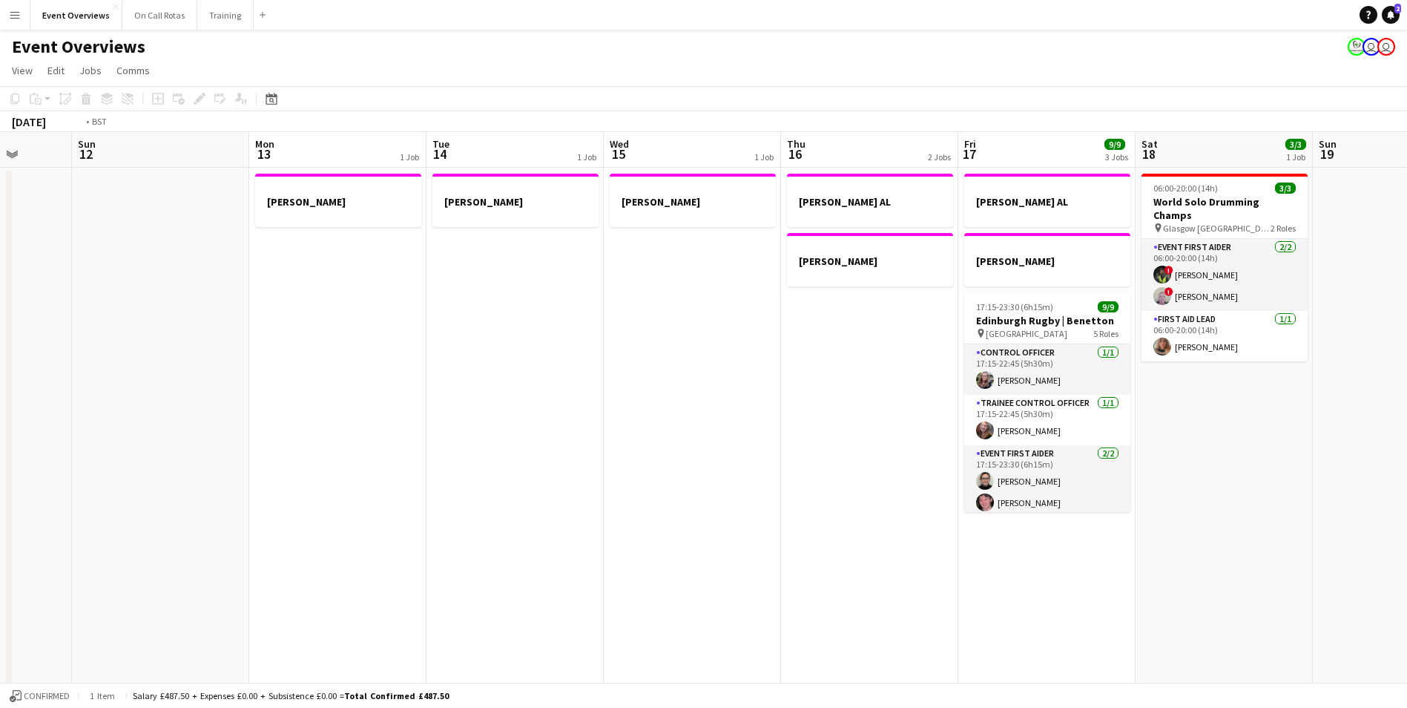
drag, startPoint x: 723, startPoint y: 342, endPoint x: 31, endPoint y: 252, distance: 697.3
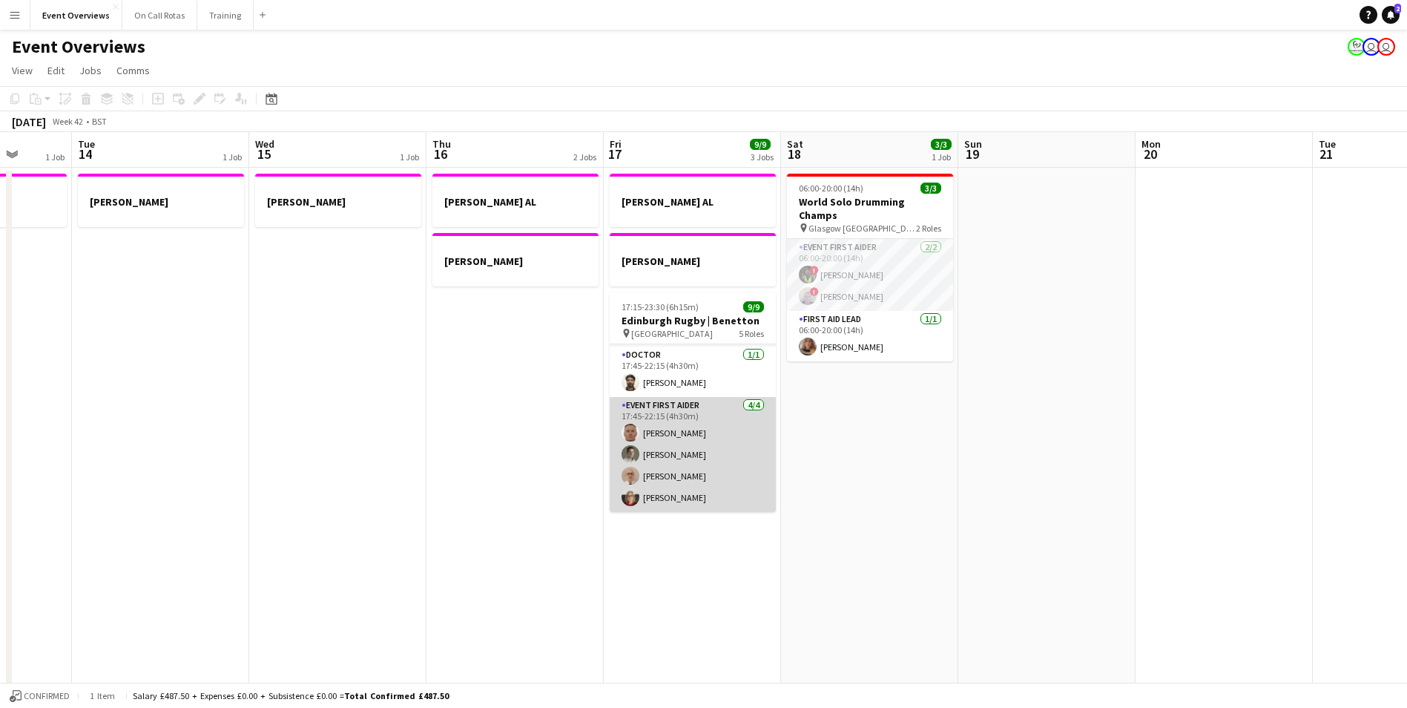
scroll to position [0, 0]
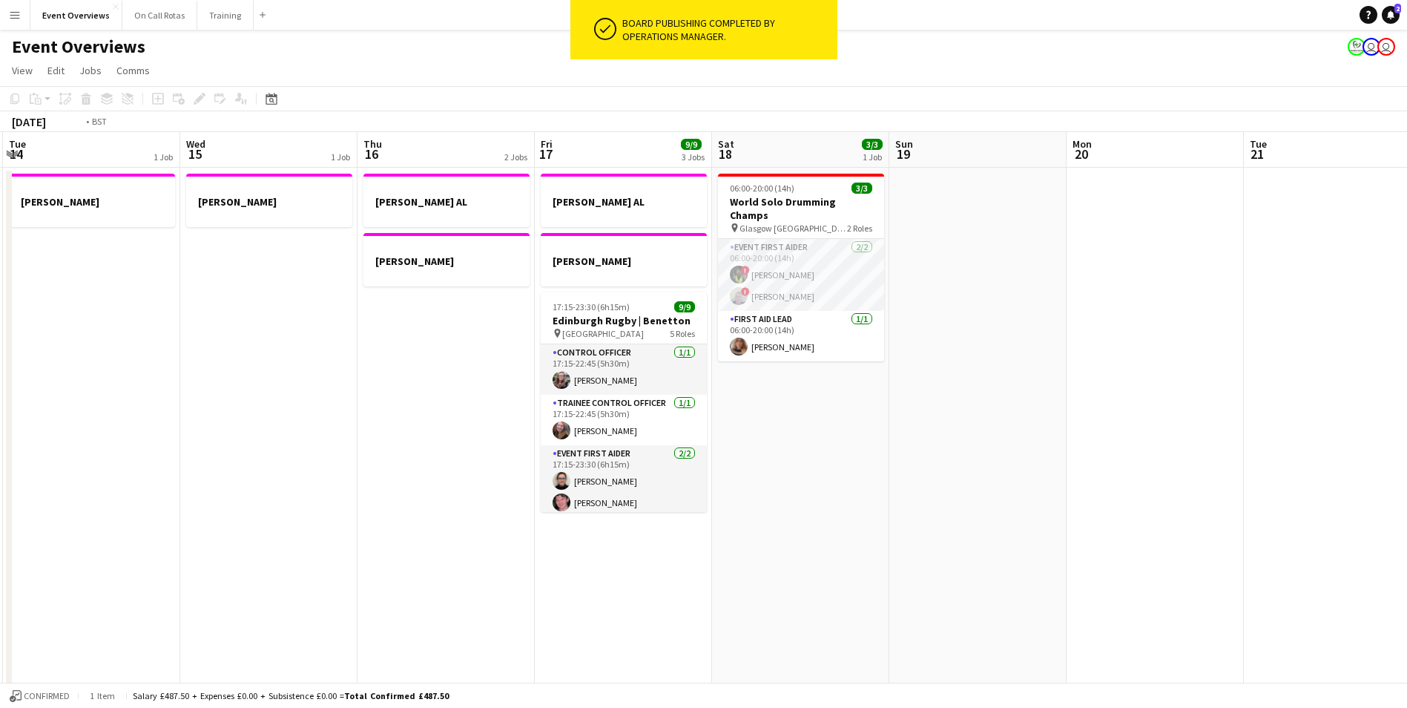
drag, startPoint x: 311, startPoint y: 436, endPoint x: 671, endPoint y: 419, distance: 360.2
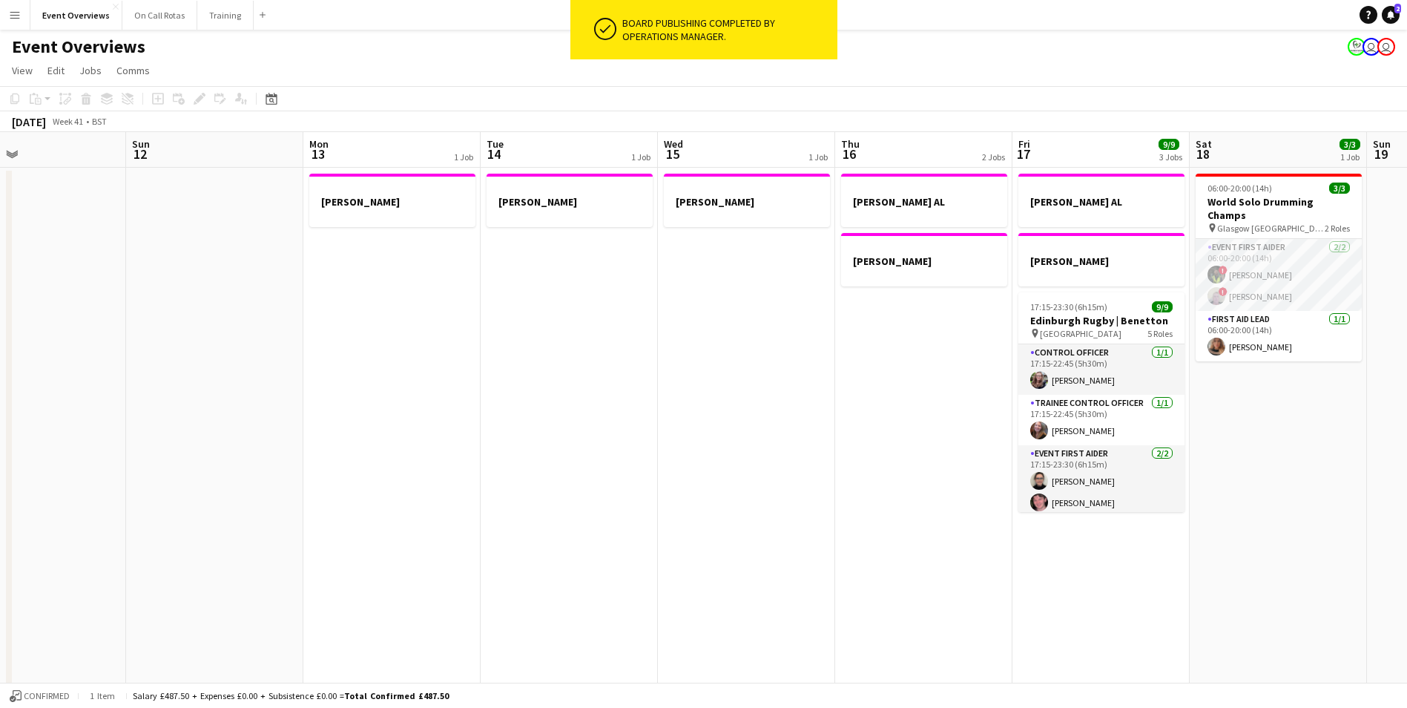
drag, startPoint x: 426, startPoint y: 438, endPoint x: 747, endPoint y: 404, distance: 323.0
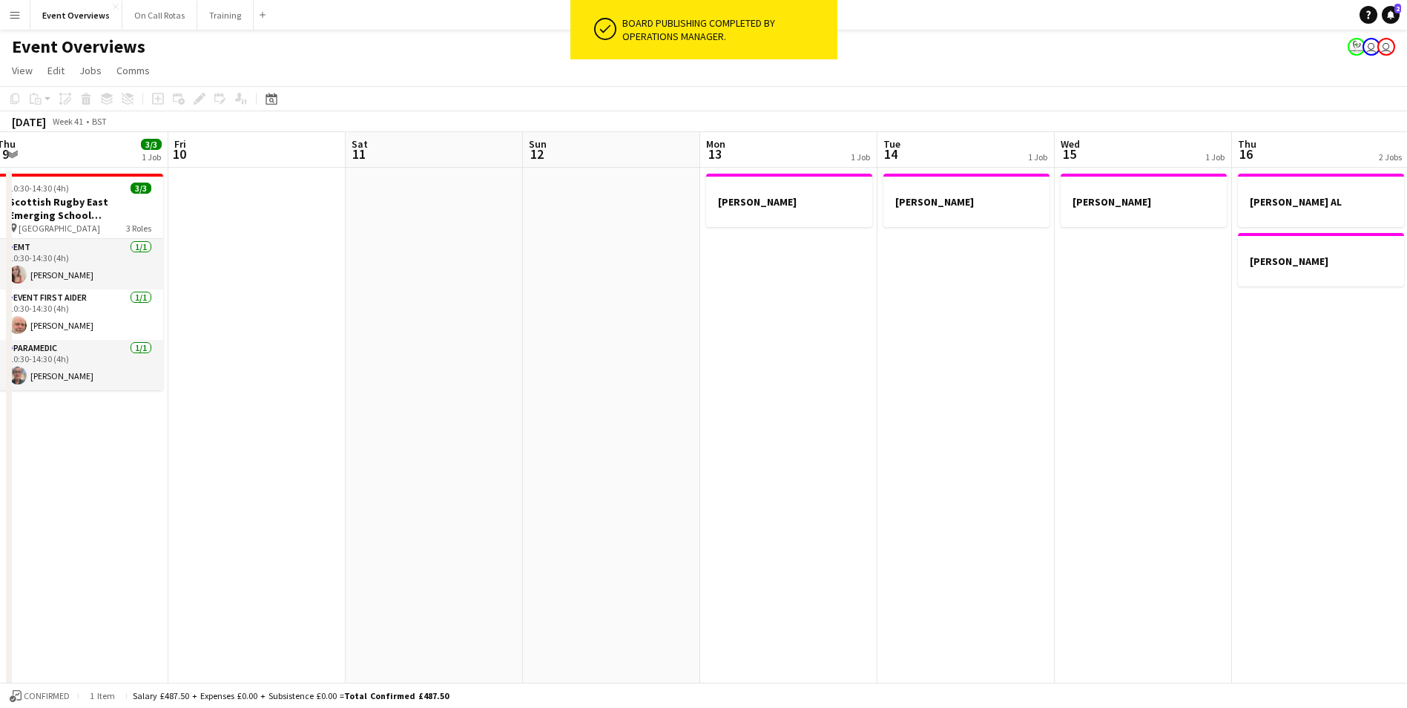
drag, startPoint x: 375, startPoint y: 427, endPoint x: 638, endPoint y: 405, distance: 263.6
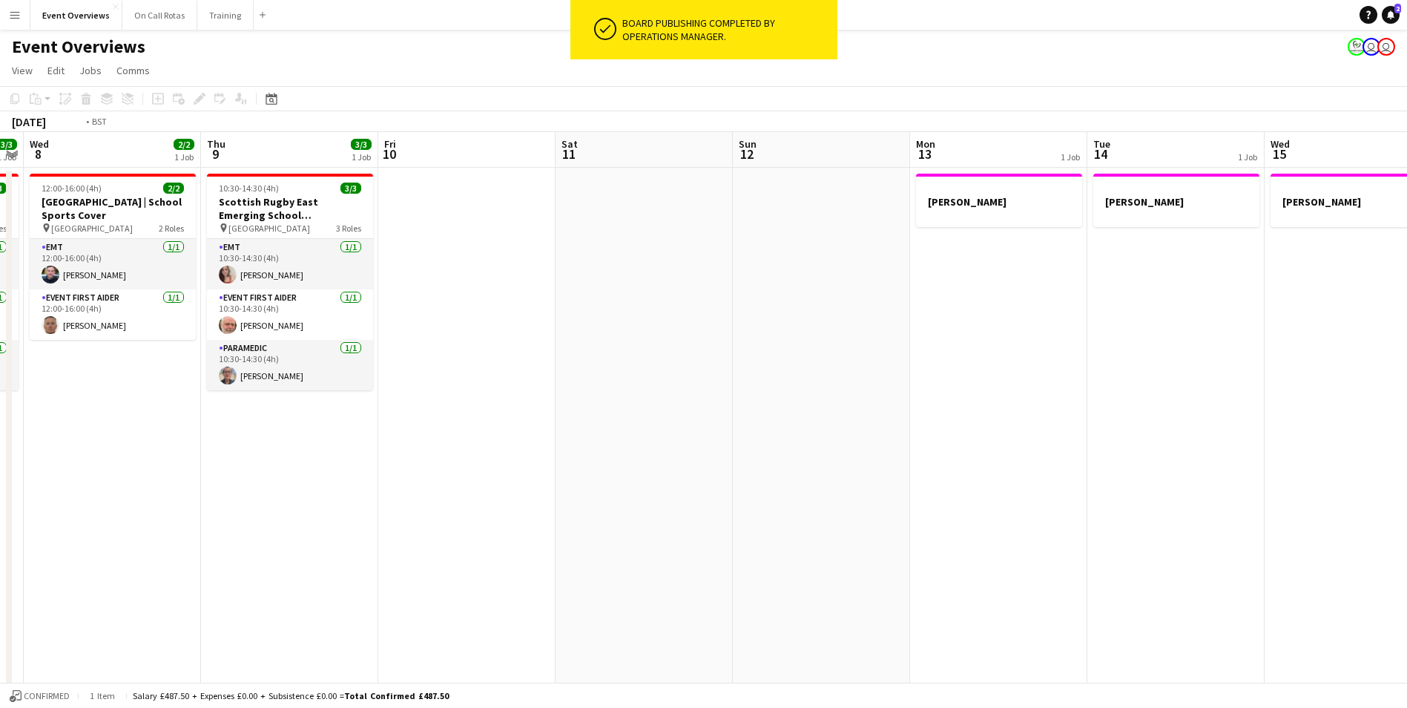
drag, startPoint x: 386, startPoint y: 448, endPoint x: 811, endPoint y: 408, distance: 427.0
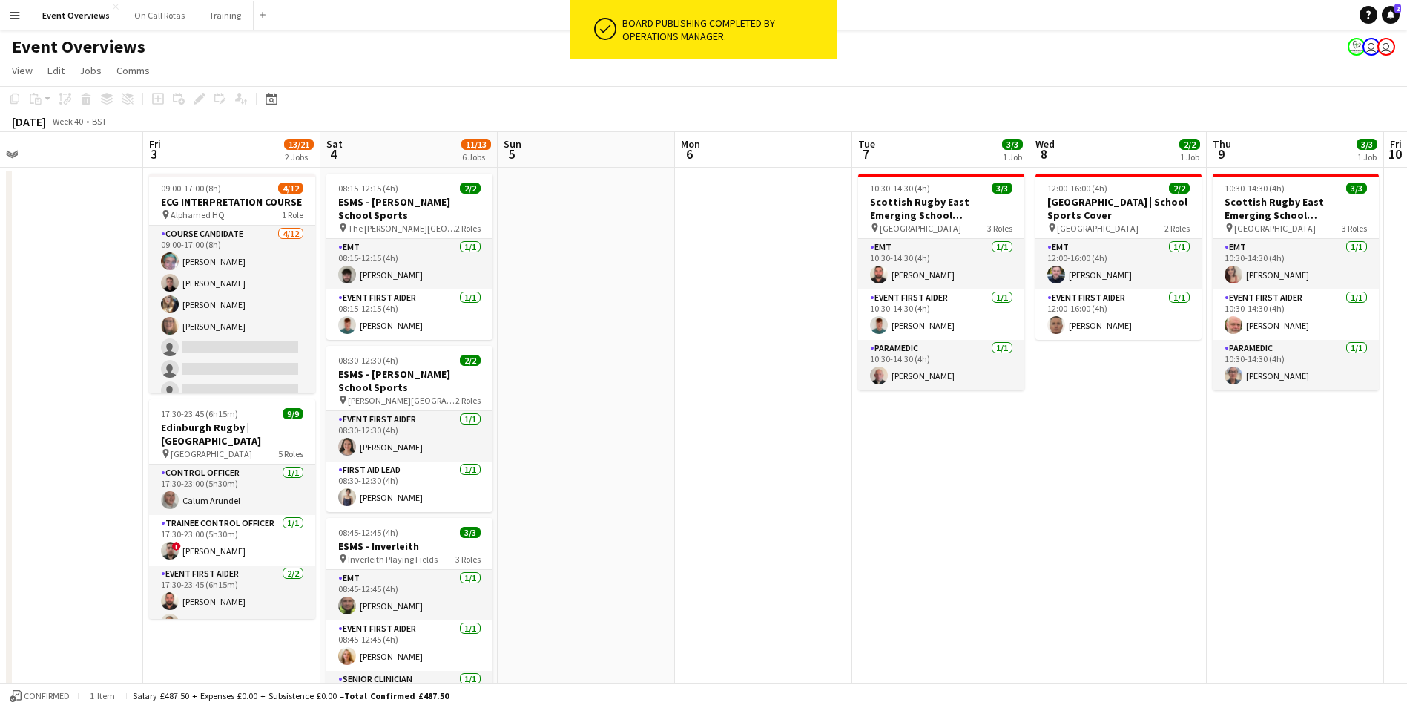
scroll to position [0, 303]
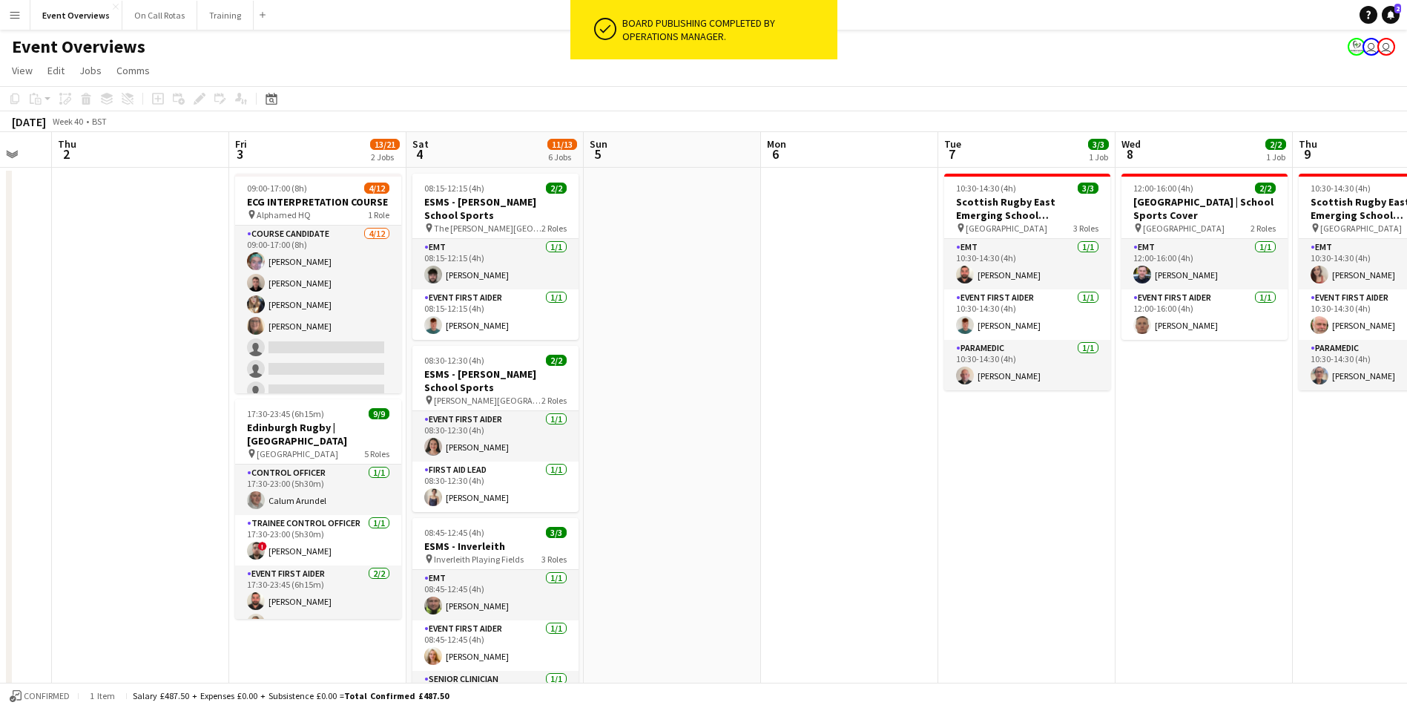
drag, startPoint x: 409, startPoint y: 453, endPoint x: 936, endPoint y: 398, distance: 530.3
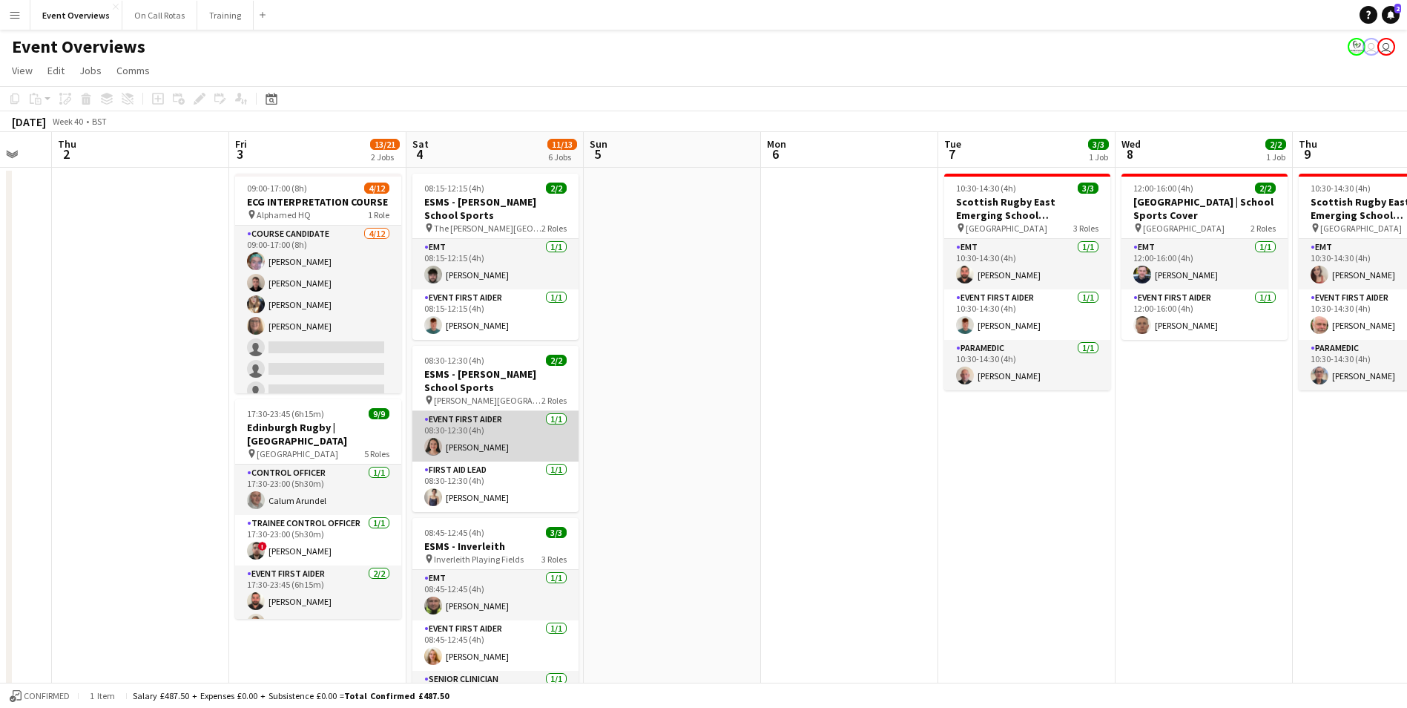
click at [428, 444] on app-user-avatar at bounding box center [433, 447] width 18 height 18
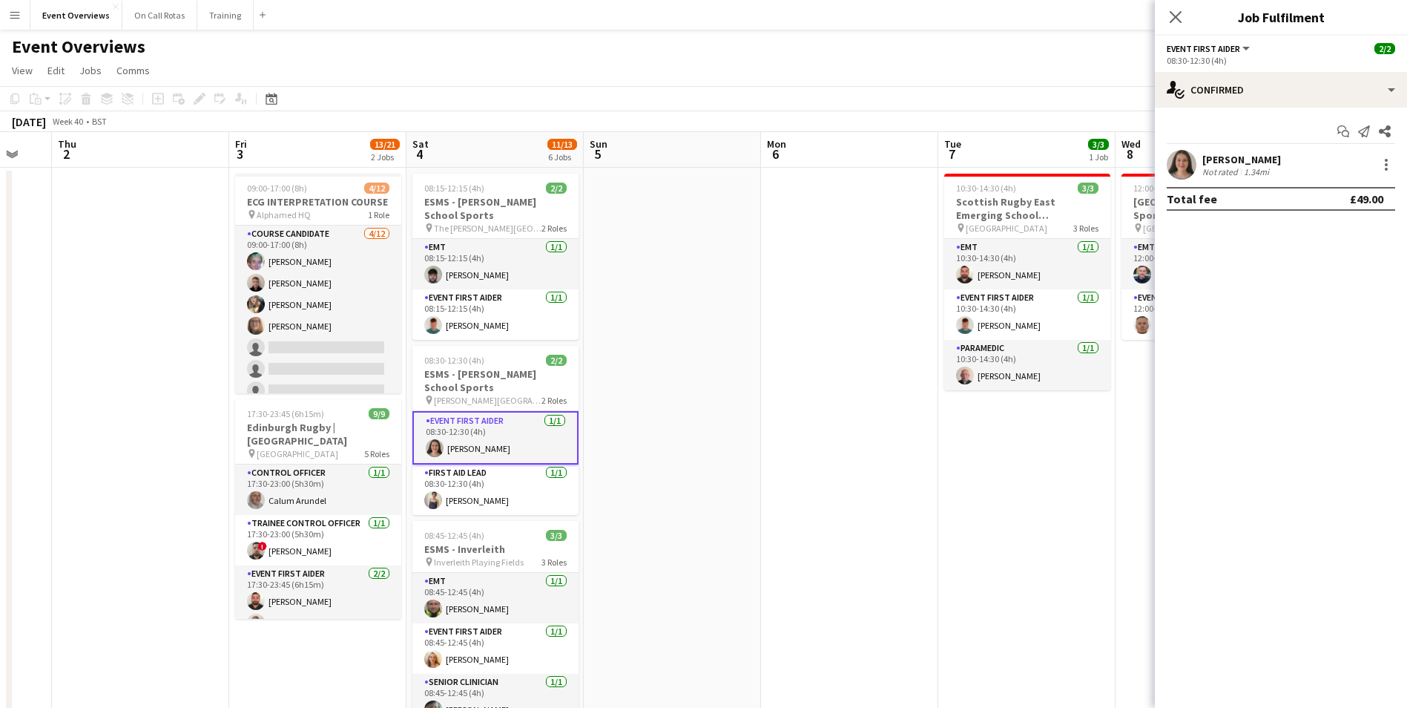
click at [1186, 151] on app-user-avatar at bounding box center [1182, 165] width 30 height 30
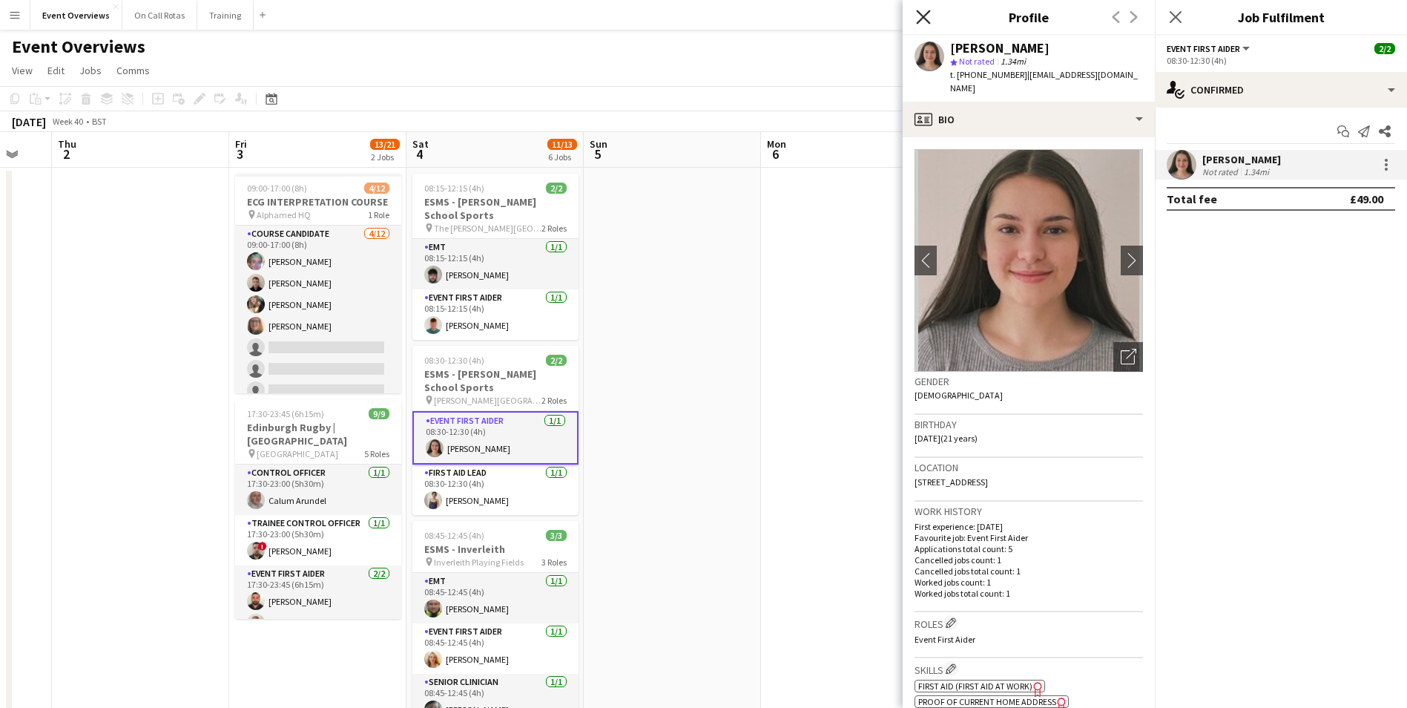
click at [919, 10] on icon "Close pop-in" at bounding box center [923, 17] width 14 height 14
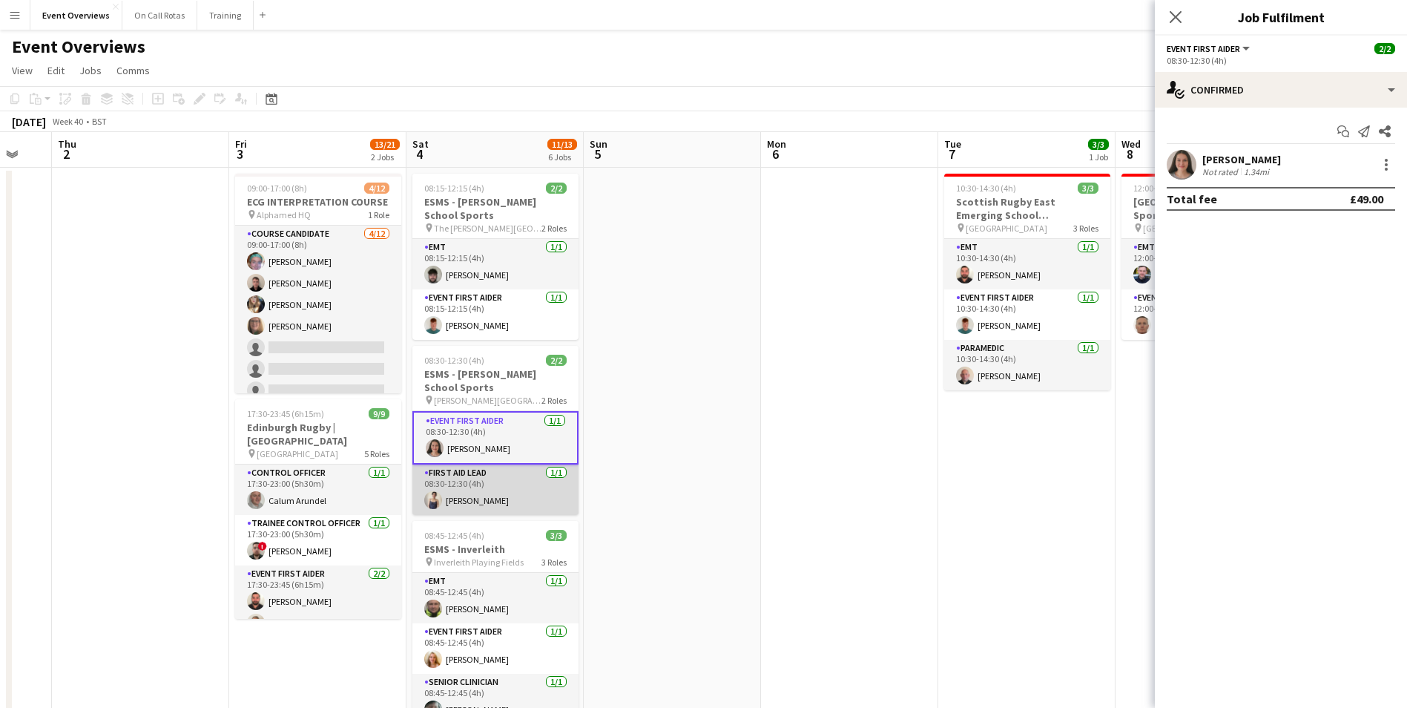
click at [493, 499] on app-card-role "First Aid Lead 1/1 08:30-12:30 (4h) Kimberly Zou" at bounding box center [495, 489] width 166 height 50
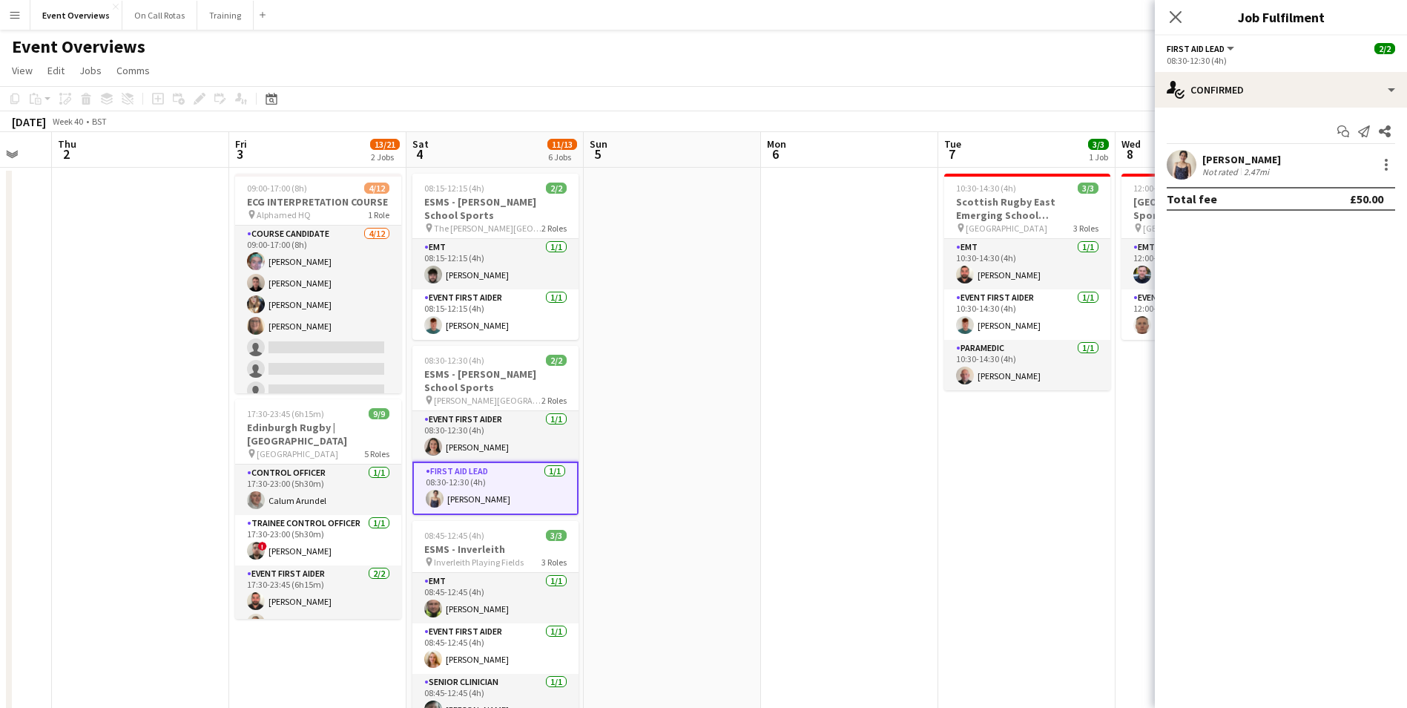
click at [1186, 156] on app-user-avatar at bounding box center [1182, 165] width 30 height 30
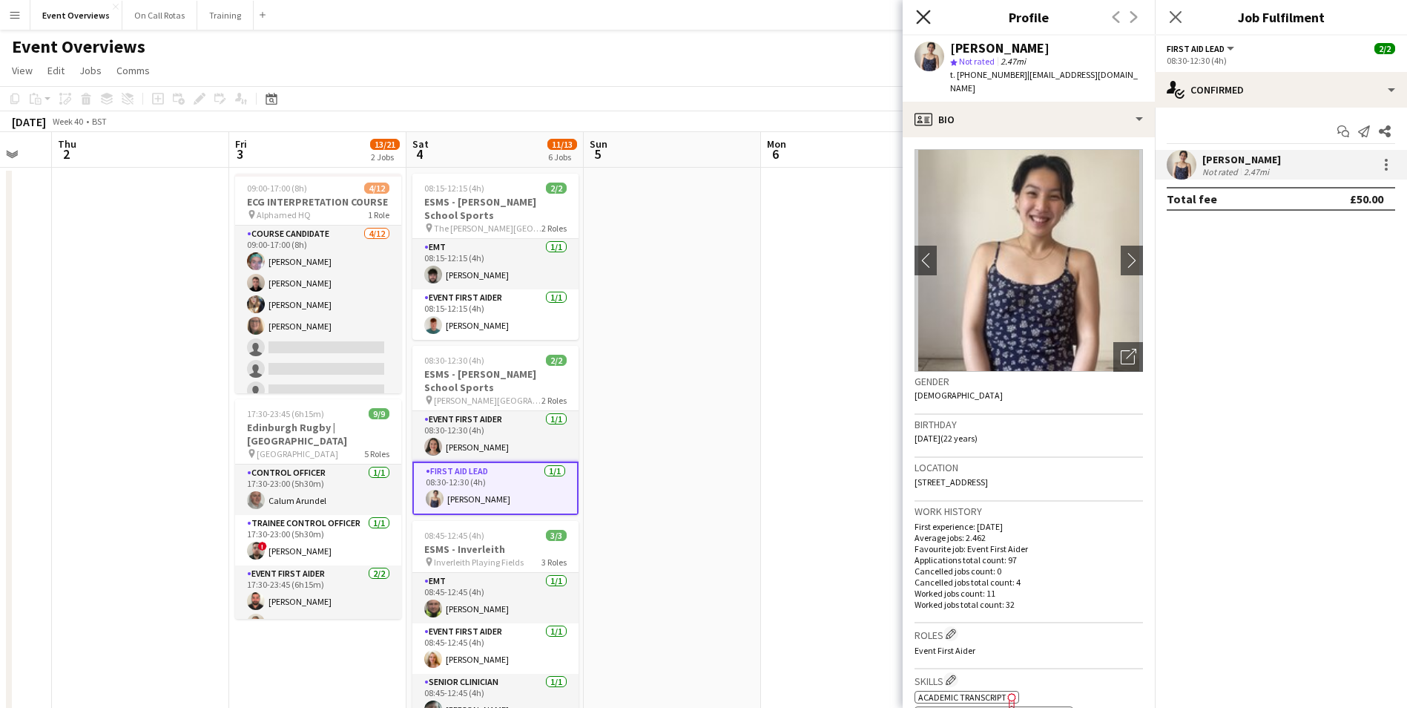
click at [926, 16] on icon "Close pop-in" at bounding box center [923, 17] width 14 height 14
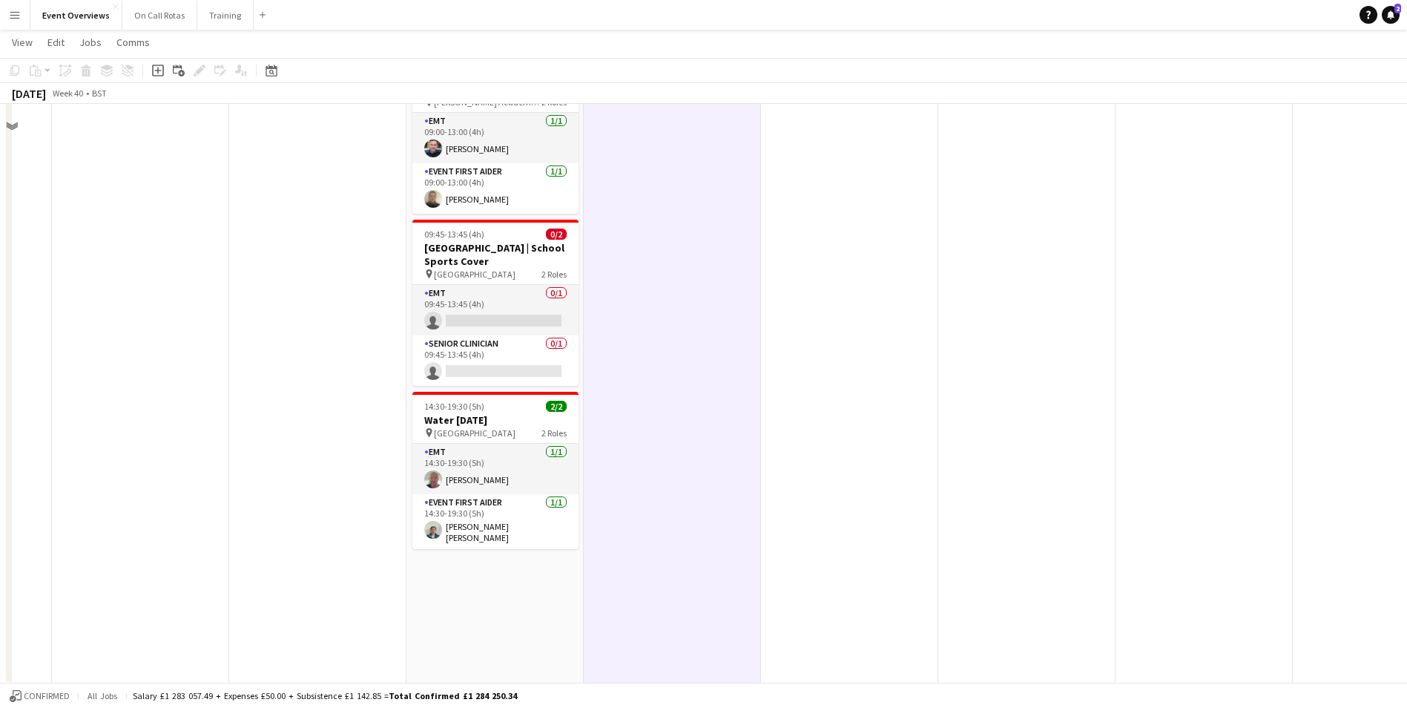
scroll to position [681, 0]
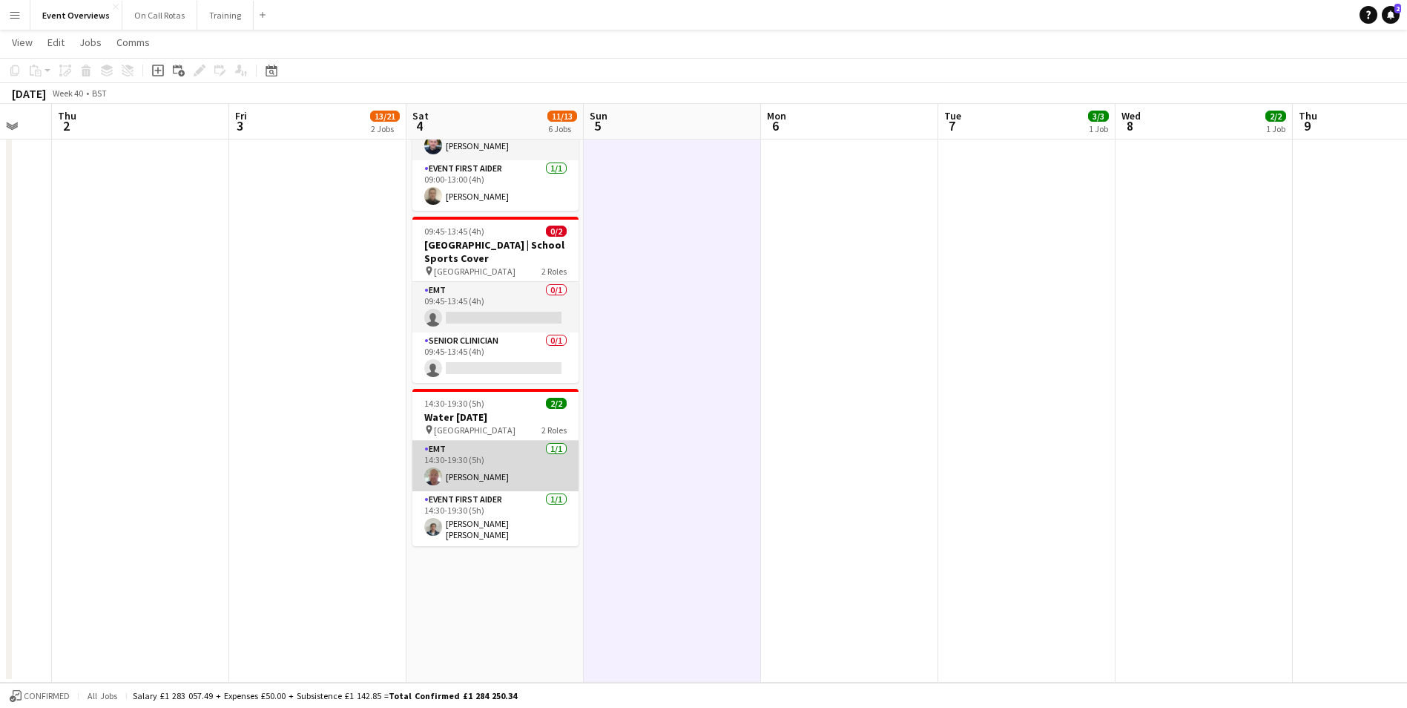
click at [486, 471] on app-card-role "EMT 1/1 14:30-19:30 (5h) George Bain" at bounding box center [495, 466] width 166 height 50
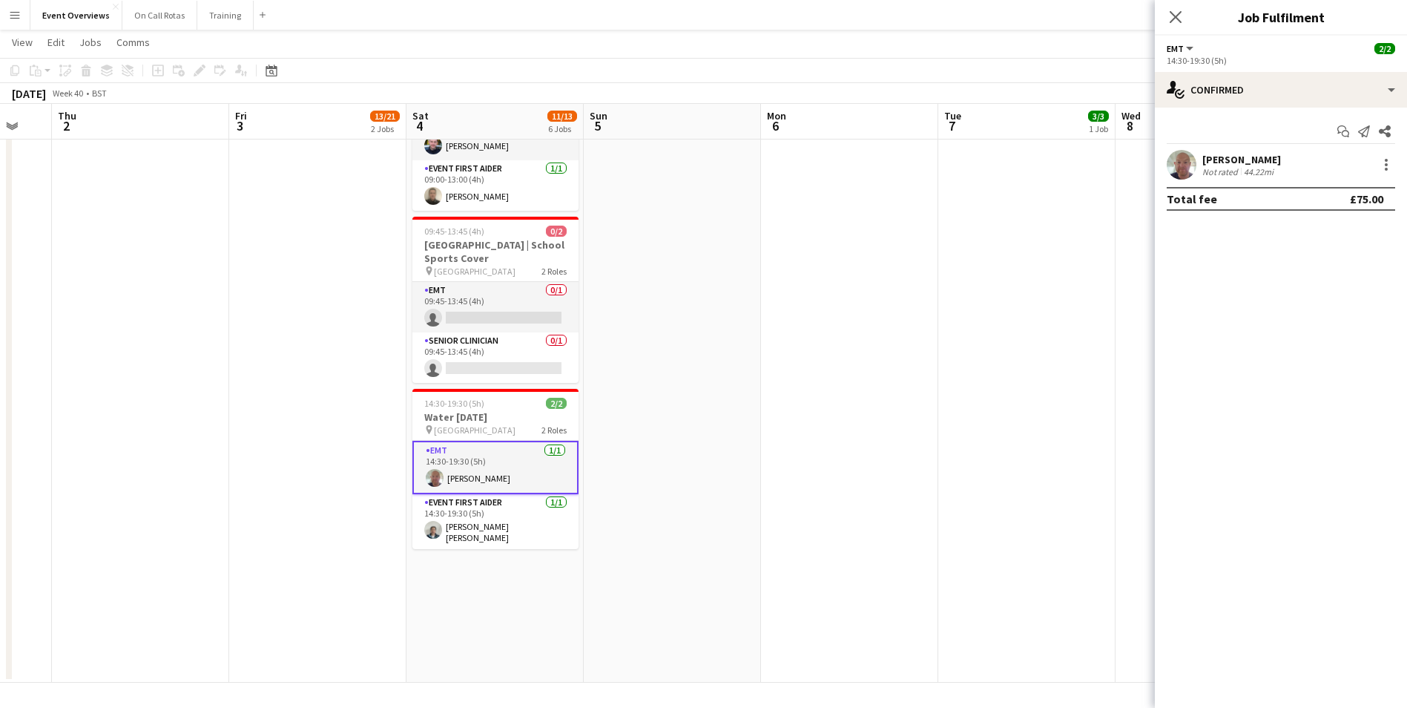
click at [1186, 172] on app-user-avatar at bounding box center [1182, 165] width 30 height 30
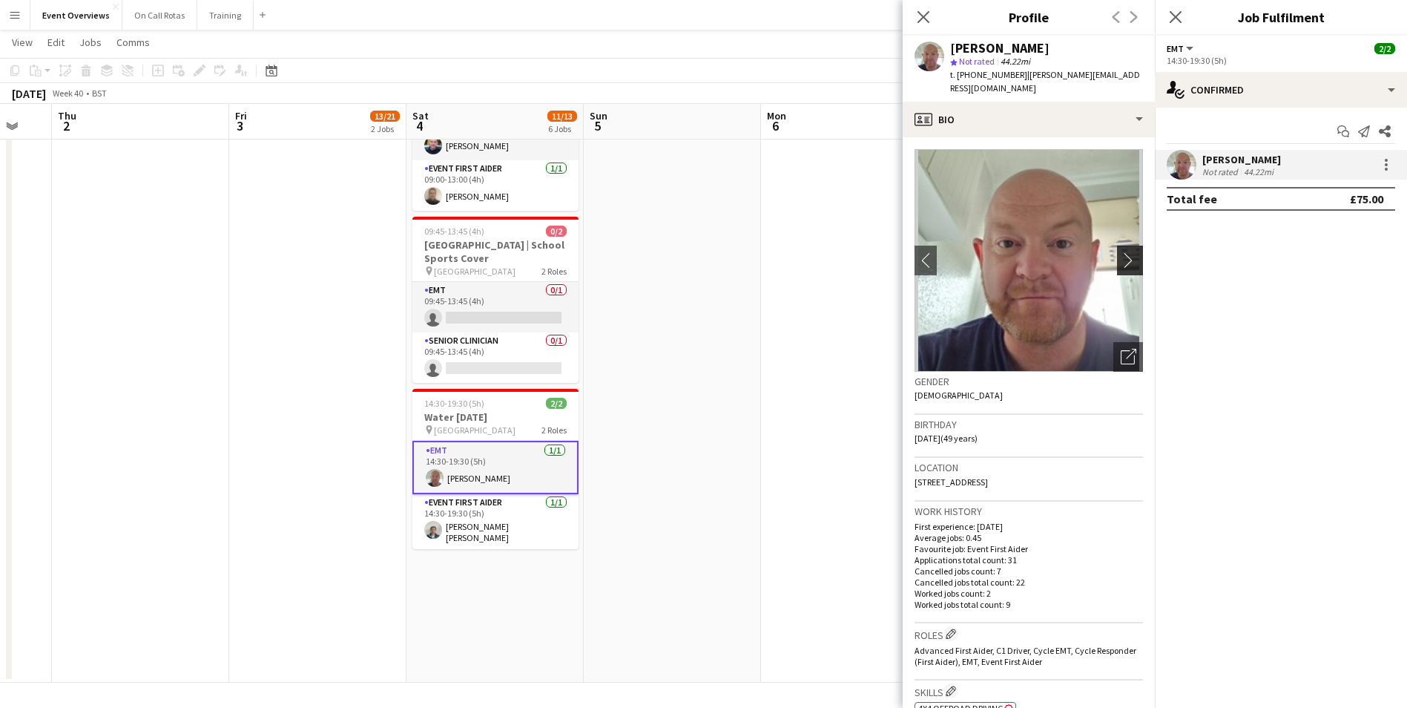
click at [1121, 252] on app-icon "chevron-right" at bounding box center [1132, 260] width 23 height 16
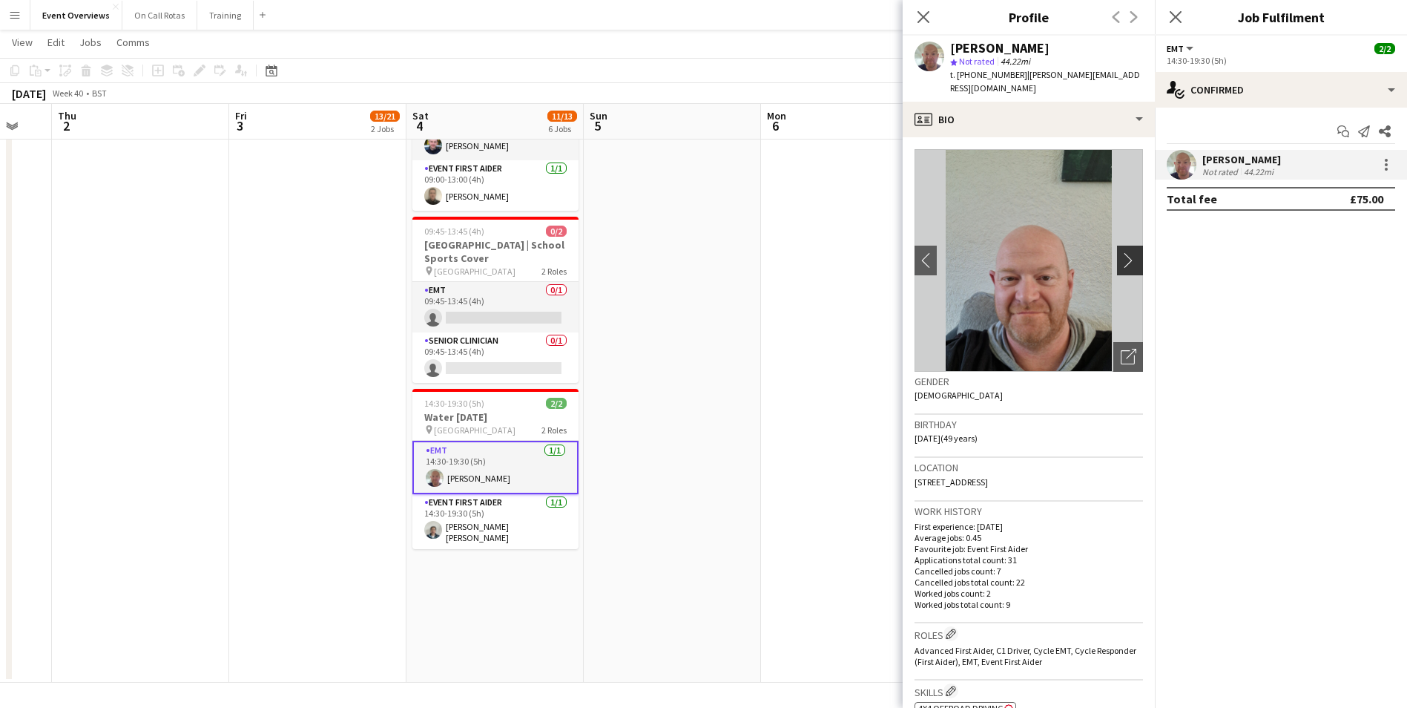
click at [1121, 252] on app-icon "chevron-right" at bounding box center [1132, 260] width 23 height 16
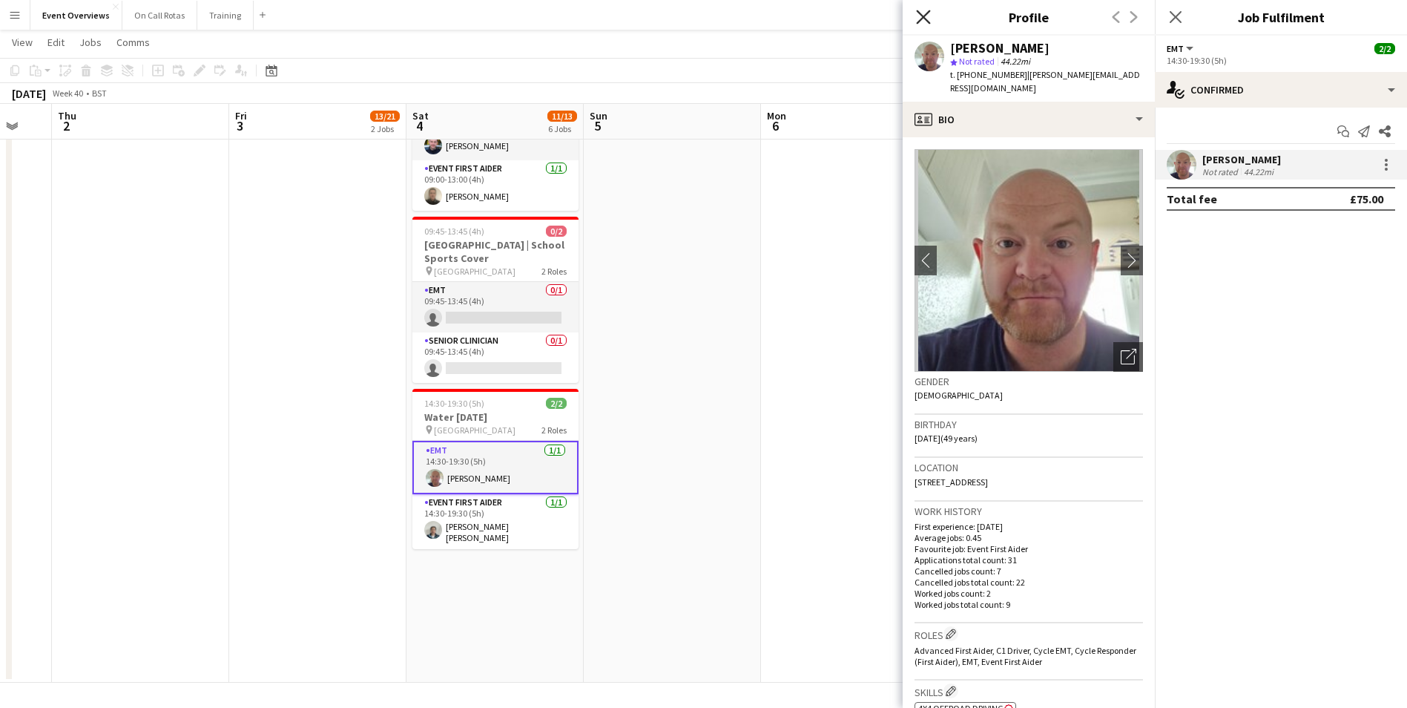
click at [929, 17] on icon "Close pop-in" at bounding box center [923, 17] width 14 height 14
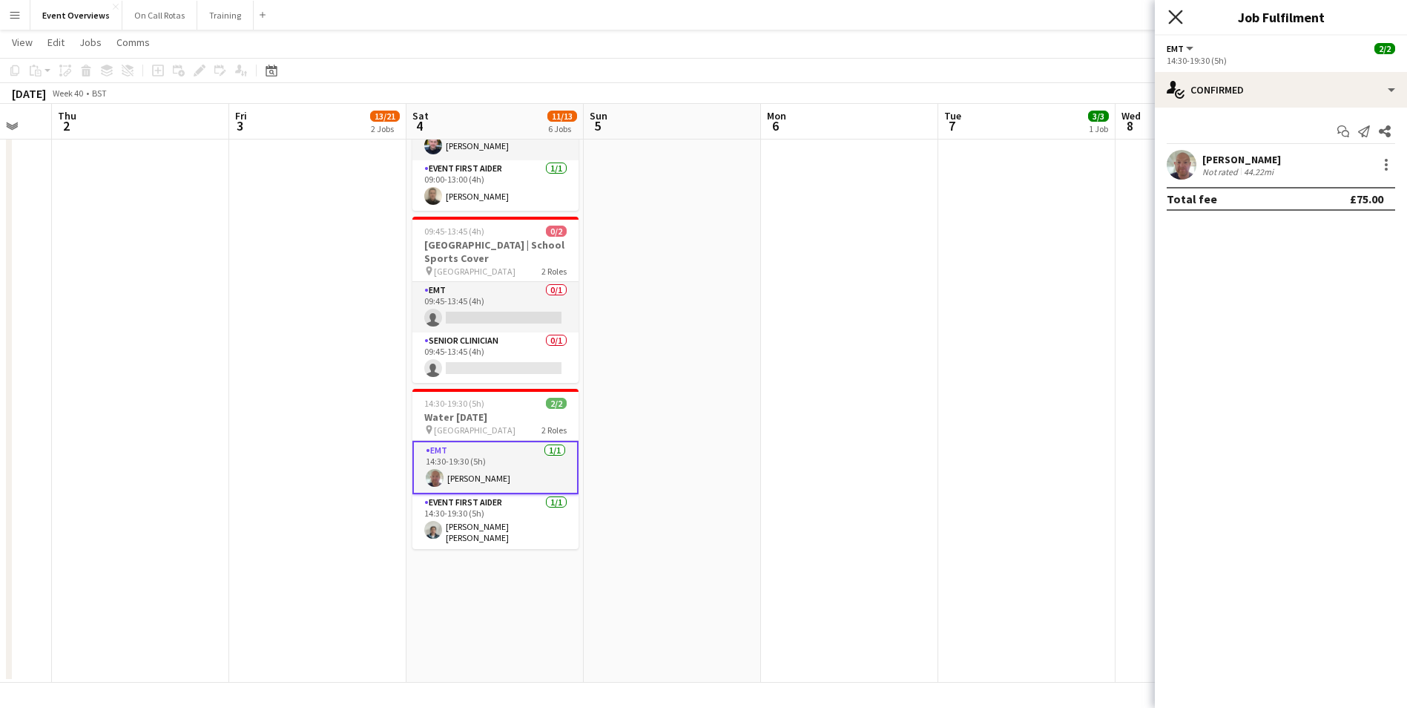
click at [1177, 17] on icon at bounding box center [1175, 17] width 14 height 14
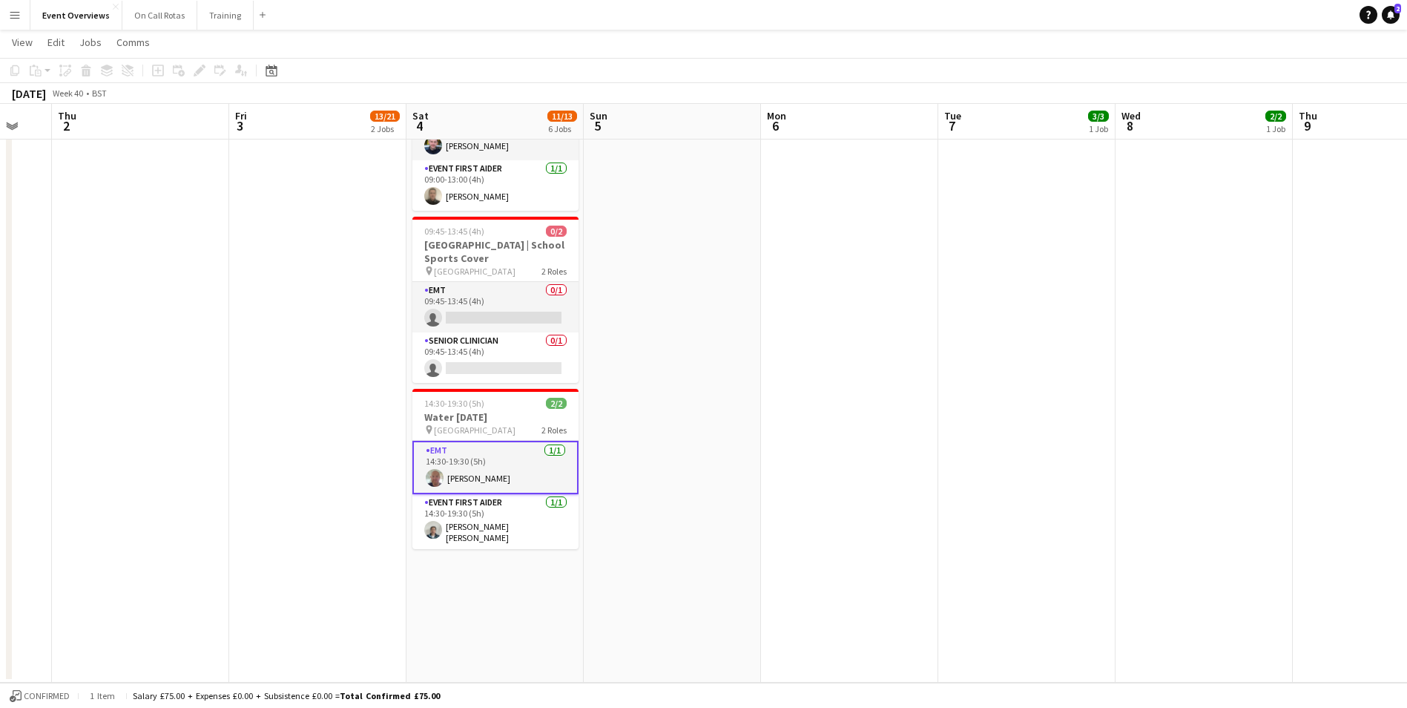
click at [262, 380] on app-date-cell "09:00-17:00 (8h) 4/12 ECG INTERPRETATION COURSE pin Alphamed HQ 1 Role Course C…" at bounding box center [317, 83] width 177 height 1197
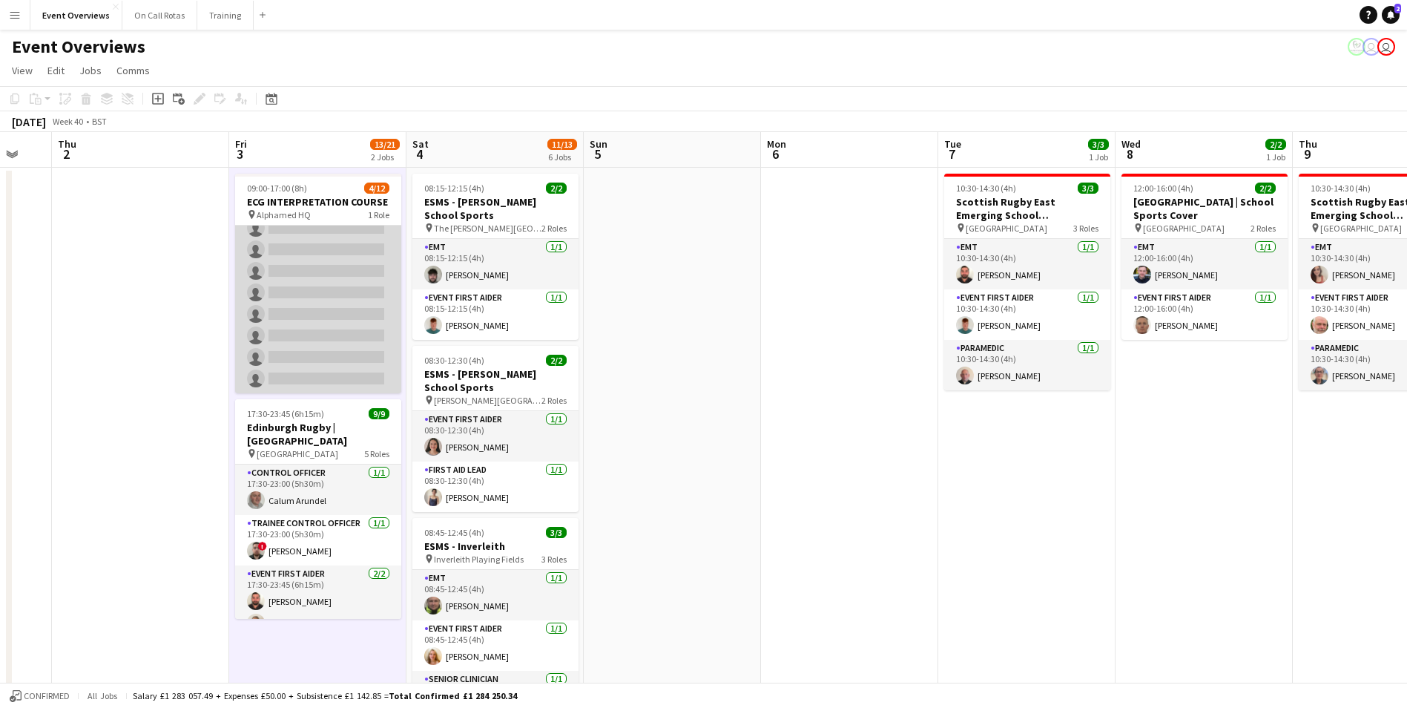
scroll to position [0, 0]
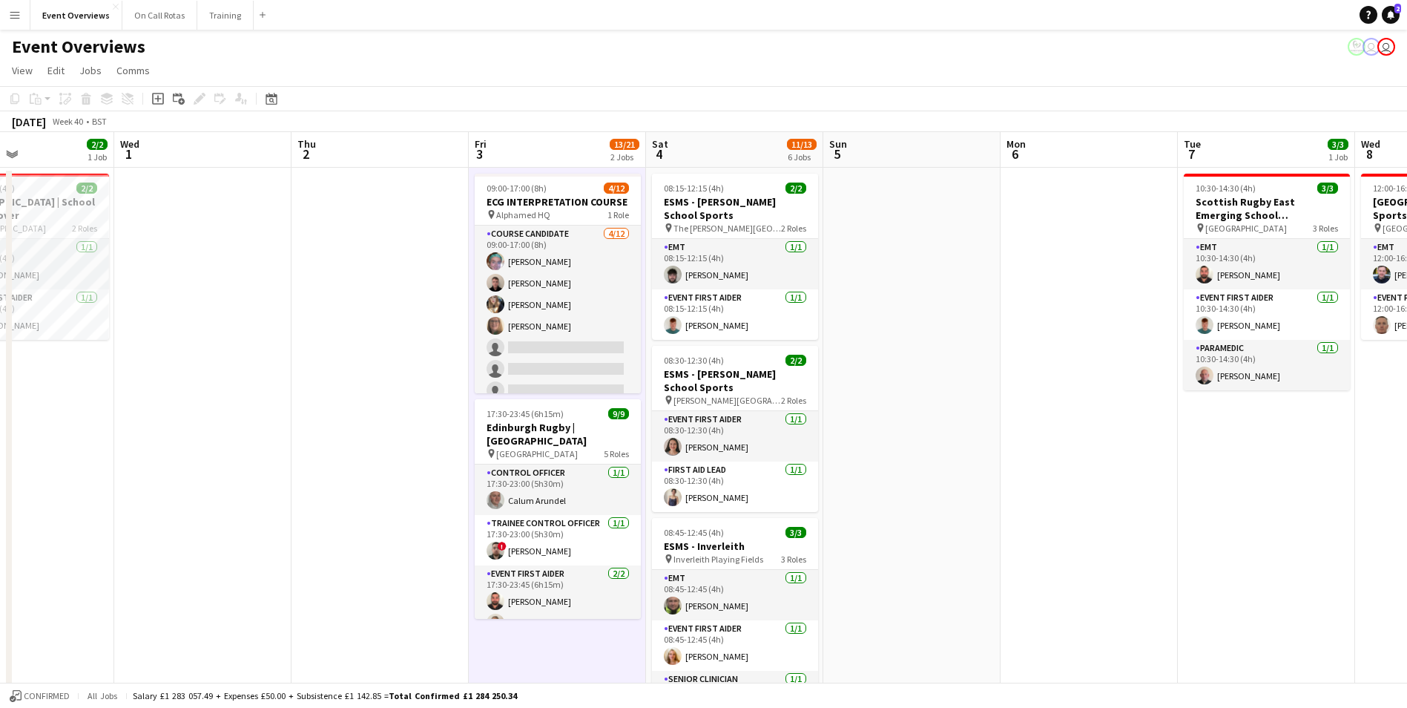
drag, startPoint x: 164, startPoint y: 275, endPoint x: 504, endPoint y: 348, distance: 347.5
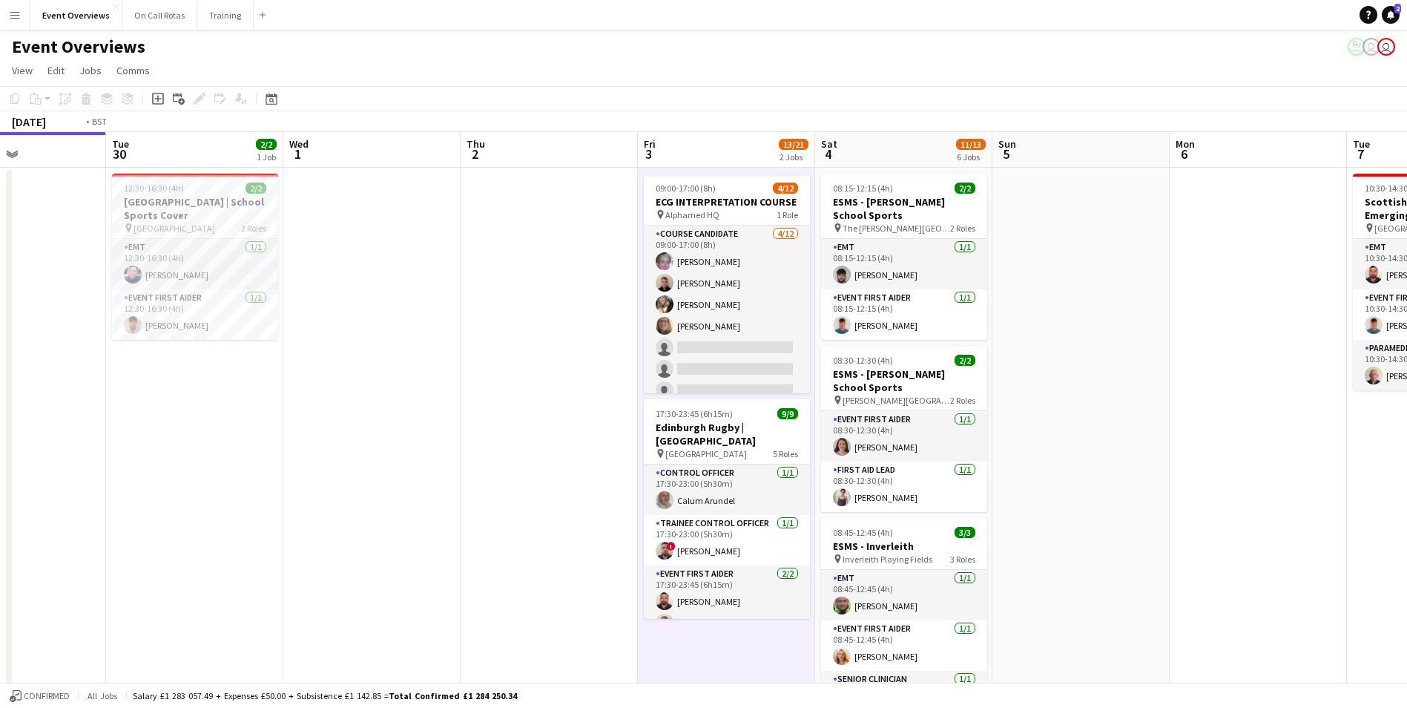
scroll to position [0, 399]
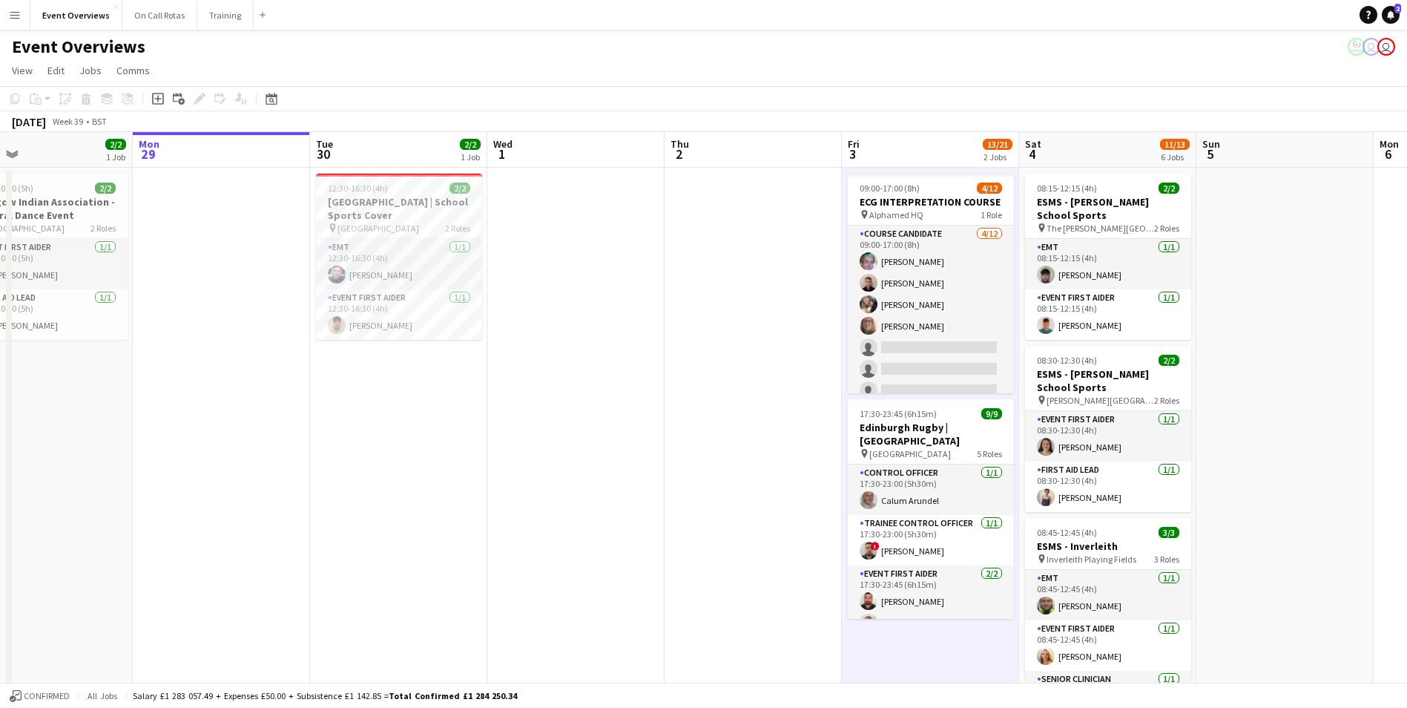
drag, startPoint x: 19, startPoint y: 403, endPoint x: 291, endPoint y: 416, distance: 271.9
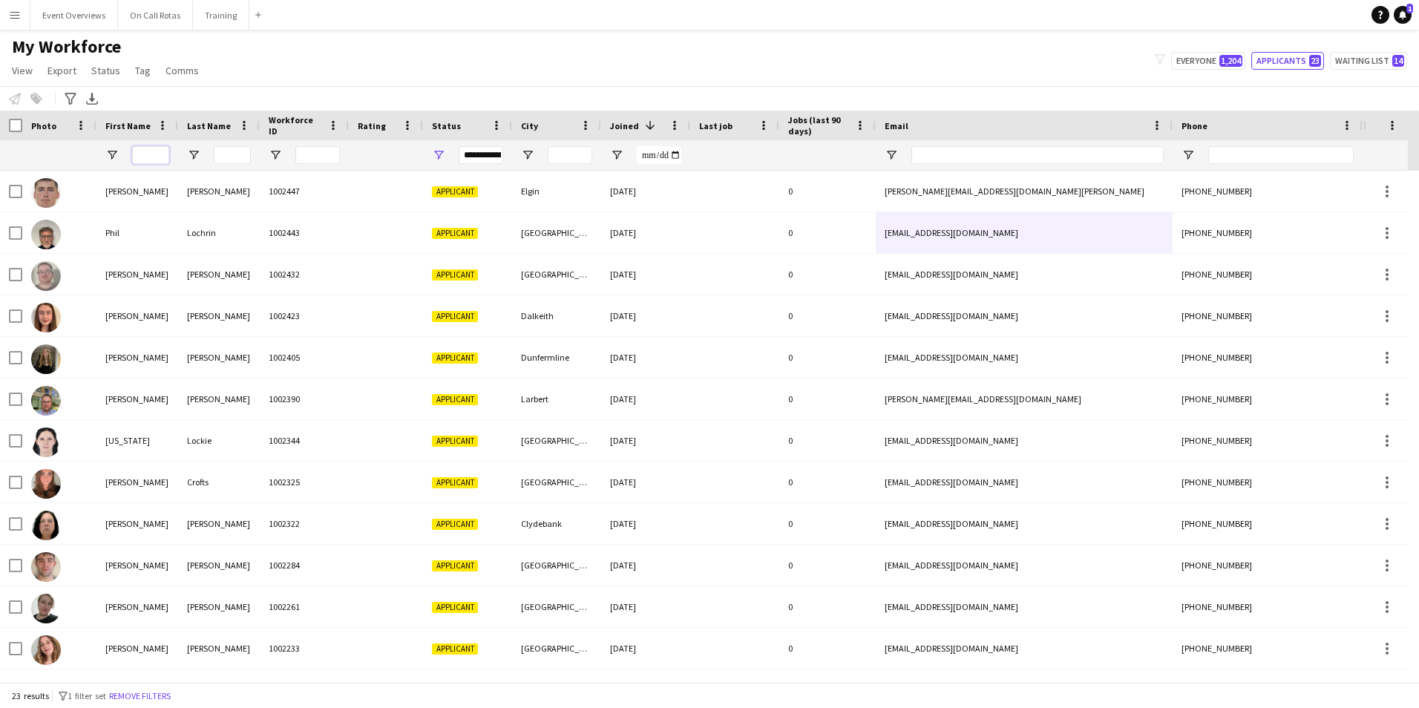
click at [148, 151] on input "First Name Filter Input" at bounding box center [150, 155] width 37 height 18
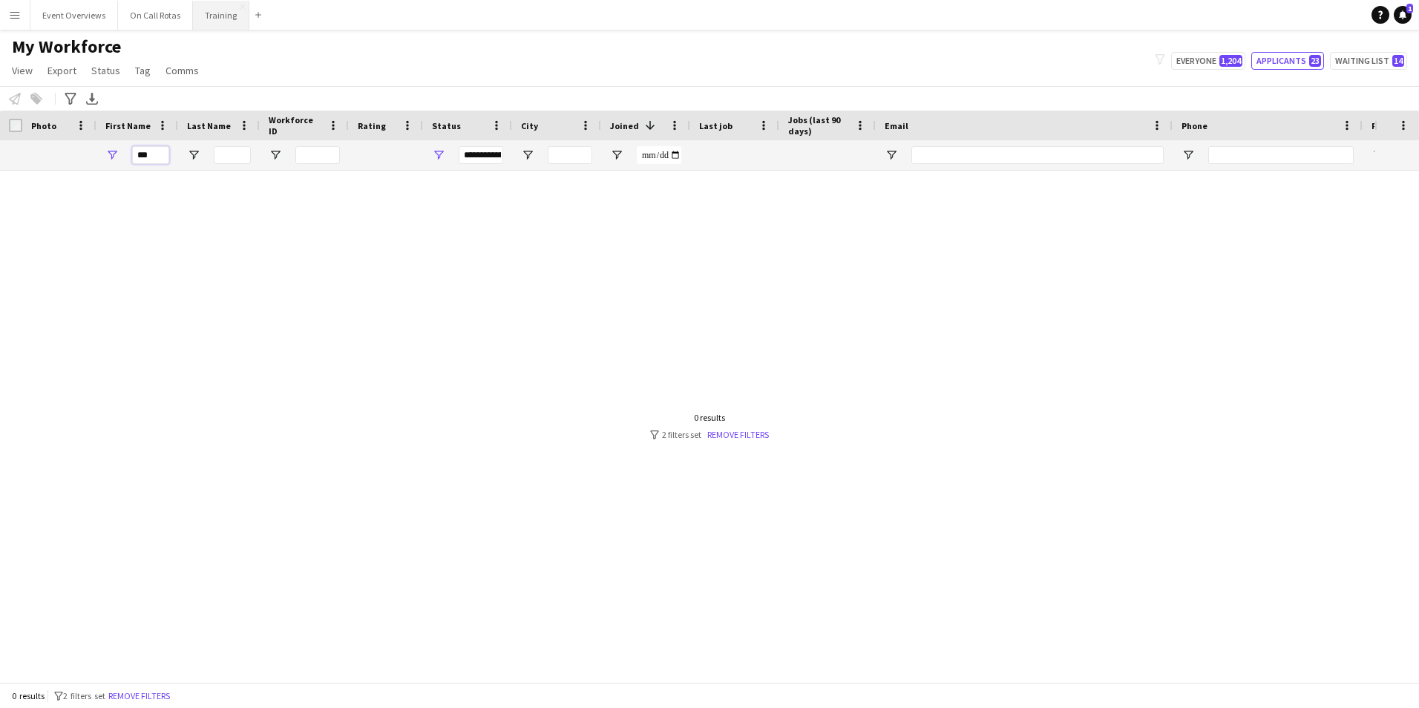
type input "***"
drag, startPoint x: 156, startPoint y: 152, endPoint x: 115, endPoint y: 152, distance: 40.8
click at [115, 152] on div "***" at bounding box center [137, 155] width 82 height 30
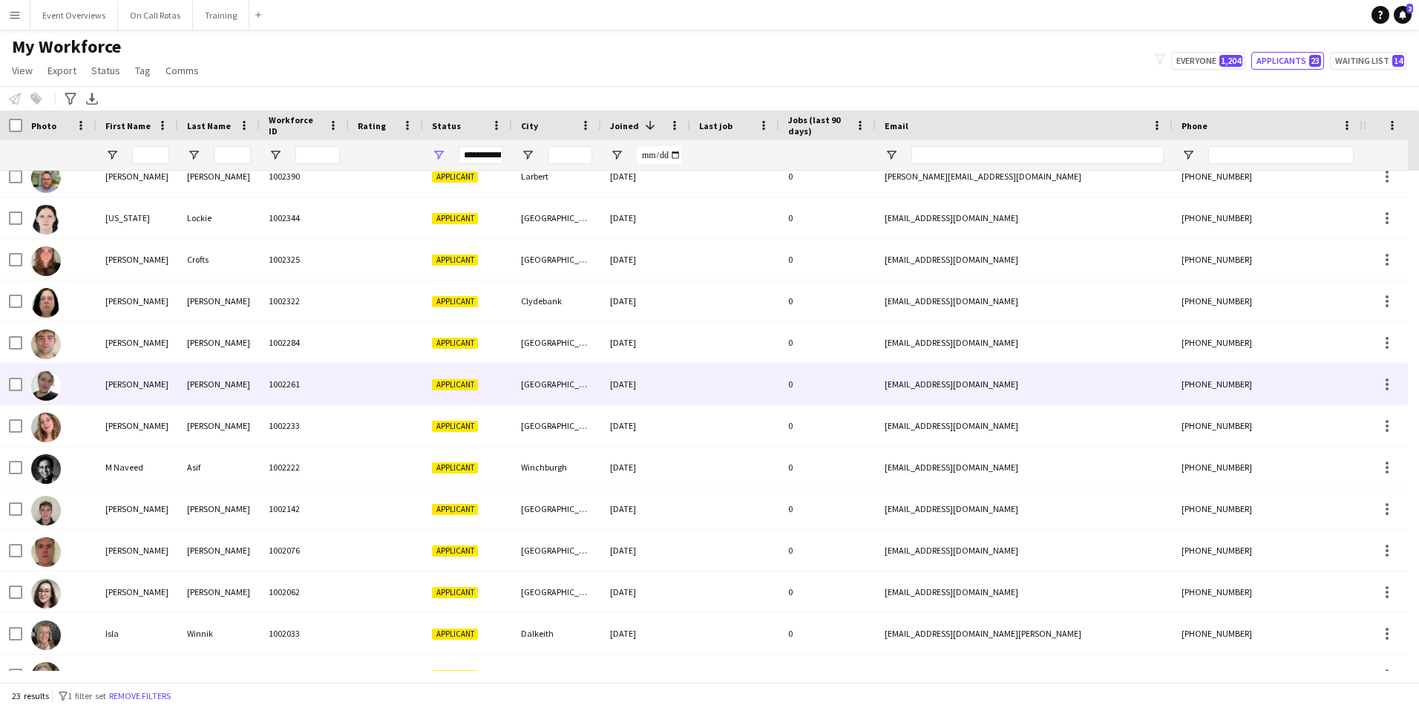
scroll to position [456, 0]
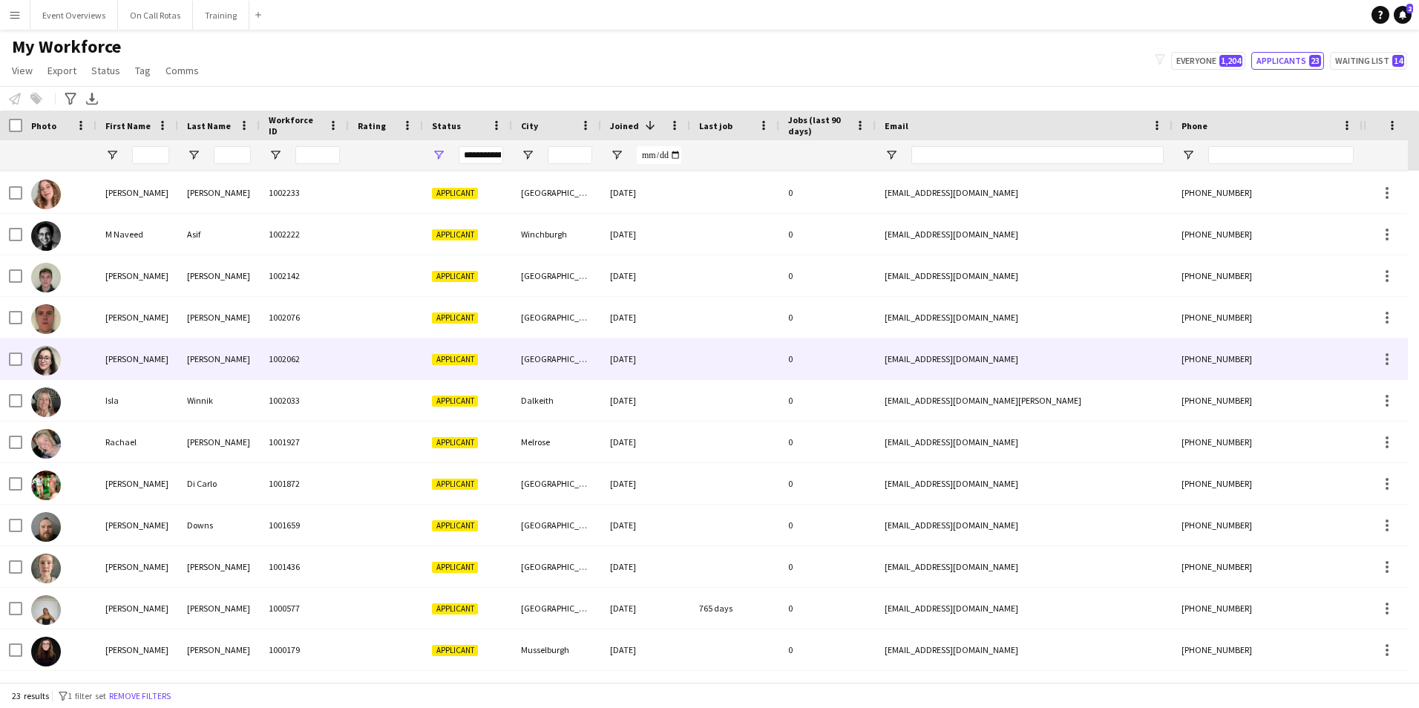
click at [328, 356] on div "1002062" at bounding box center [304, 358] width 89 height 41
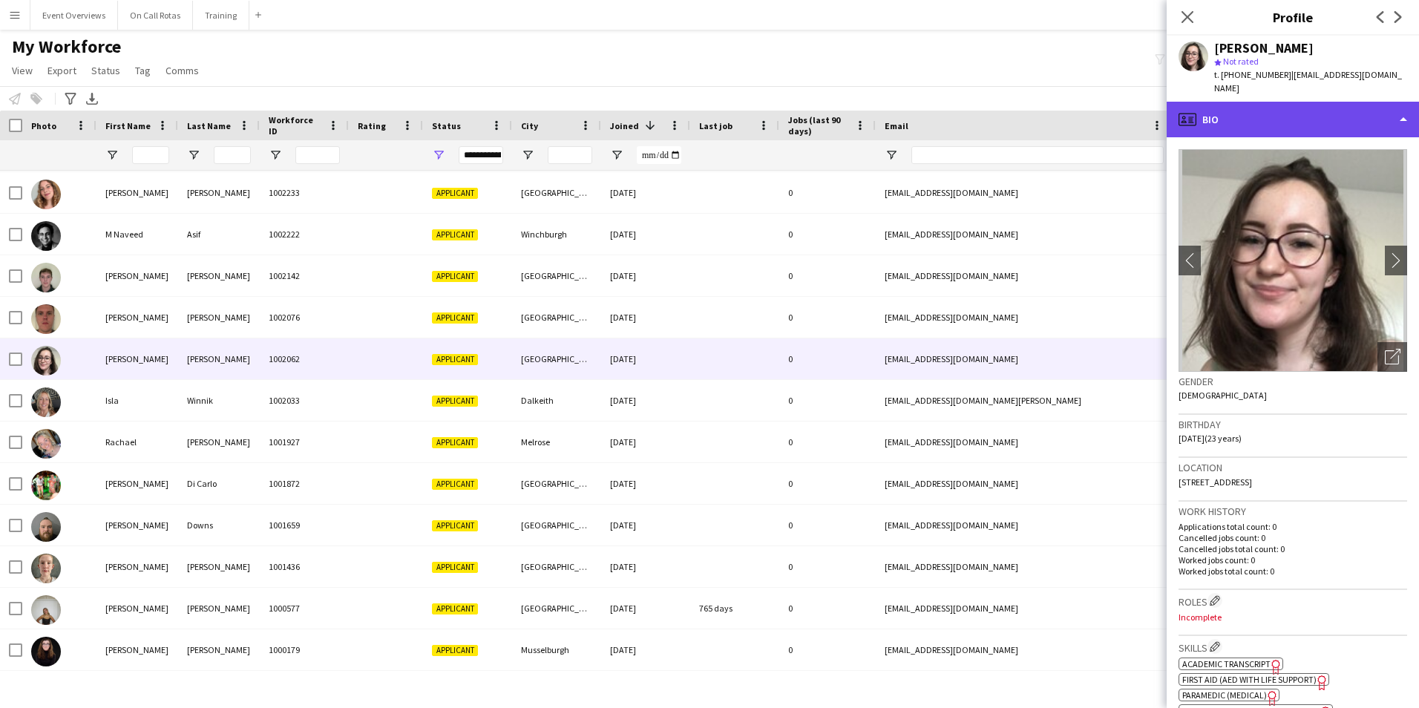
click at [1253, 109] on div "profile Bio" at bounding box center [1292, 120] width 252 height 36
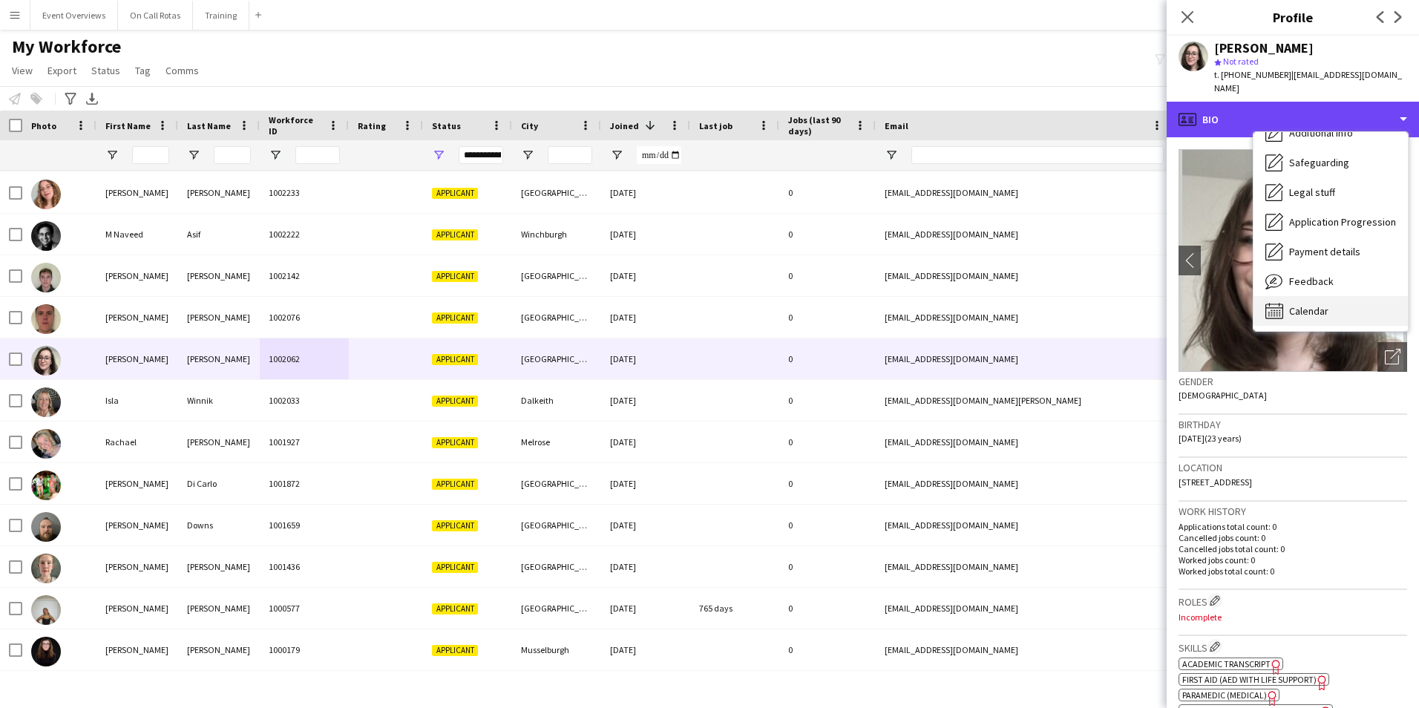
scroll to position [258, 0]
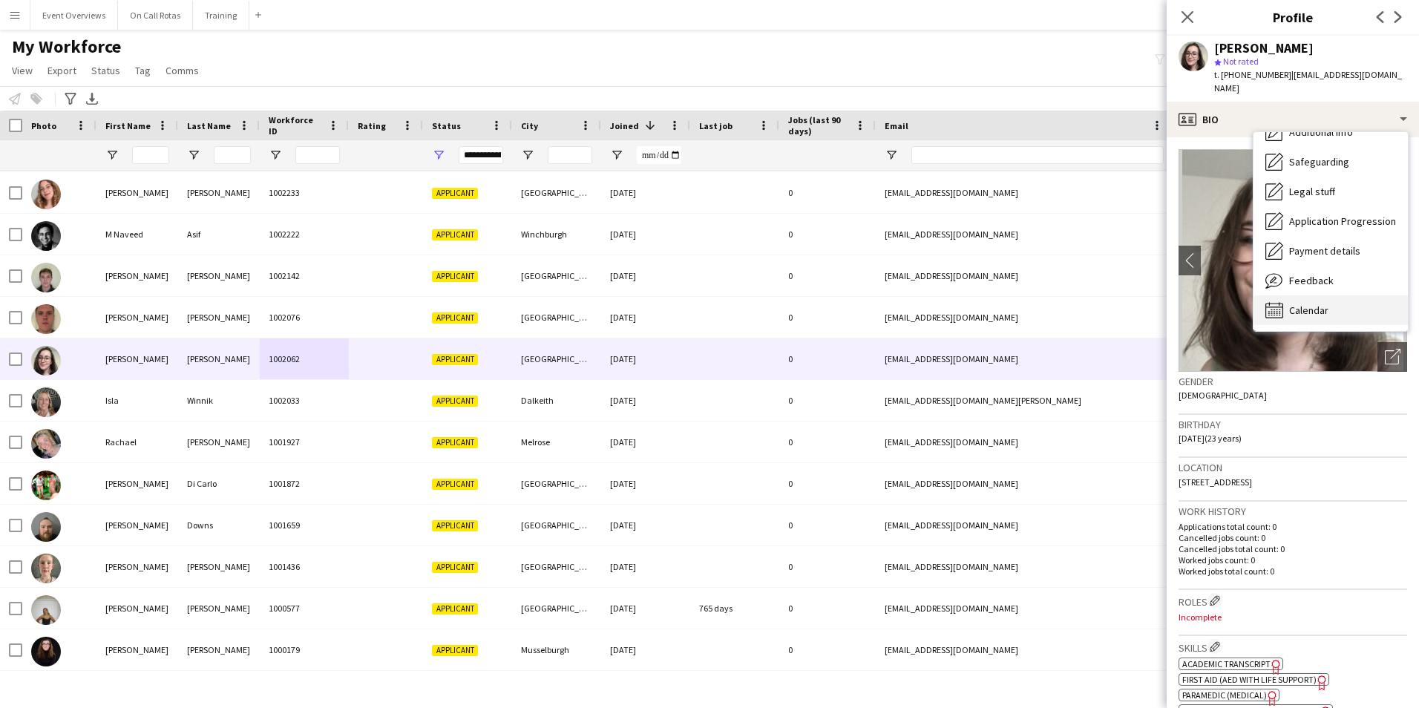
click at [1320, 295] on div "Calendar Calendar" at bounding box center [1330, 310] width 154 height 30
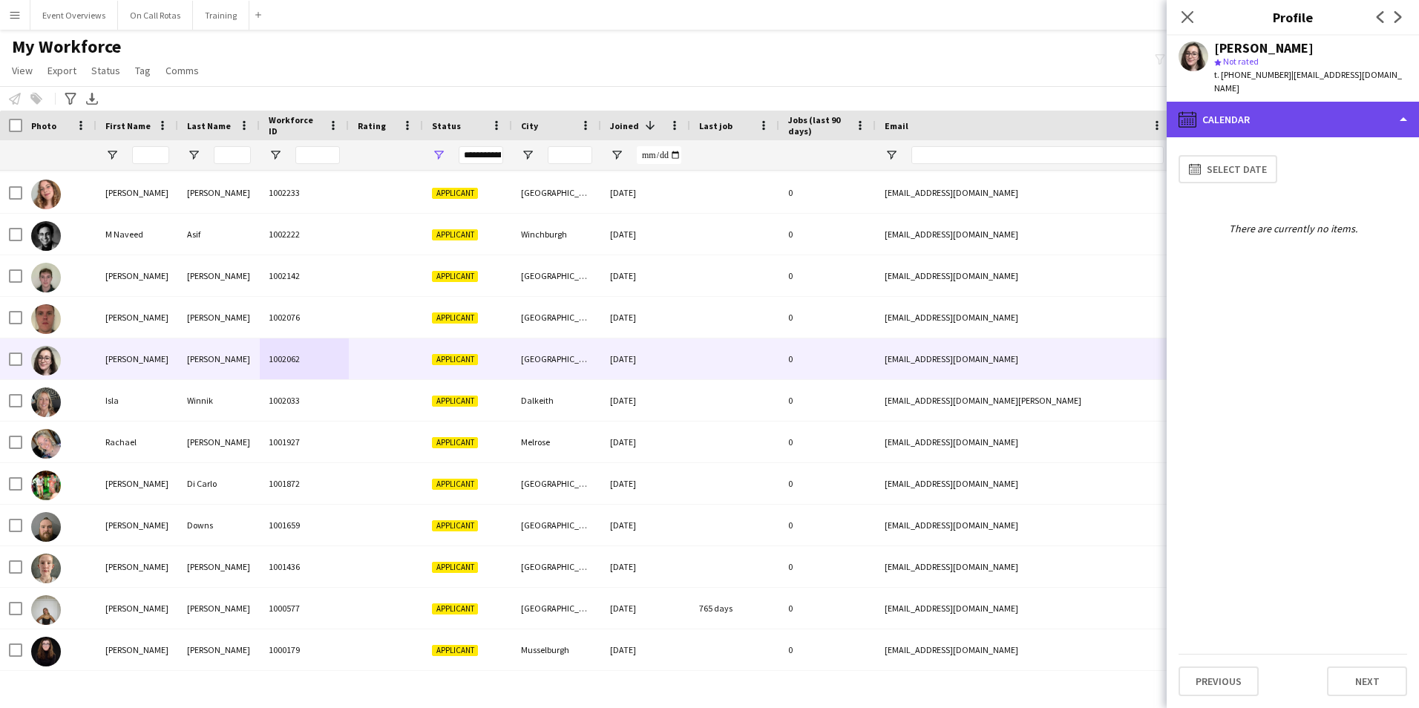
click at [1292, 119] on div "calendar-full Calendar" at bounding box center [1292, 120] width 252 height 36
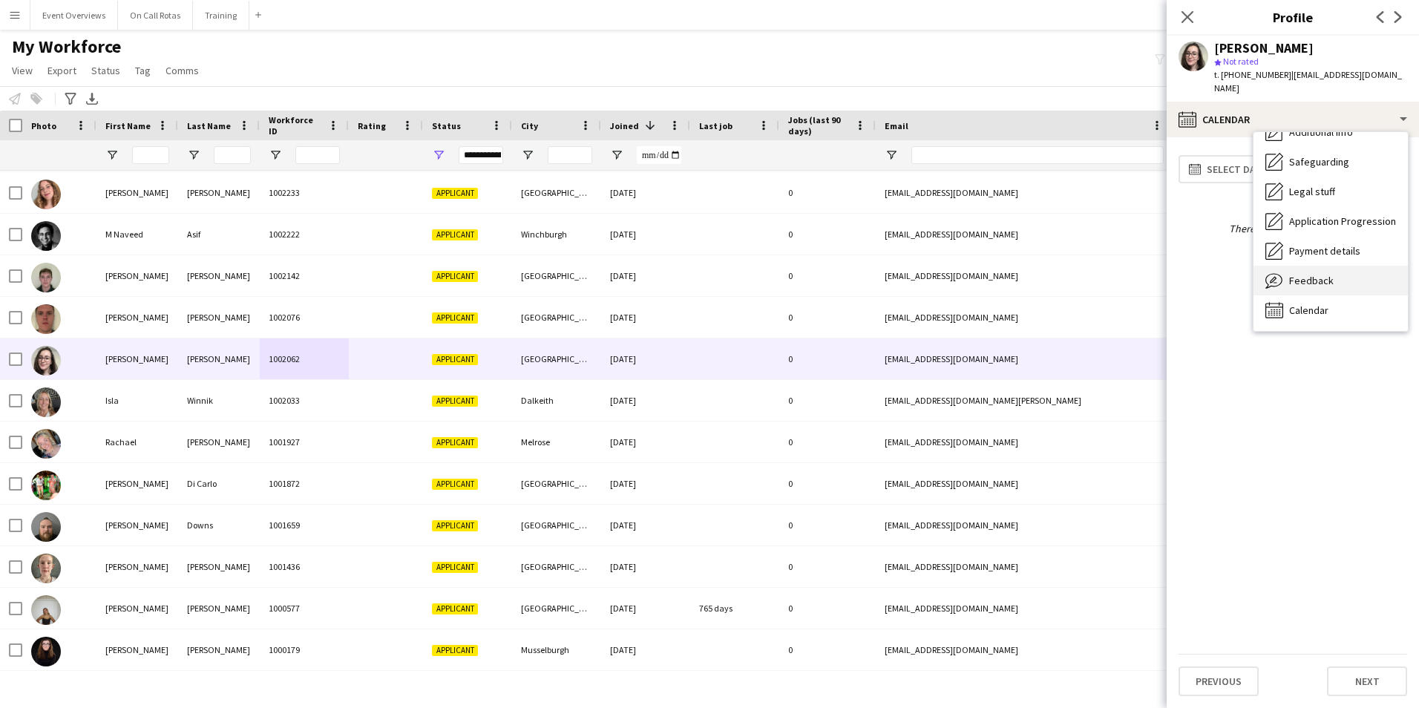
click at [1329, 274] on span "Feedback" at bounding box center [1311, 280] width 45 height 13
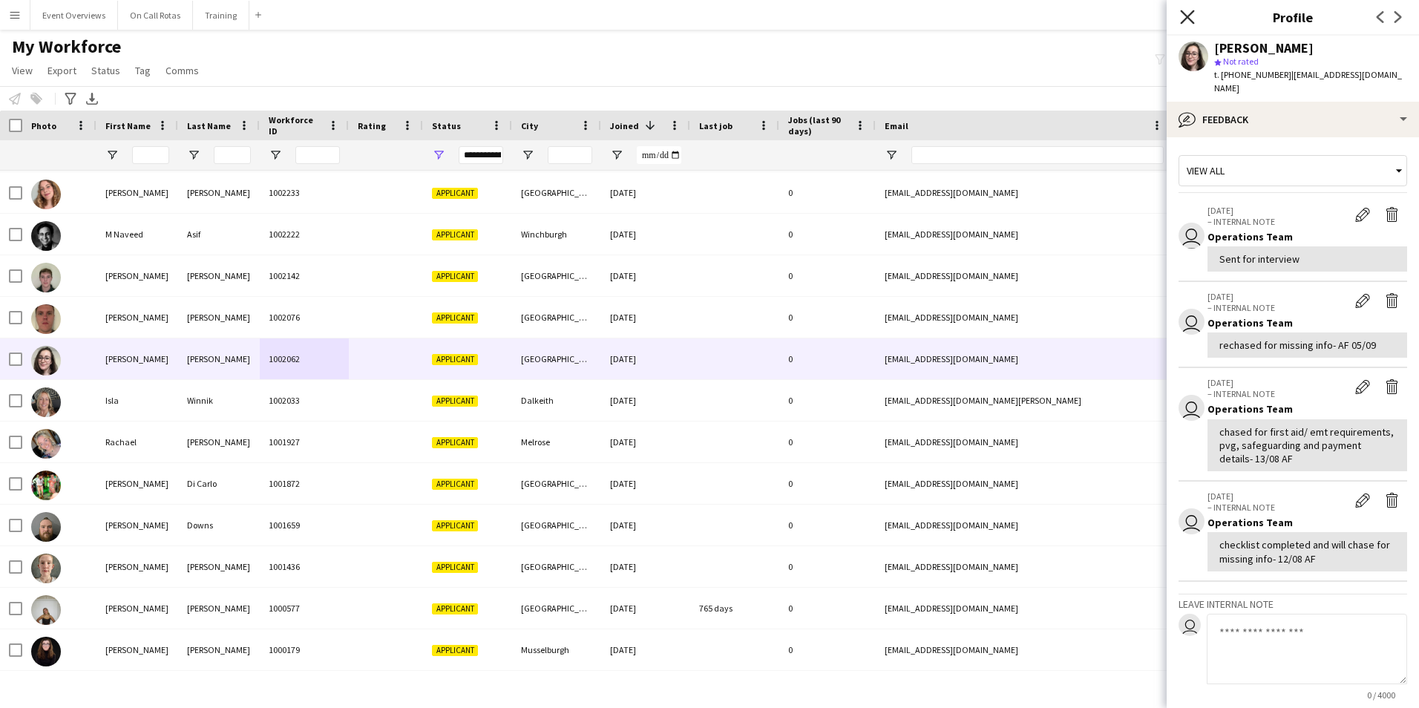
click at [1183, 16] on icon "Close pop-in" at bounding box center [1187, 17] width 14 height 14
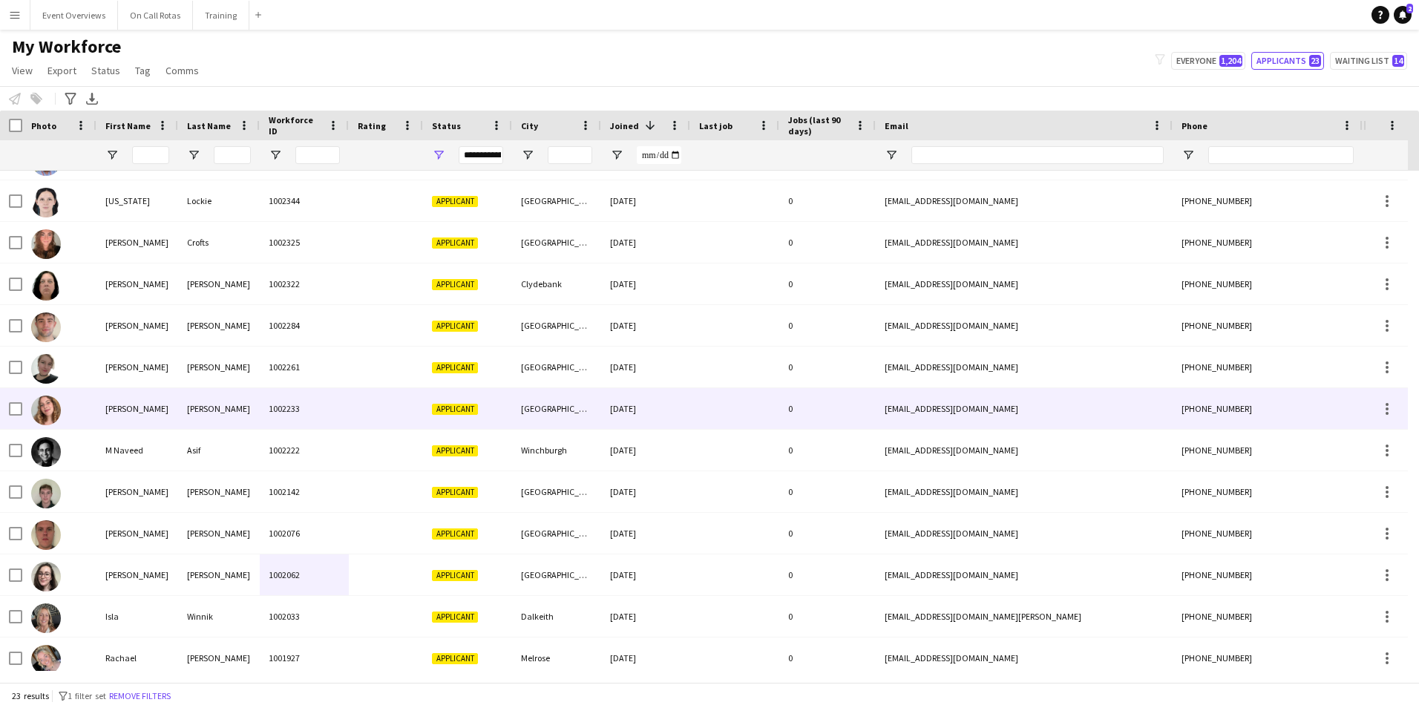
scroll to position [233, 0]
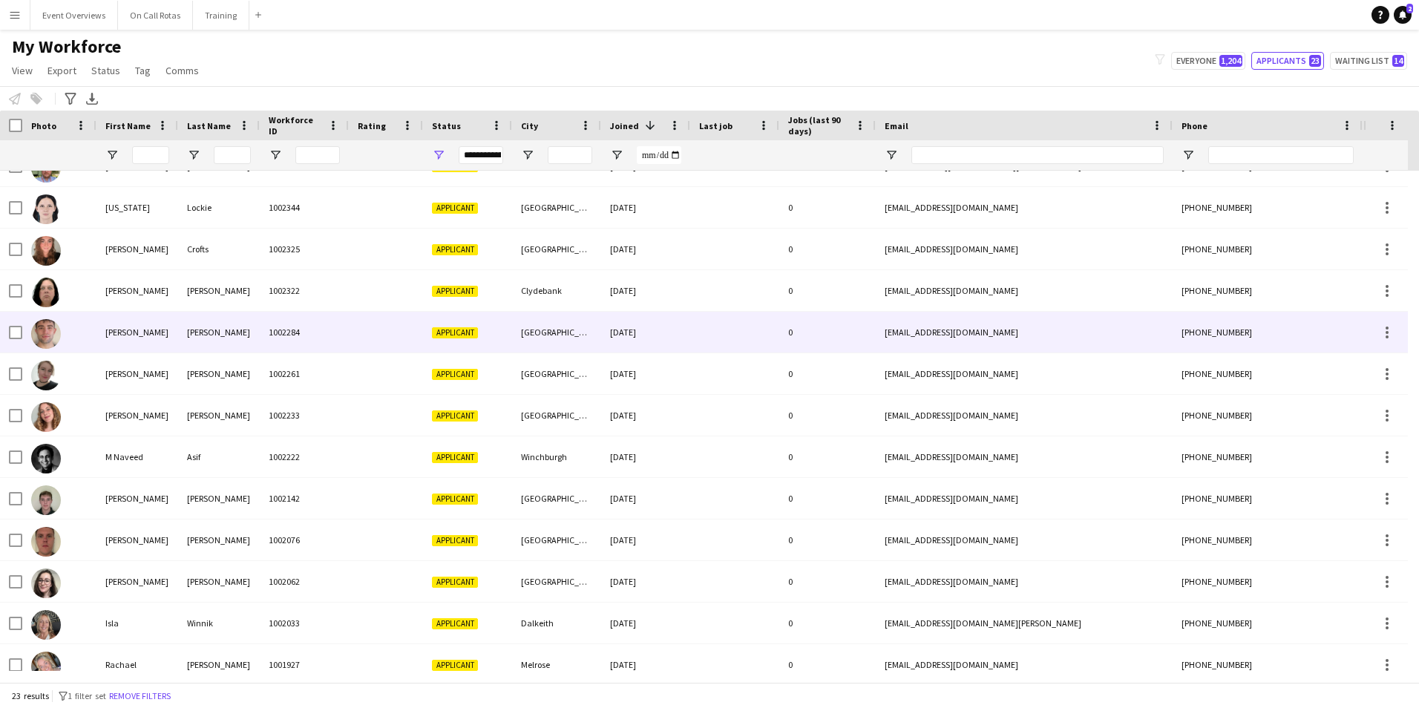
click at [295, 330] on div "1002284" at bounding box center [304, 332] width 89 height 41
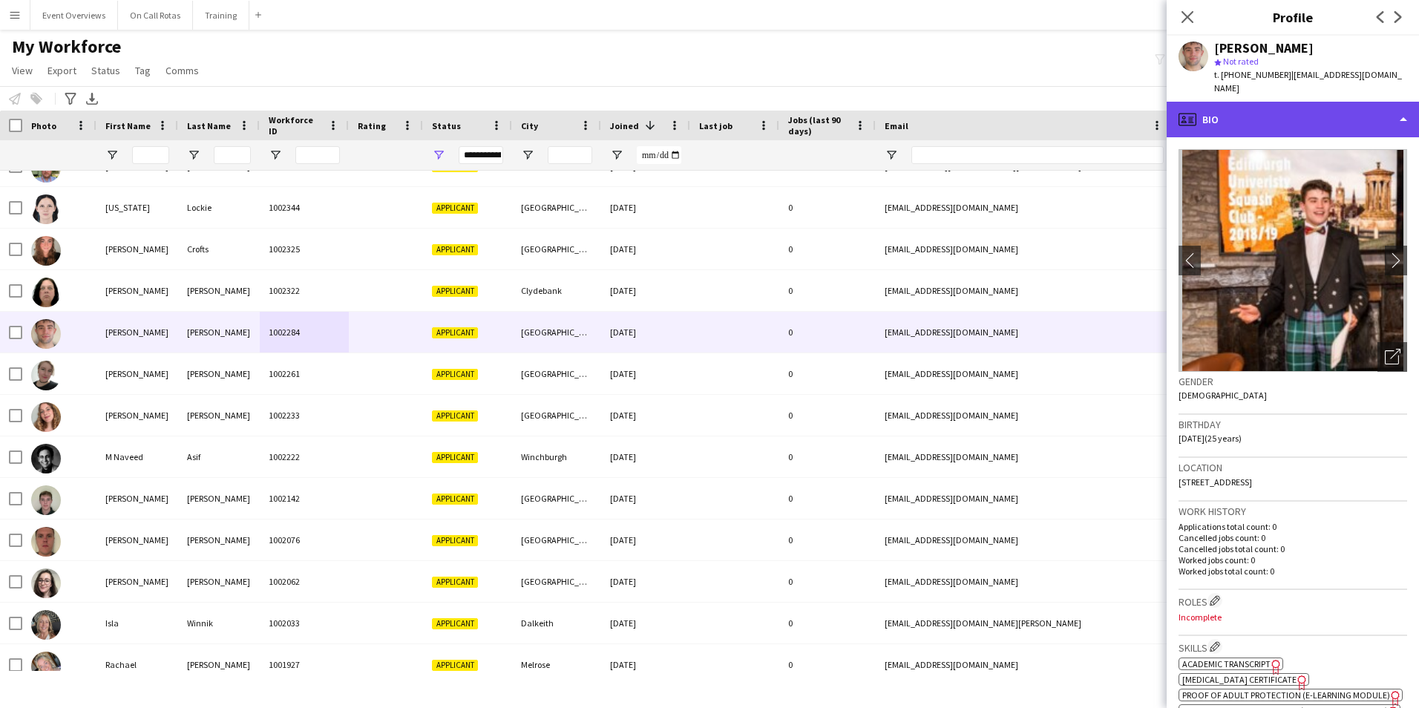
drag, startPoint x: 1293, startPoint y: 97, endPoint x: 1314, endPoint y: 194, distance: 99.4
click at [1293, 102] on div "profile Bio" at bounding box center [1292, 120] width 252 height 36
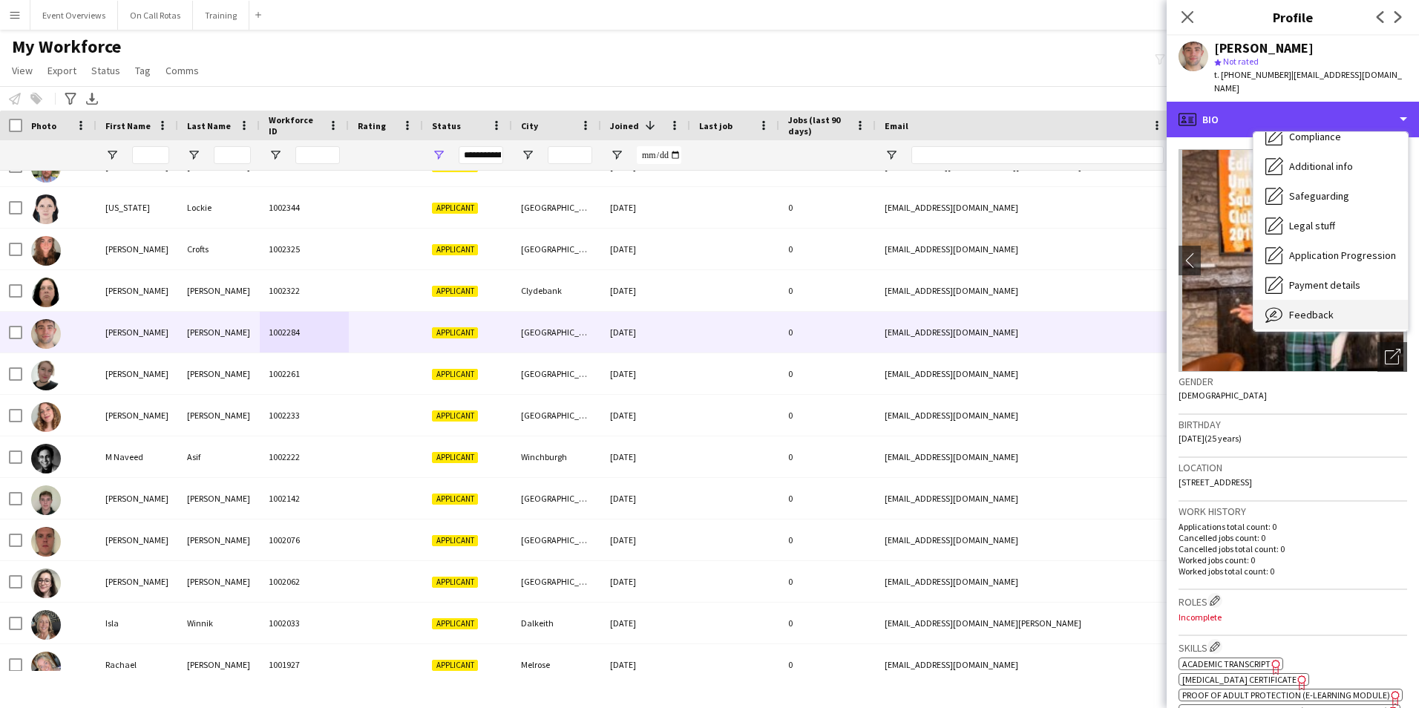
scroll to position [258, 0]
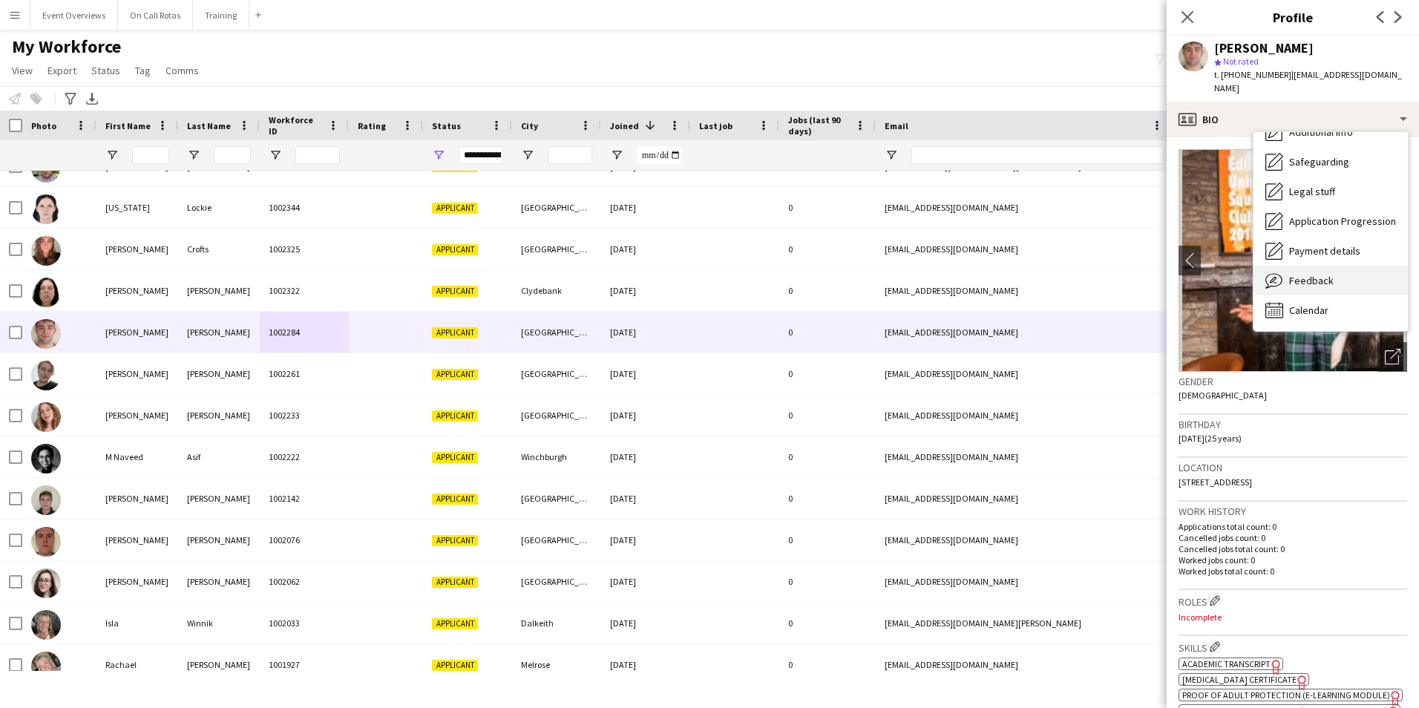
click at [1331, 266] on div "Feedback Feedback" at bounding box center [1330, 281] width 154 height 30
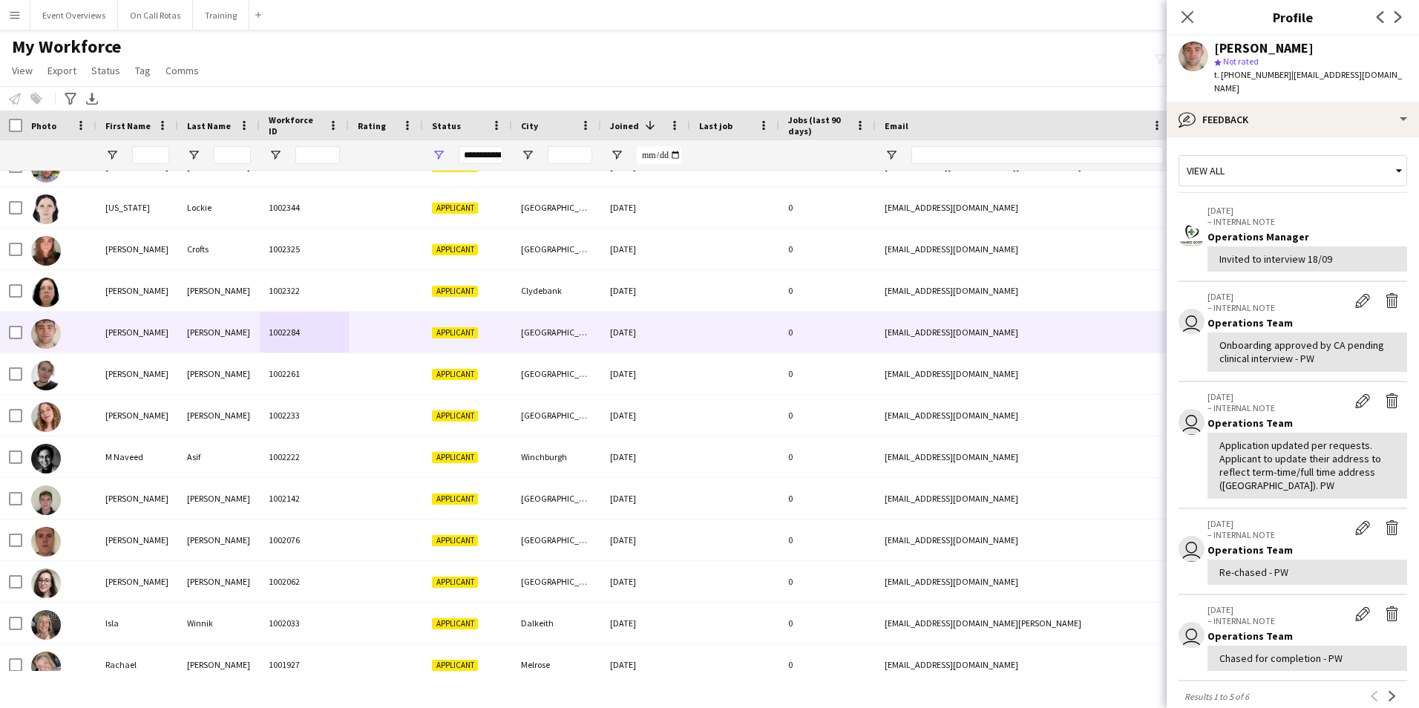
click at [1172, 25] on div "Close pop-in" at bounding box center [1187, 17] width 42 height 34
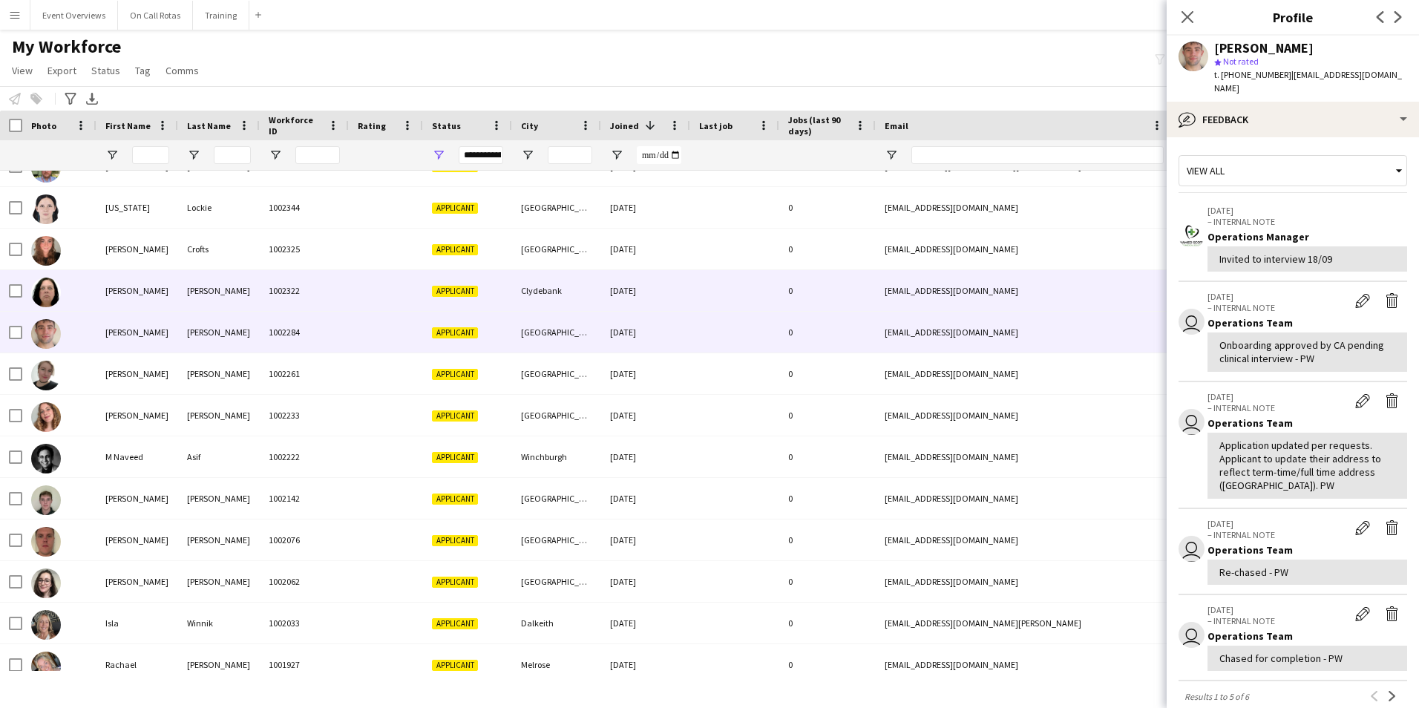
click at [663, 290] on div "07-07-2025" at bounding box center [645, 290] width 89 height 41
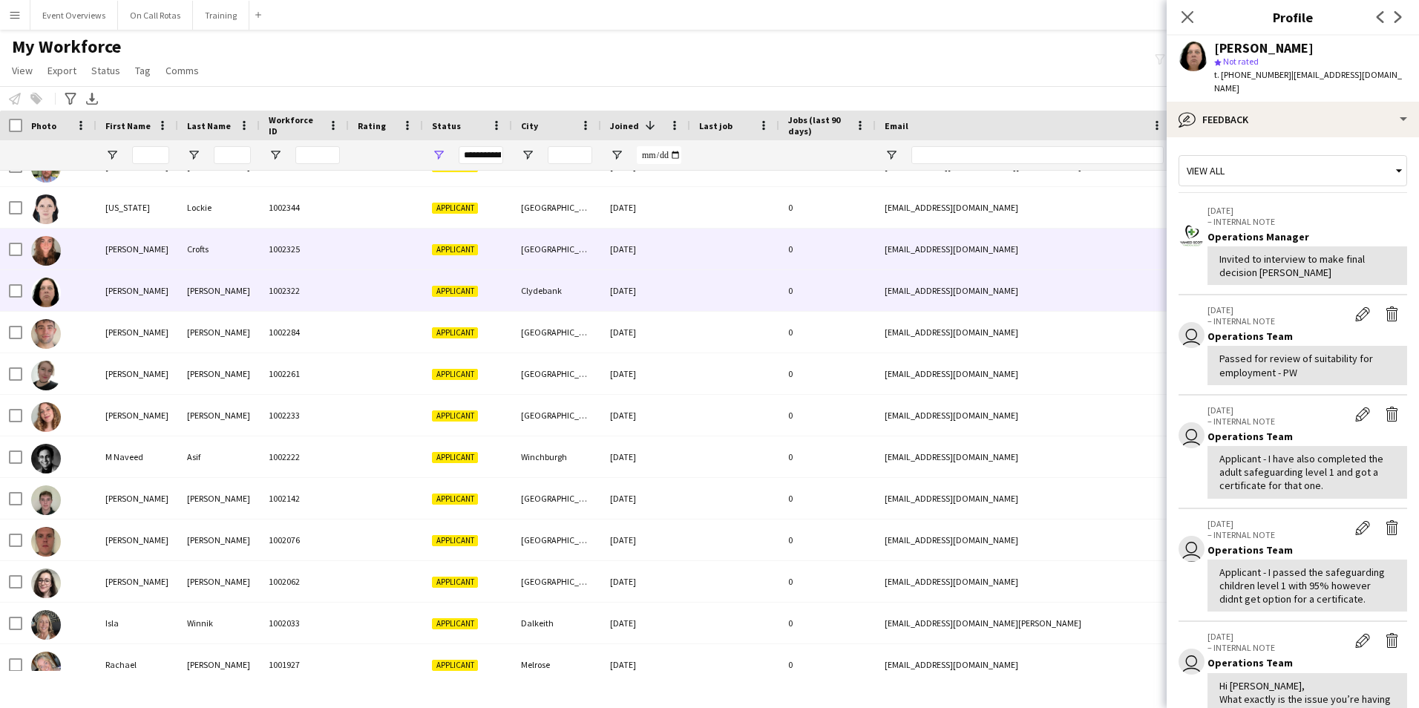
click at [657, 239] on div "08-07-2025" at bounding box center [645, 249] width 89 height 41
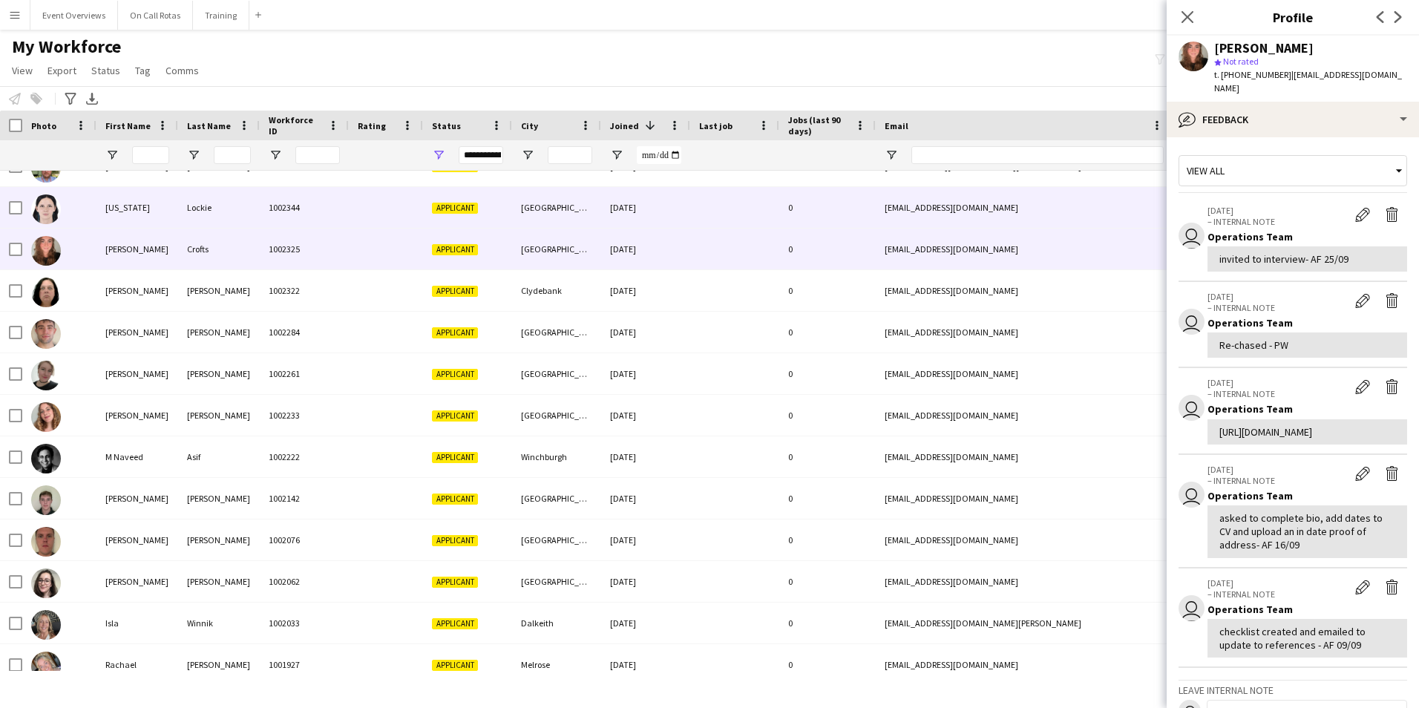
click at [731, 206] on div at bounding box center [734, 207] width 89 height 41
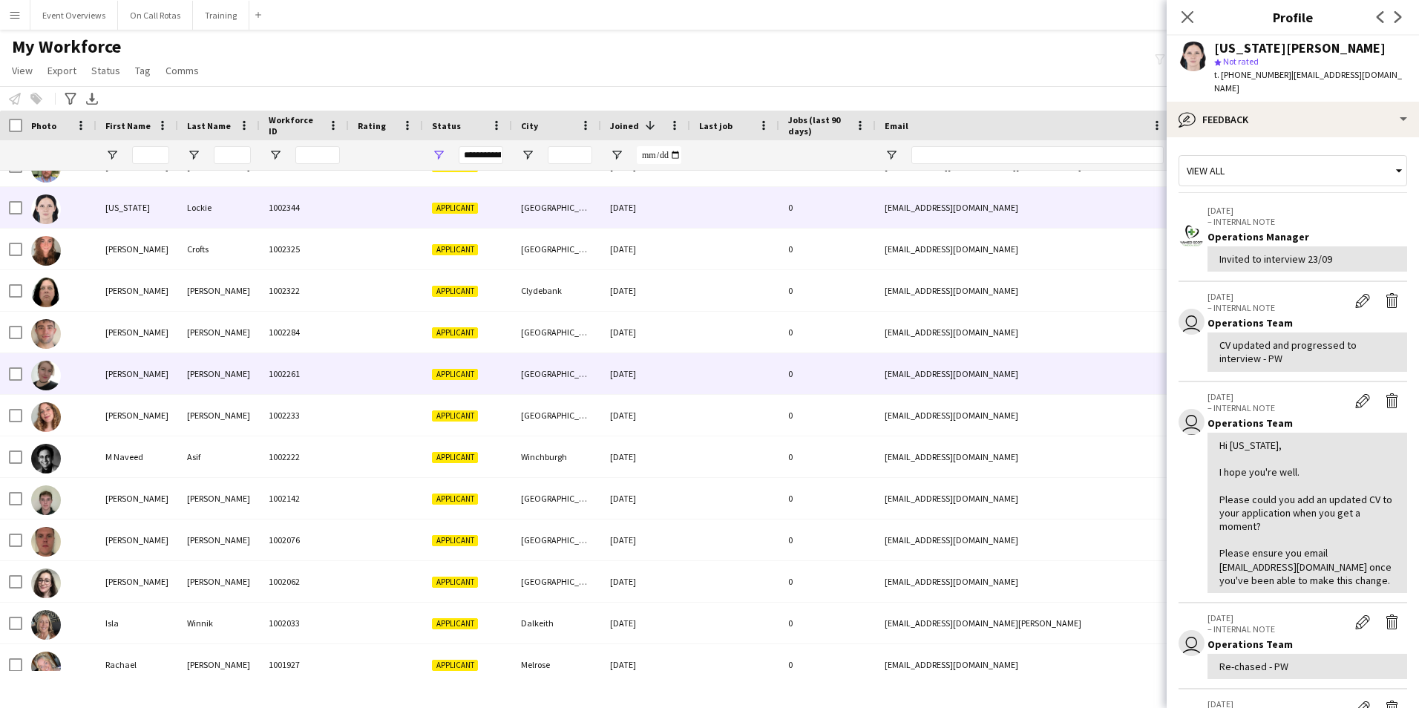
scroll to position [159, 0]
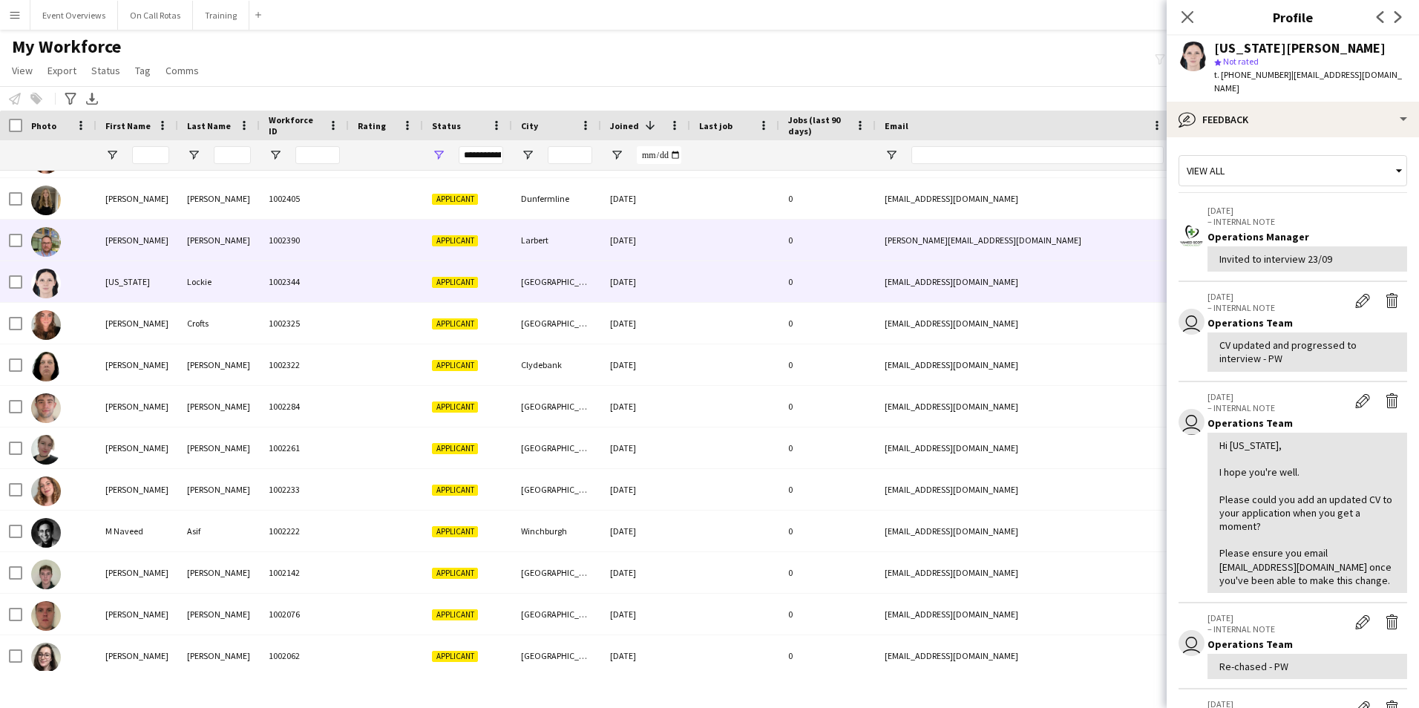
click at [671, 226] on div "11-08-2025" at bounding box center [645, 240] width 89 height 41
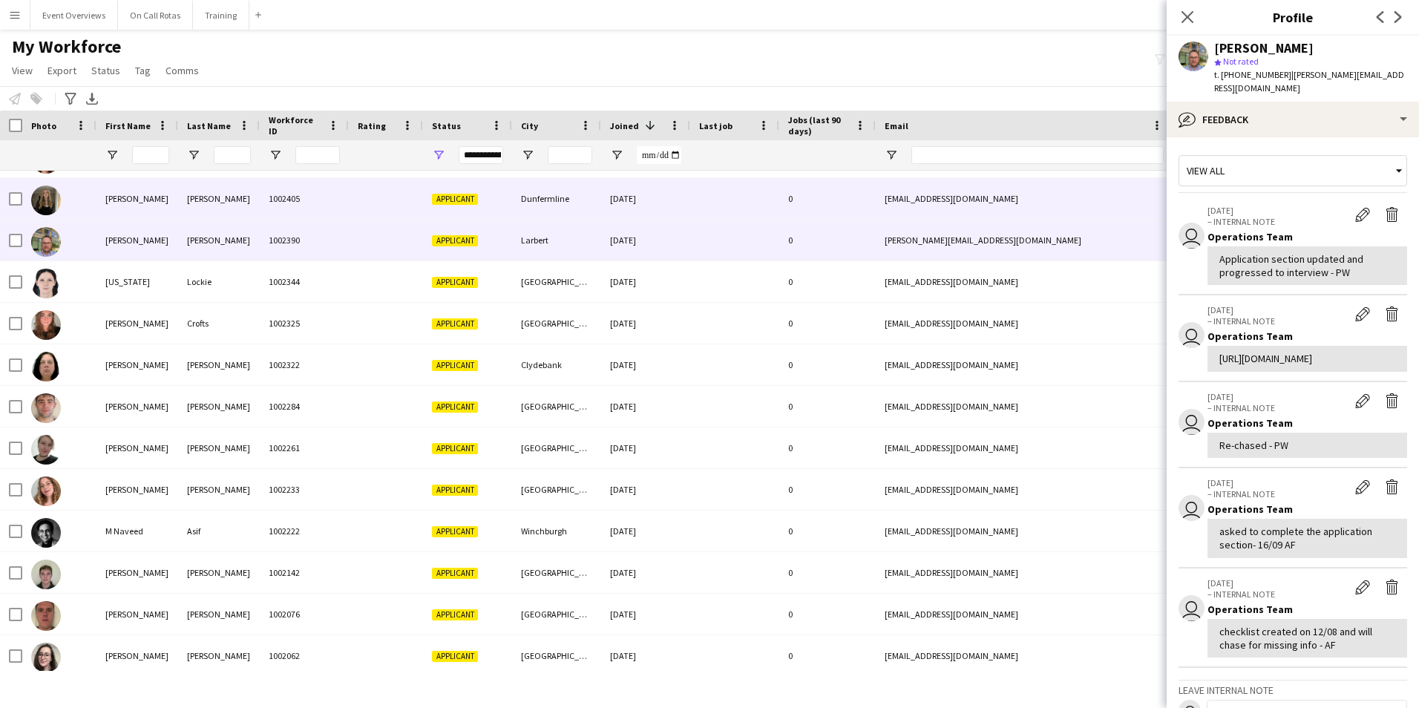
click at [699, 199] on div at bounding box center [734, 198] width 89 height 41
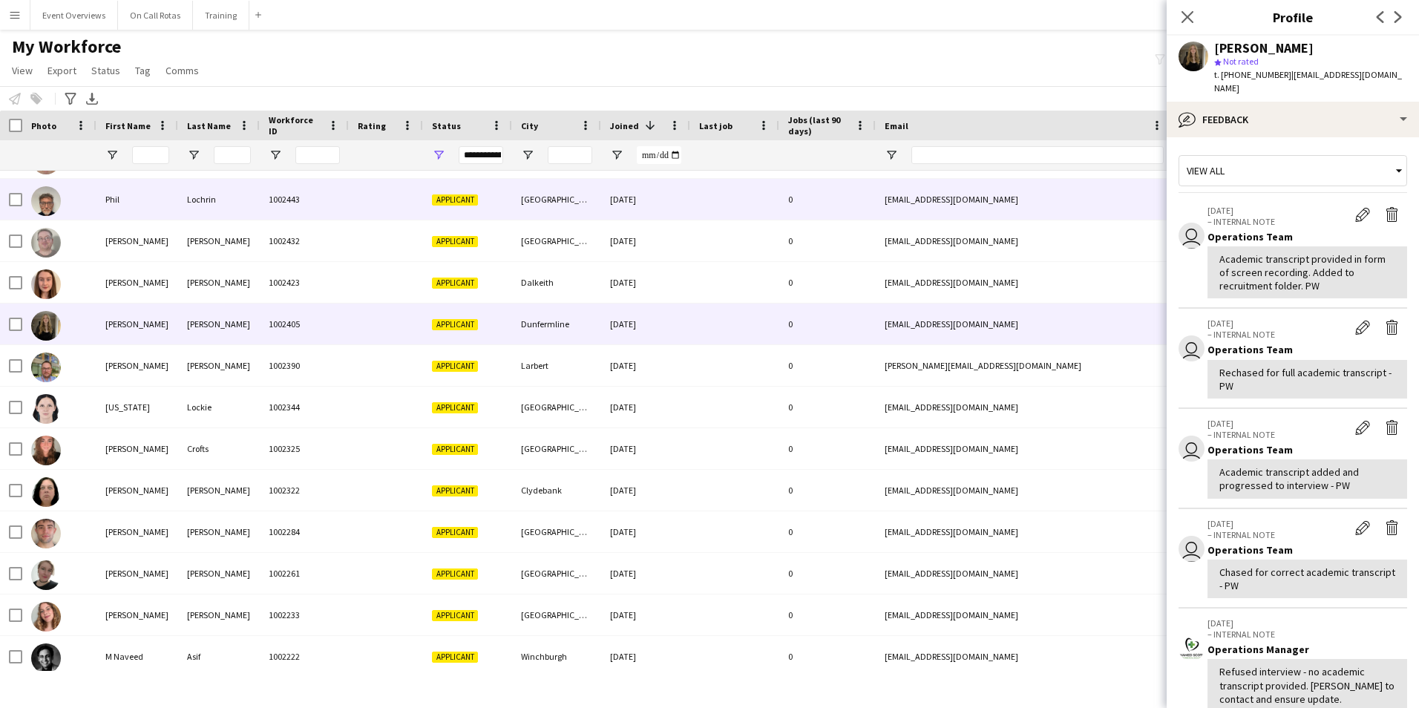
scroll to position [10, 0]
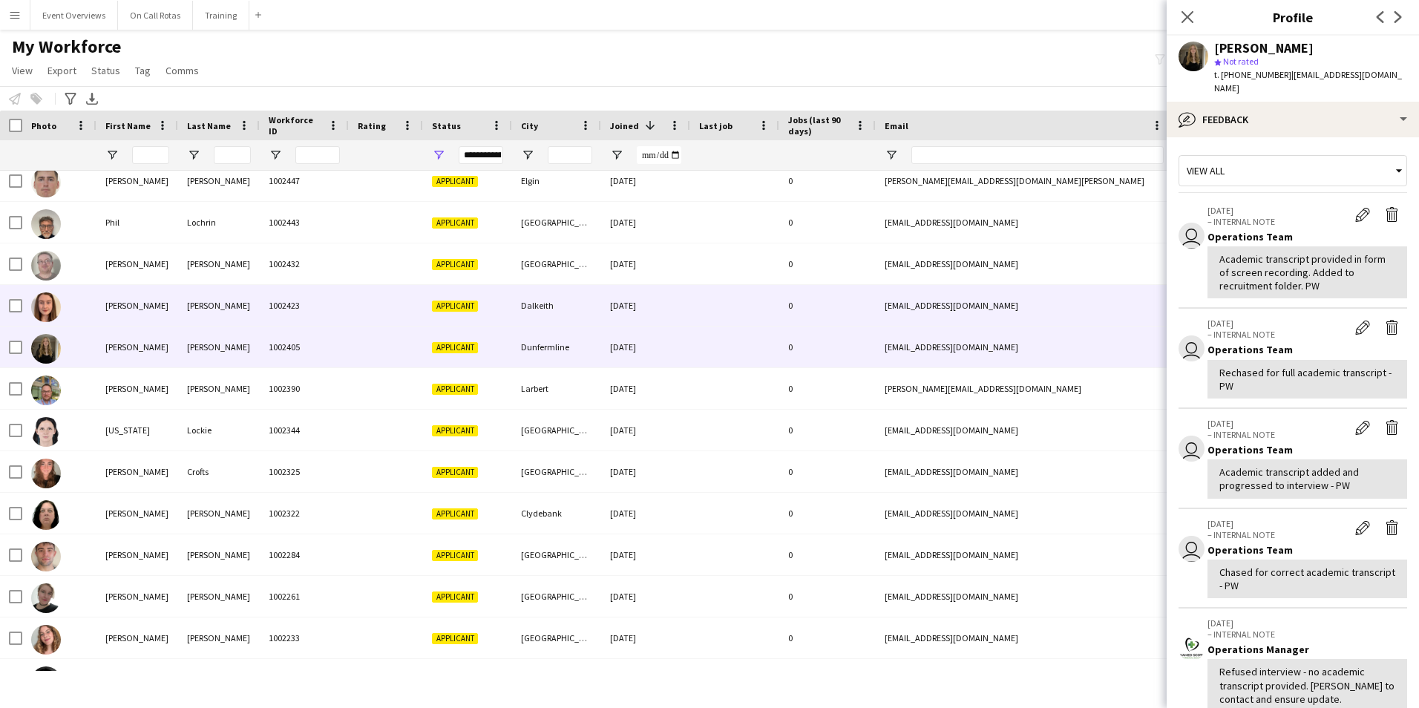
click at [684, 296] on div "25-08-2025" at bounding box center [645, 305] width 89 height 41
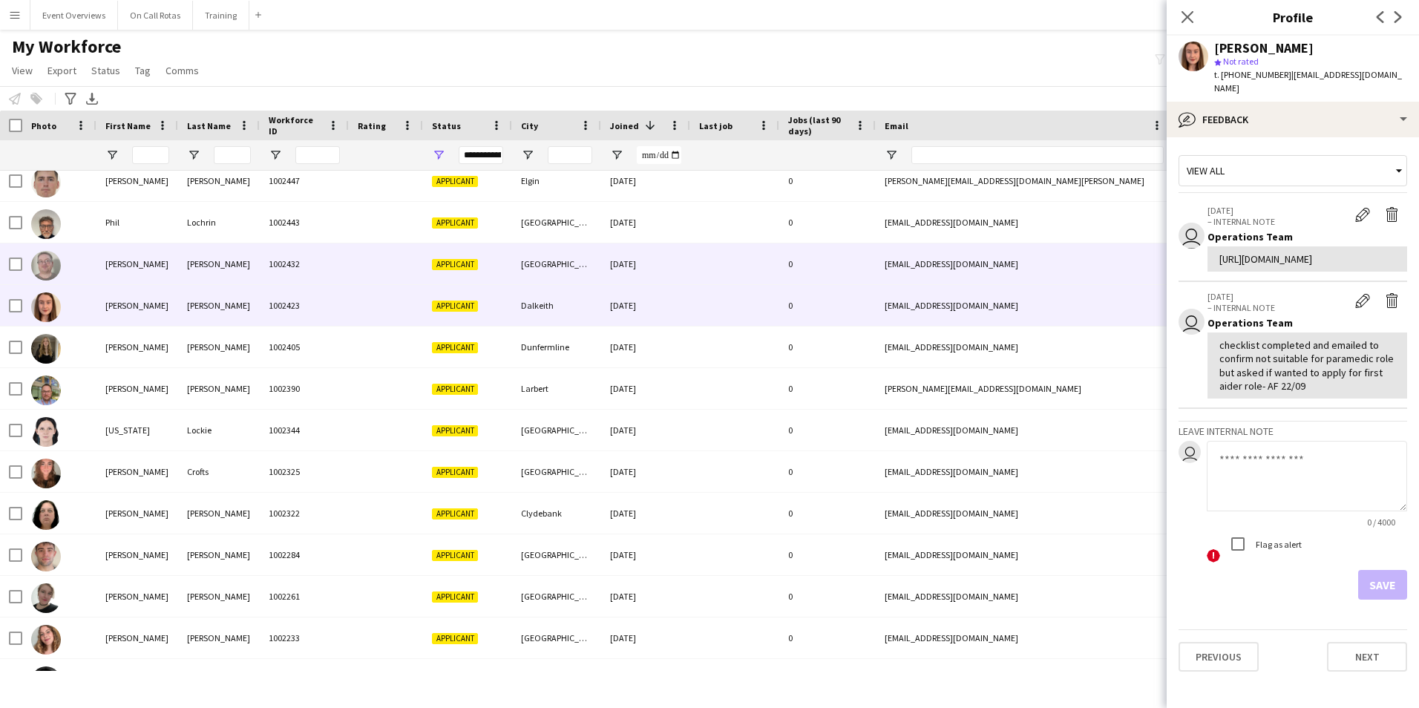
click at [687, 281] on div "30-08-2025" at bounding box center [645, 263] width 89 height 41
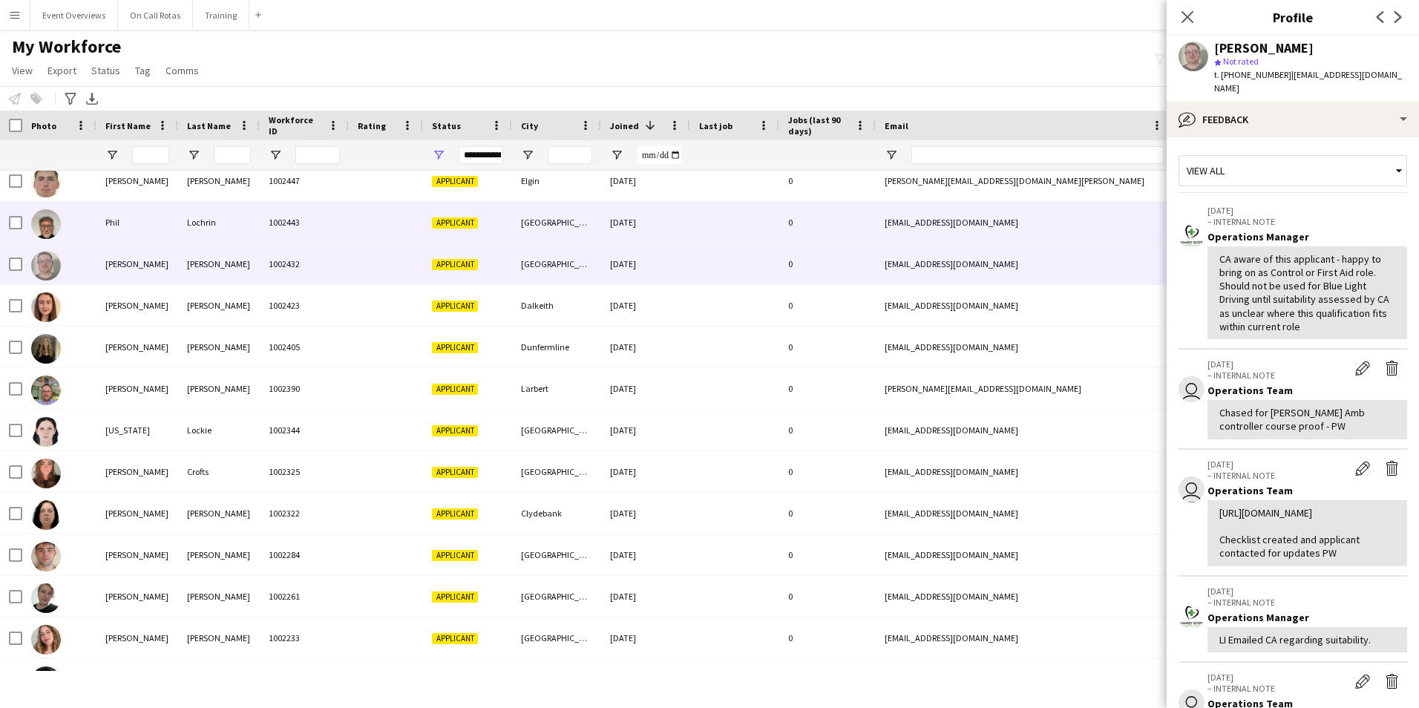
click at [688, 230] on div "10-09-2025" at bounding box center [645, 222] width 89 height 41
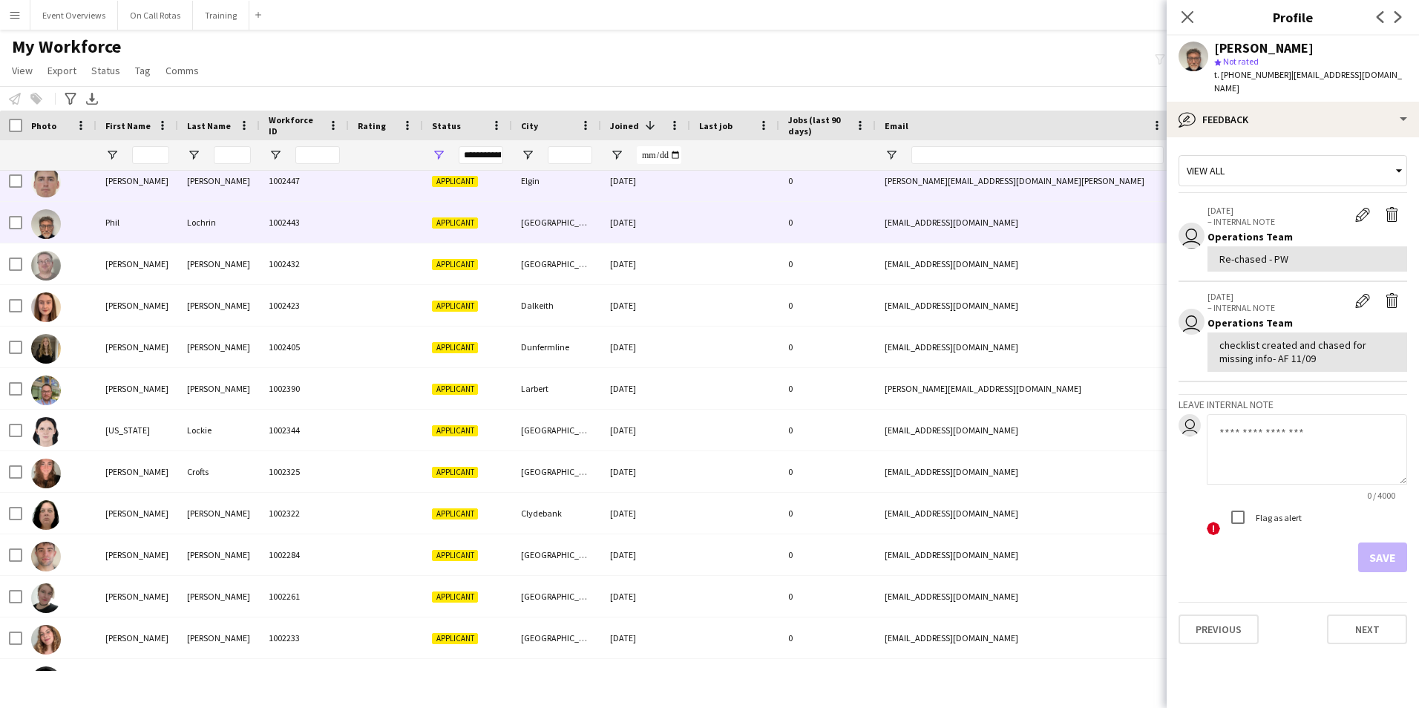
click at [681, 185] on div "14-09-2025" at bounding box center [645, 180] width 89 height 41
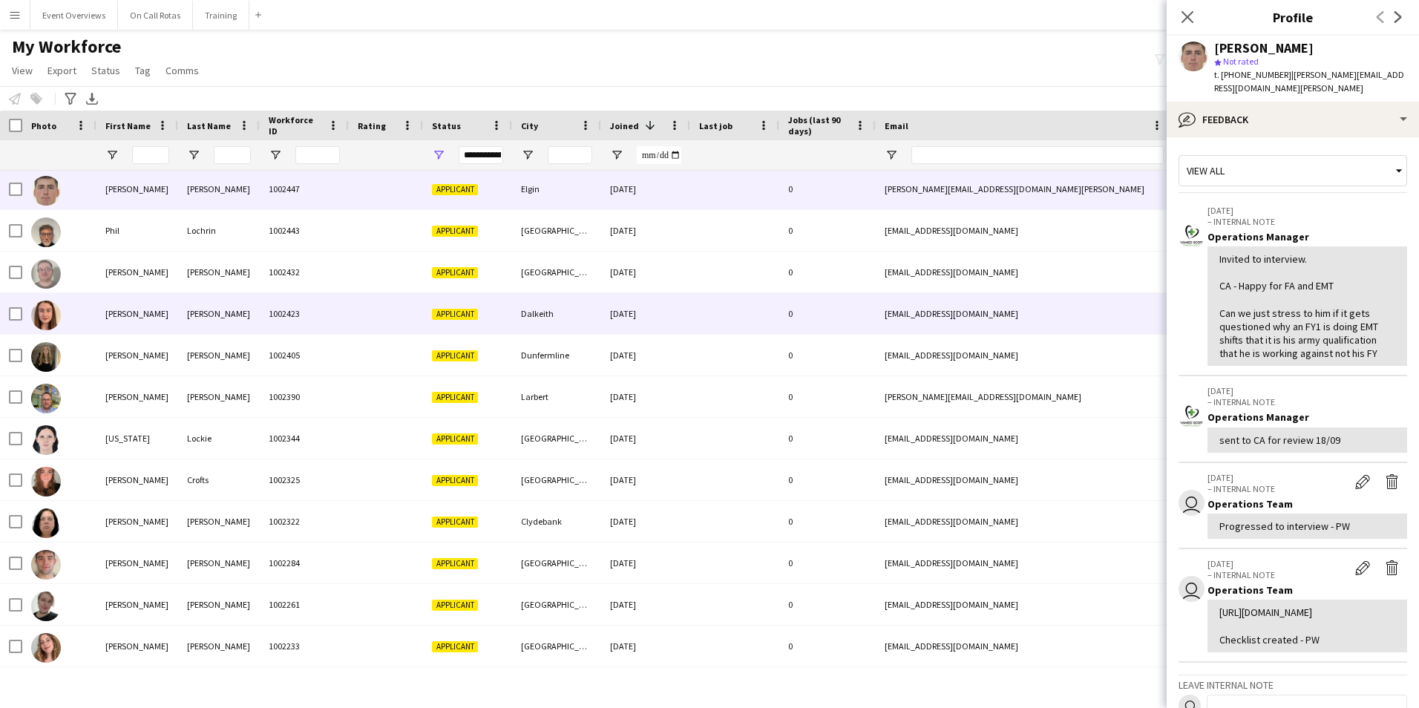
scroll to position [0, 0]
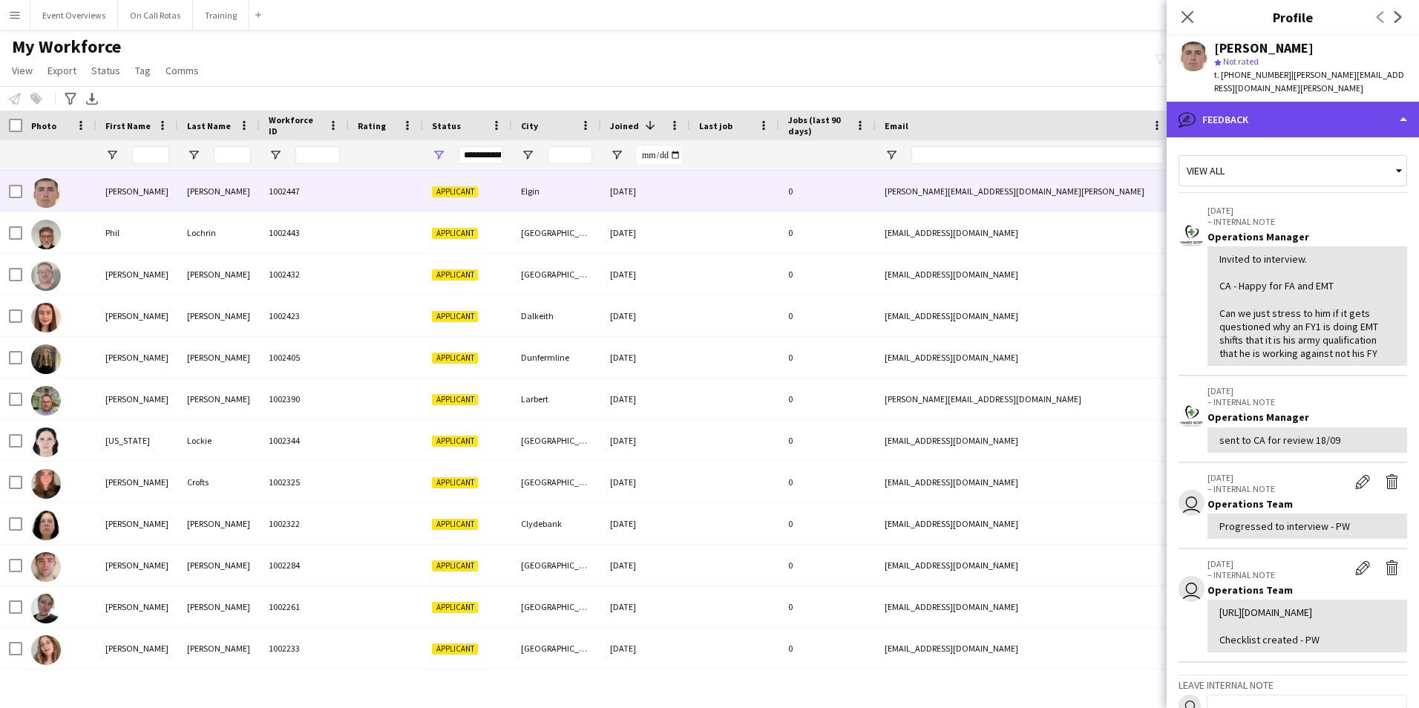
click at [1209, 102] on div "bubble-pencil Feedback" at bounding box center [1292, 120] width 252 height 36
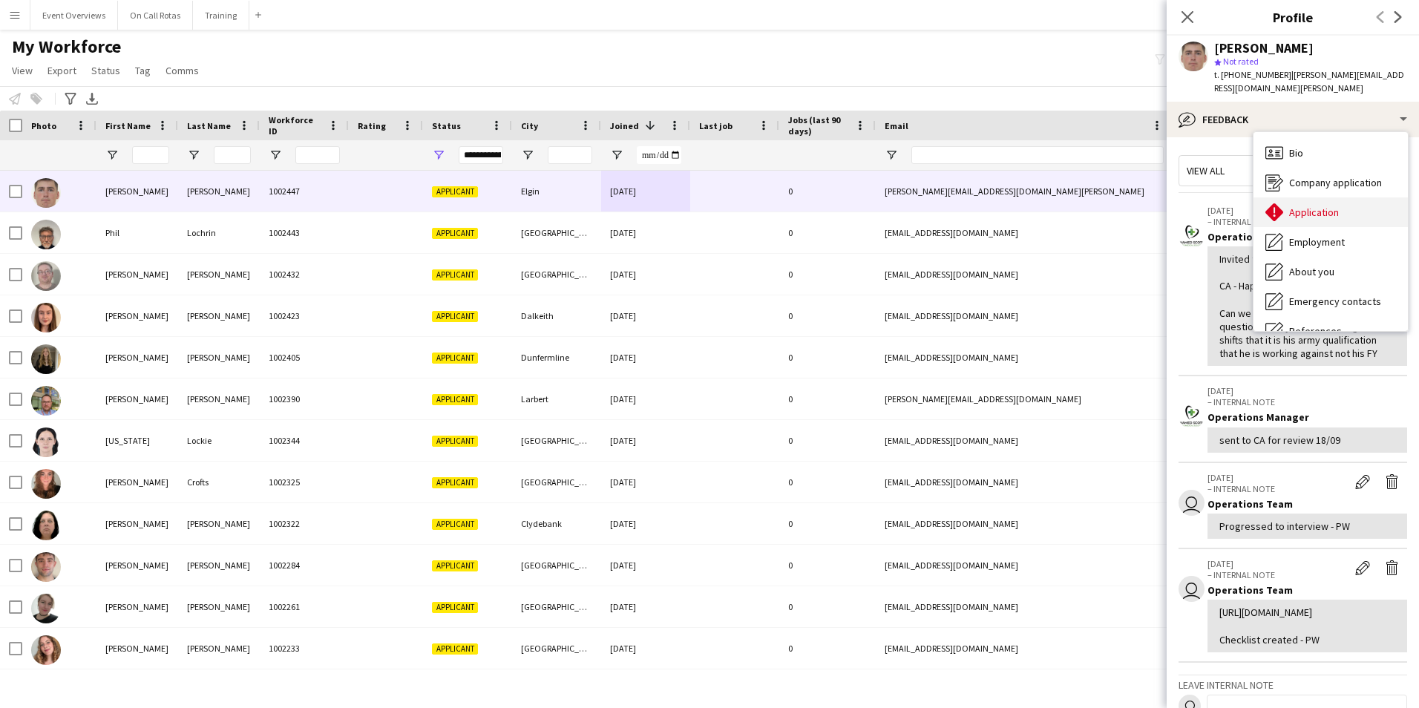
click at [1339, 197] on div "Application Application" at bounding box center [1330, 212] width 154 height 30
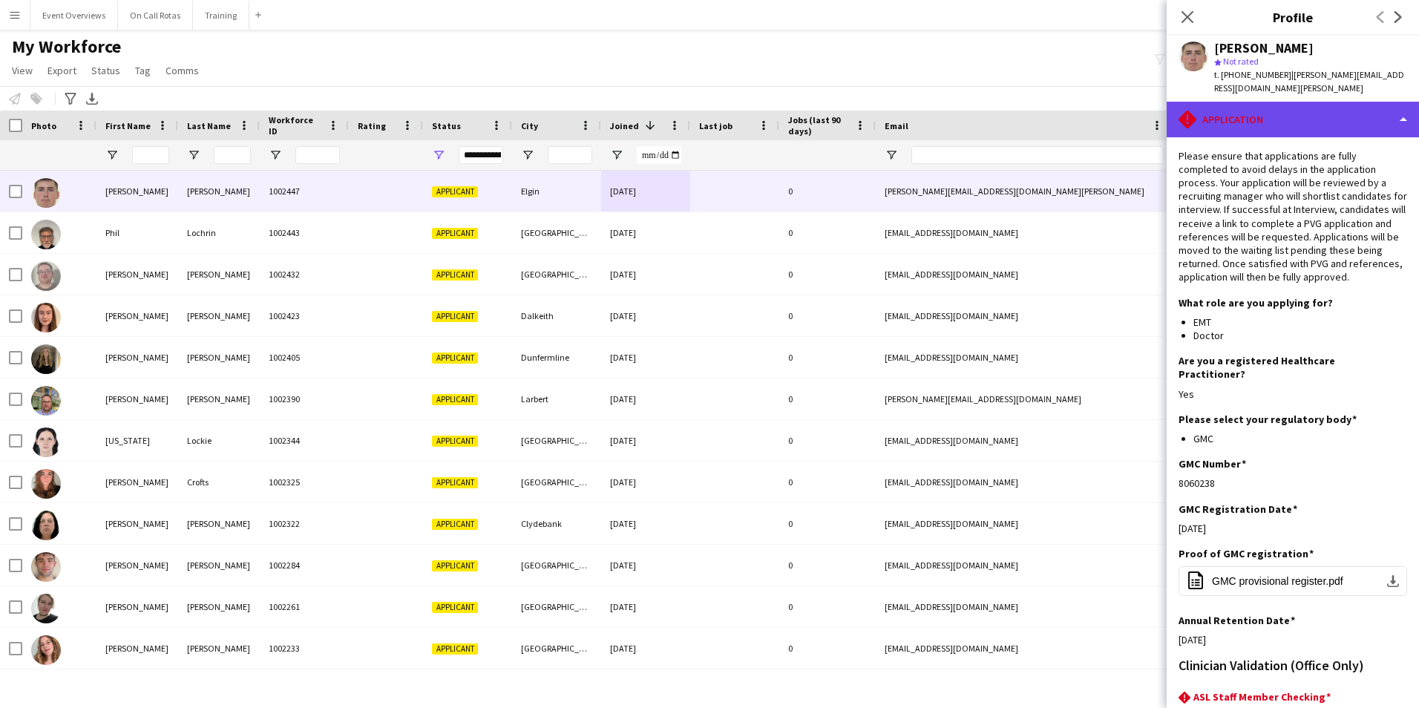
click at [1261, 102] on div "rhombus-alert Application" at bounding box center [1292, 120] width 252 height 36
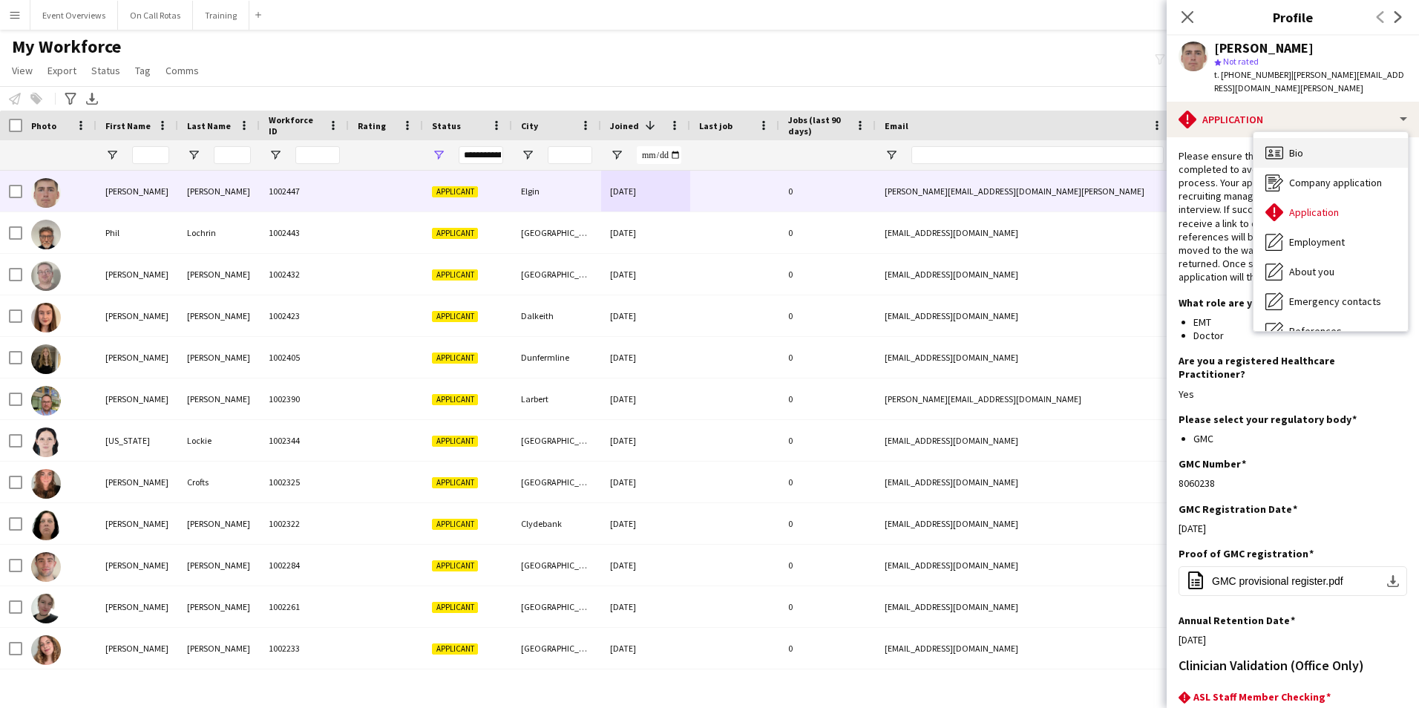
click at [1316, 139] on div "Bio Bio" at bounding box center [1330, 153] width 154 height 30
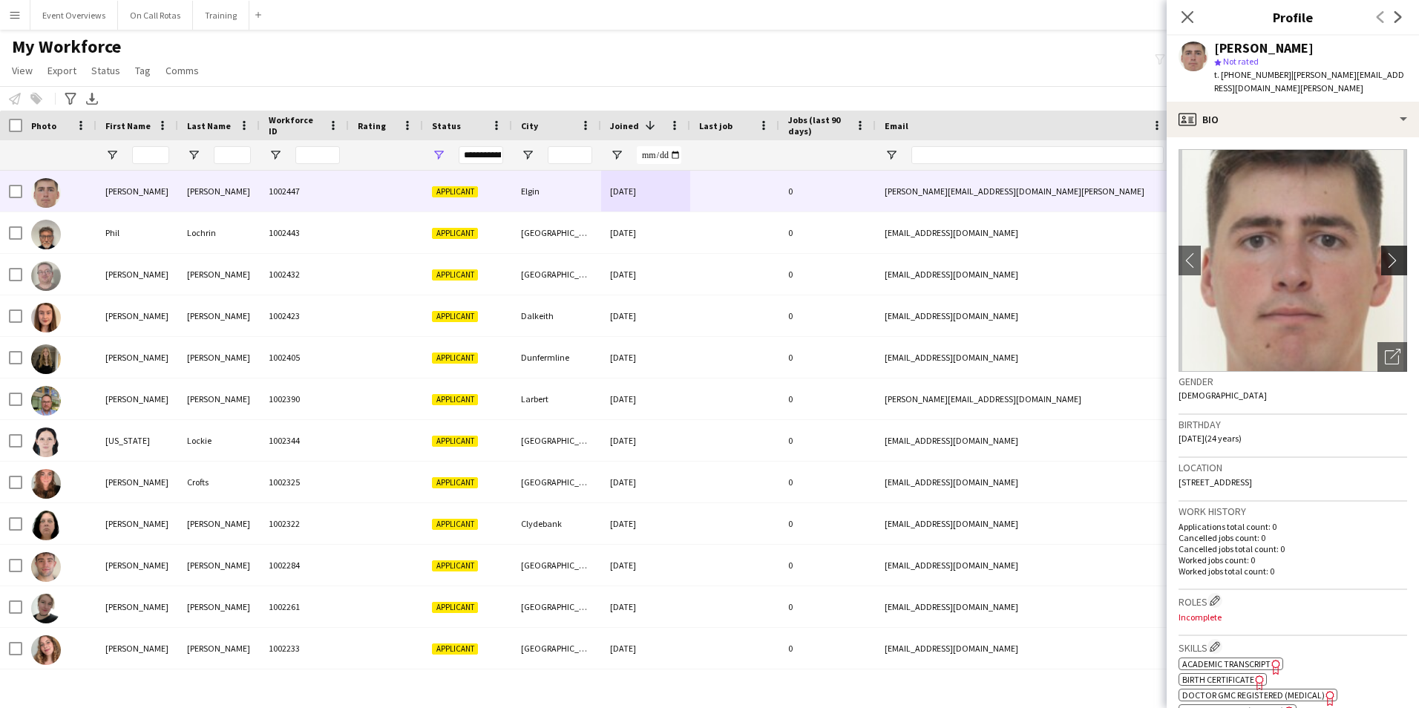
click at [1391, 252] on app-icon "chevron-right" at bounding box center [1395, 260] width 23 height 16
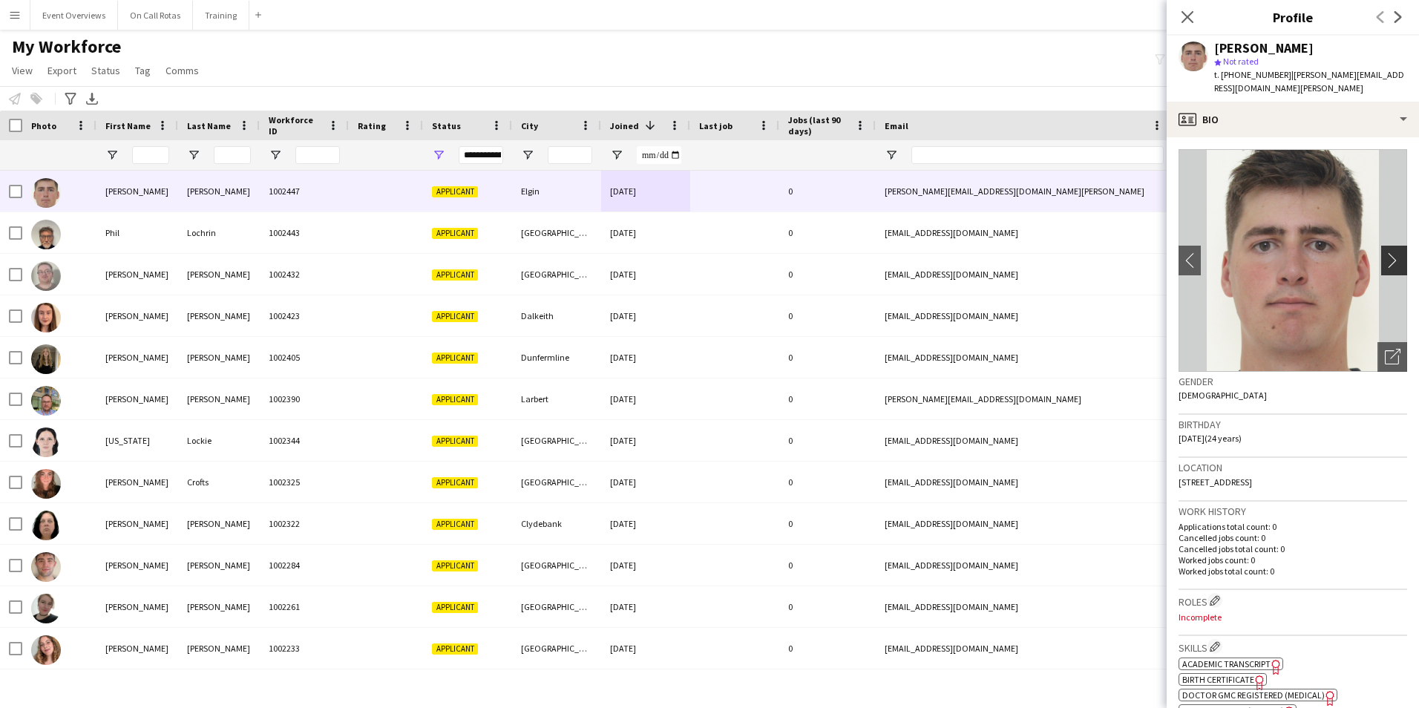
click at [1391, 252] on app-icon "chevron-right" at bounding box center [1395, 260] width 23 height 16
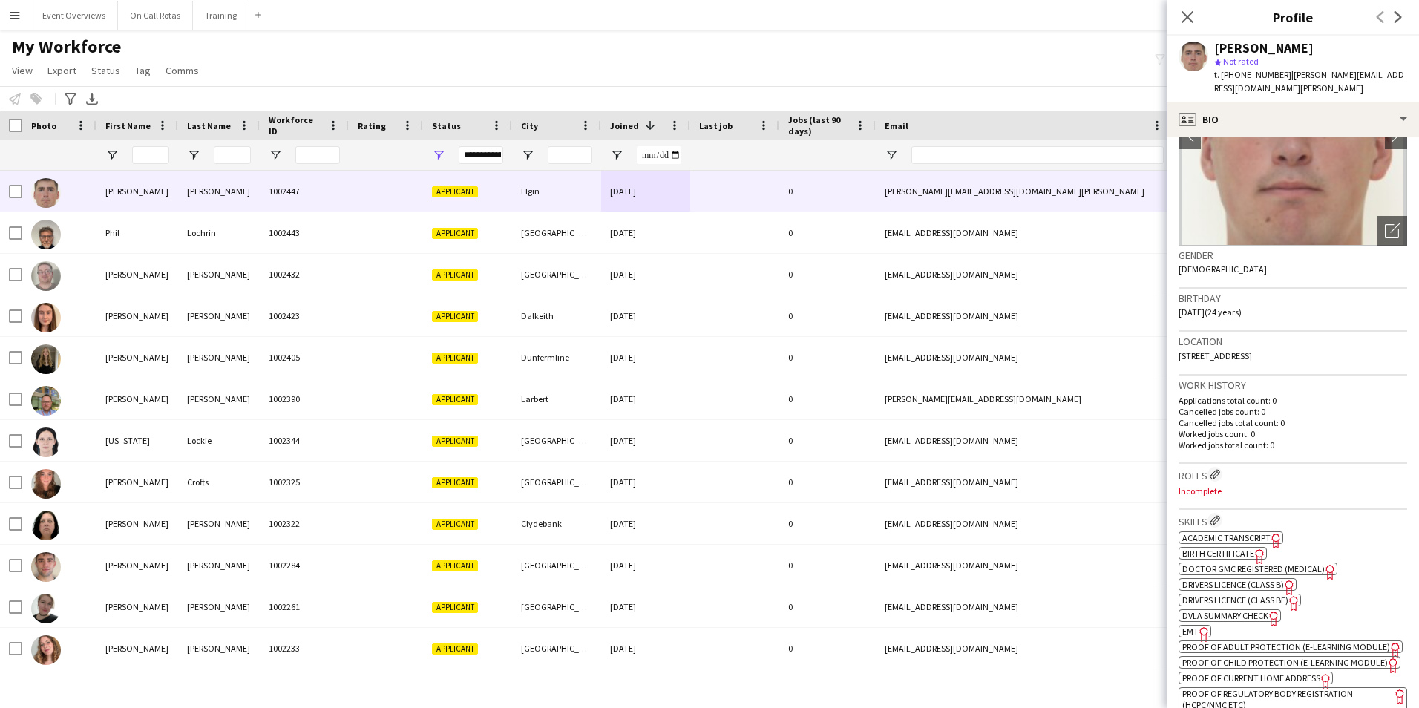
scroll to position [371, 0]
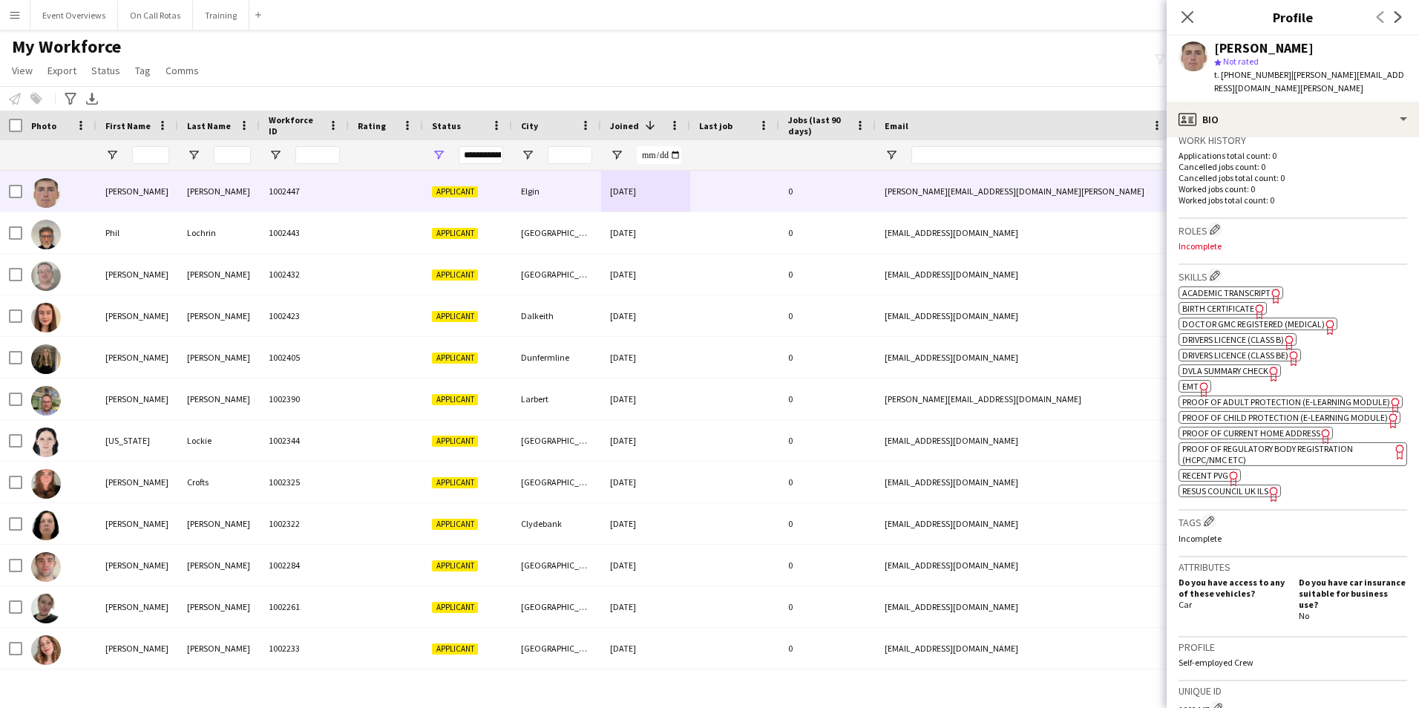
click at [1243, 287] on span "Academic Transcript" at bounding box center [1226, 292] width 88 height 11
click at [1188, 18] on icon at bounding box center [1187, 17] width 14 height 14
